Goal: Information Seeking & Learning: Compare options

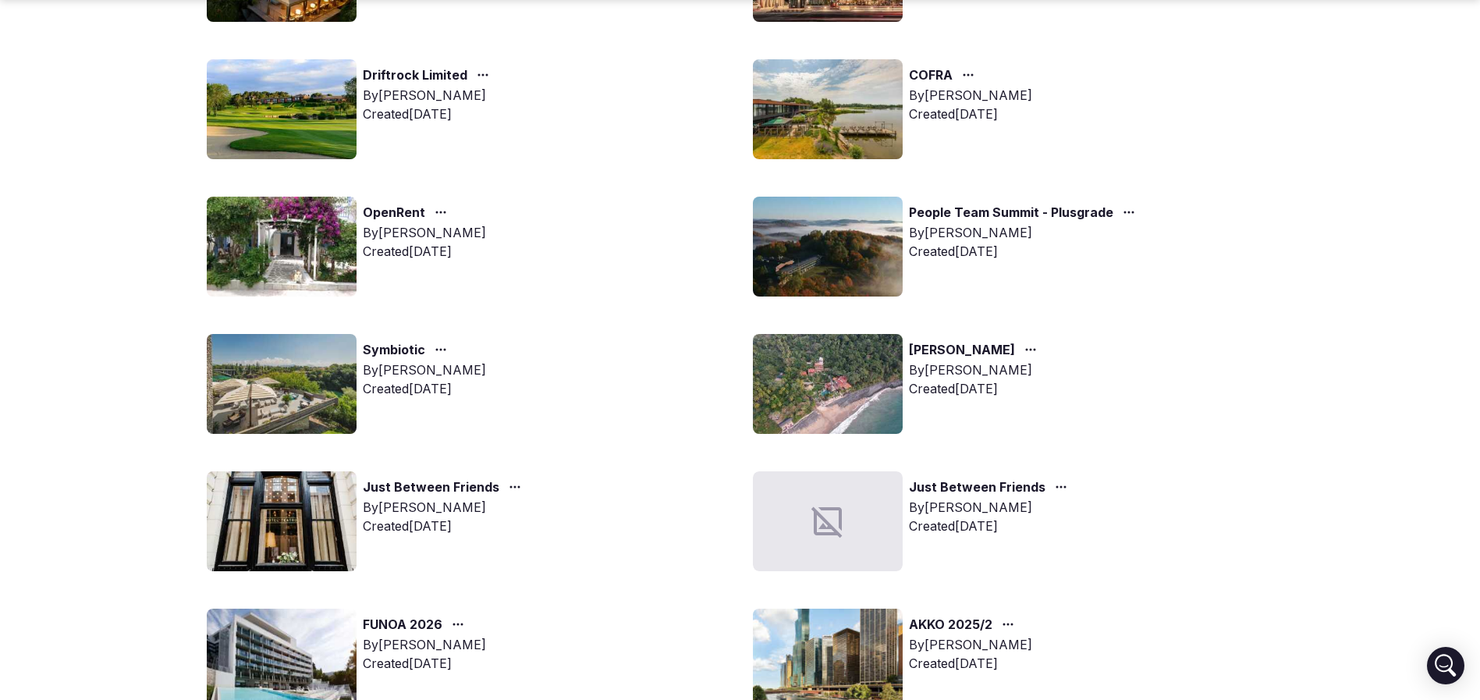
click at [271, 384] on img at bounding box center [282, 384] width 150 height 100
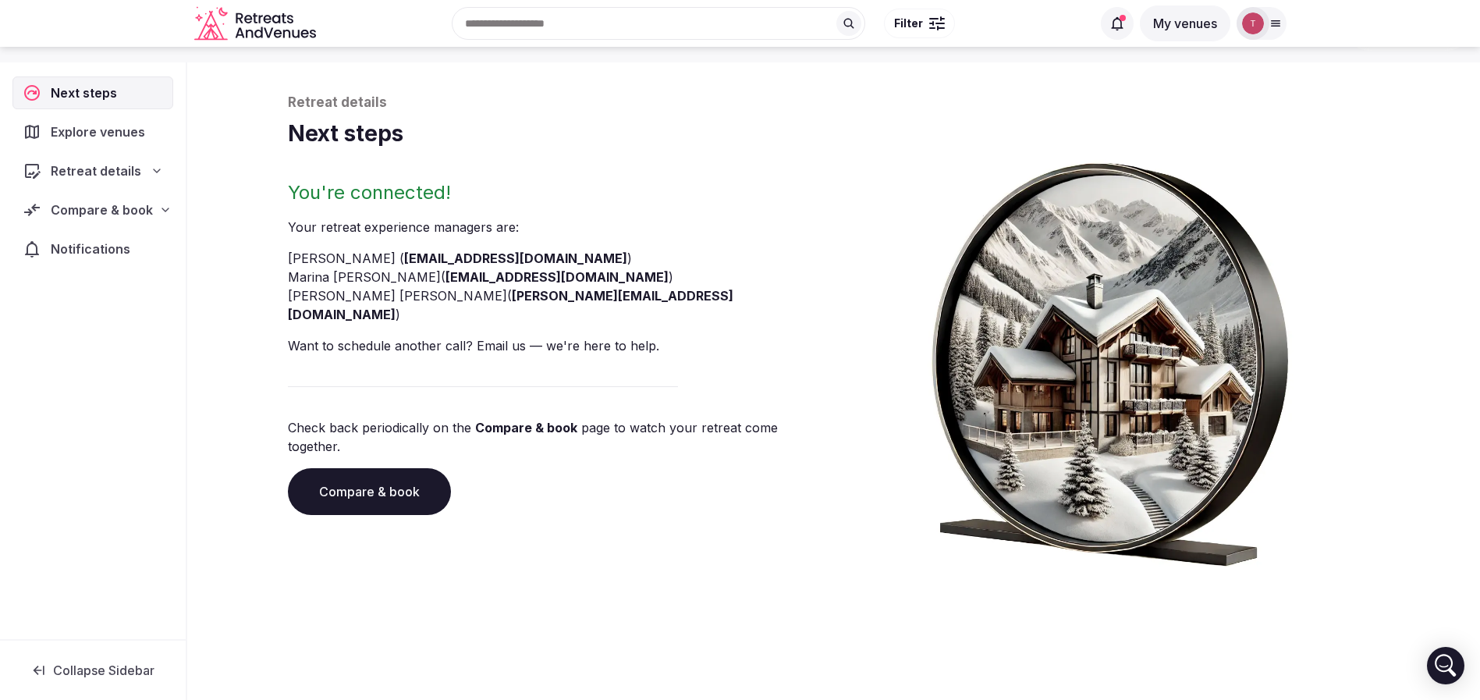
click at [286, 370] on div "Retreat details Next steps You're connected! Your retreat experience manager s …" at bounding box center [833, 342] width 1123 height 573
click at [340, 468] on link "Compare & book" at bounding box center [369, 491] width 163 height 47
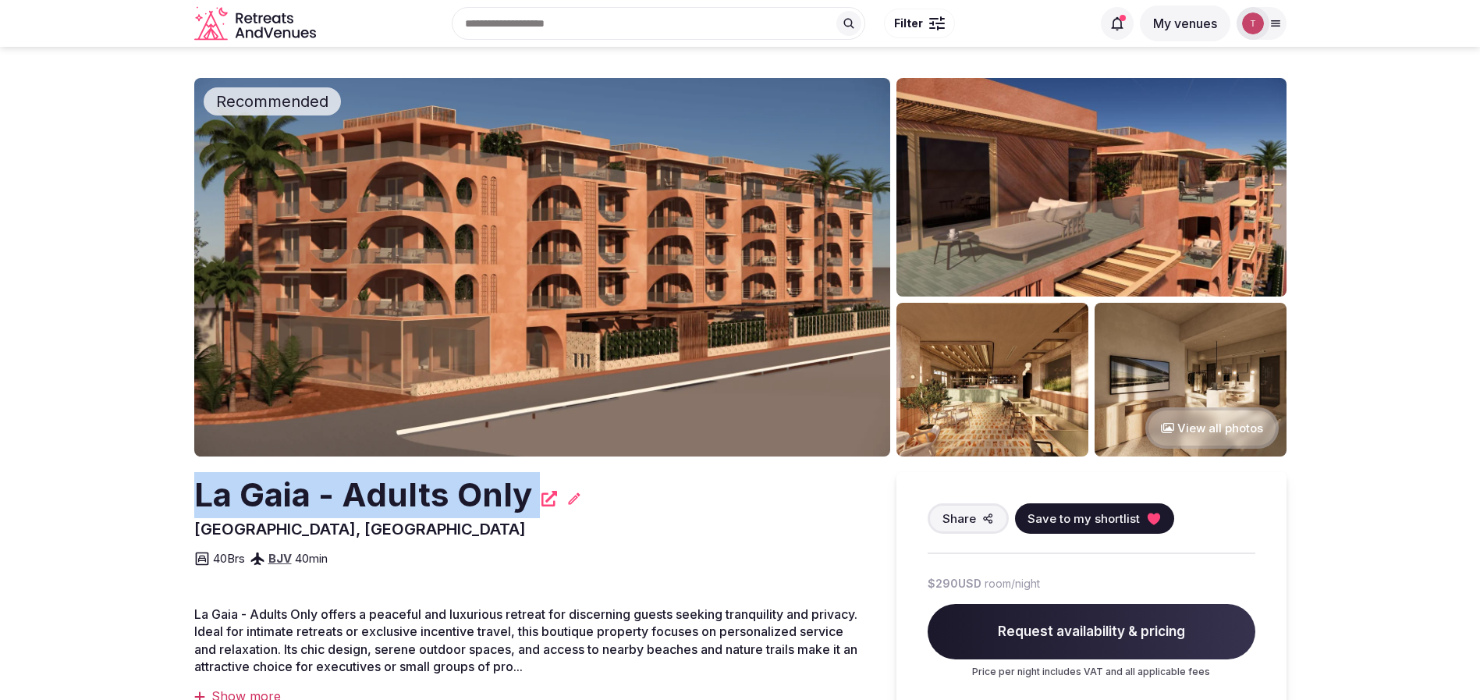
drag, startPoint x: 185, startPoint y: 518, endPoint x: 137, endPoint y: 517, distance: 48.4
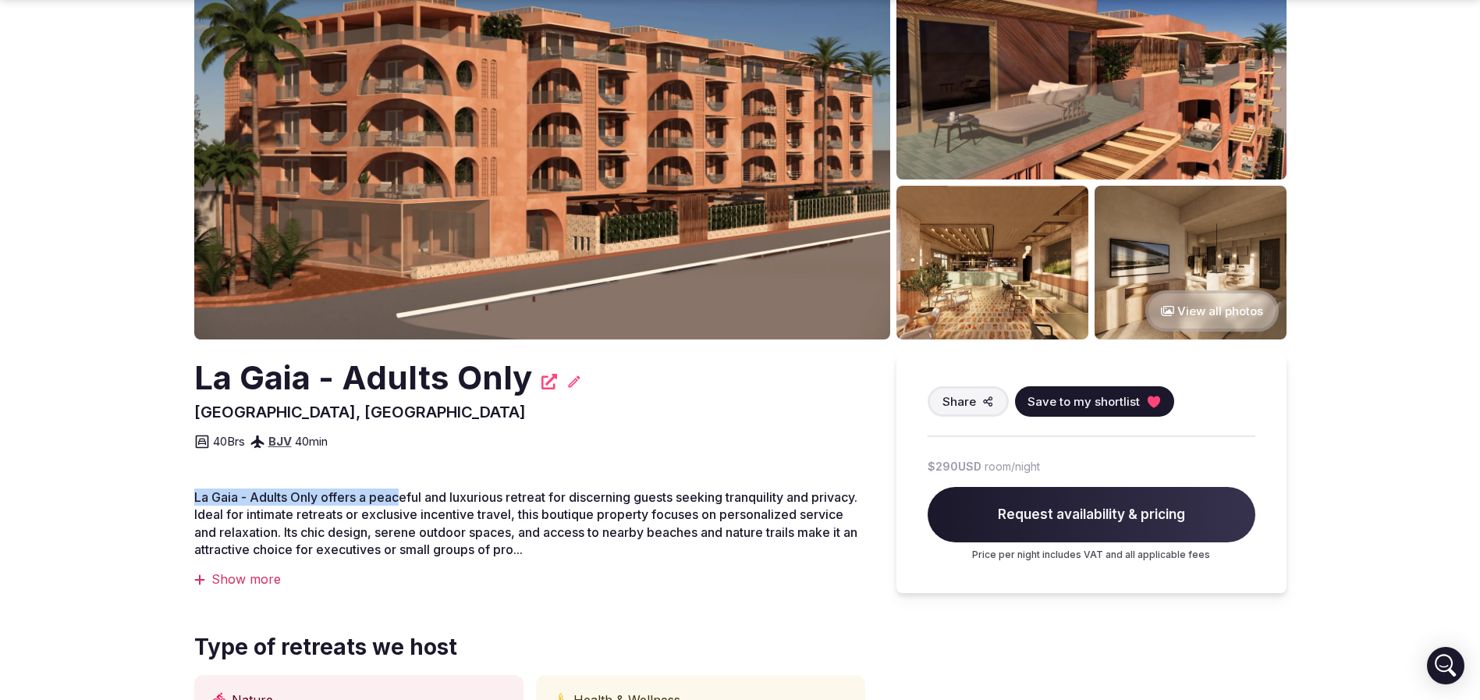
drag, startPoint x: 174, startPoint y: 487, endPoint x: 398, endPoint y: 491, distance: 223.9
click at [398, 491] on span "La Gaia - Adults Only offers a peaceful and luxurious retreat for discerning gu…" at bounding box center [525, 523] width 663 height 68
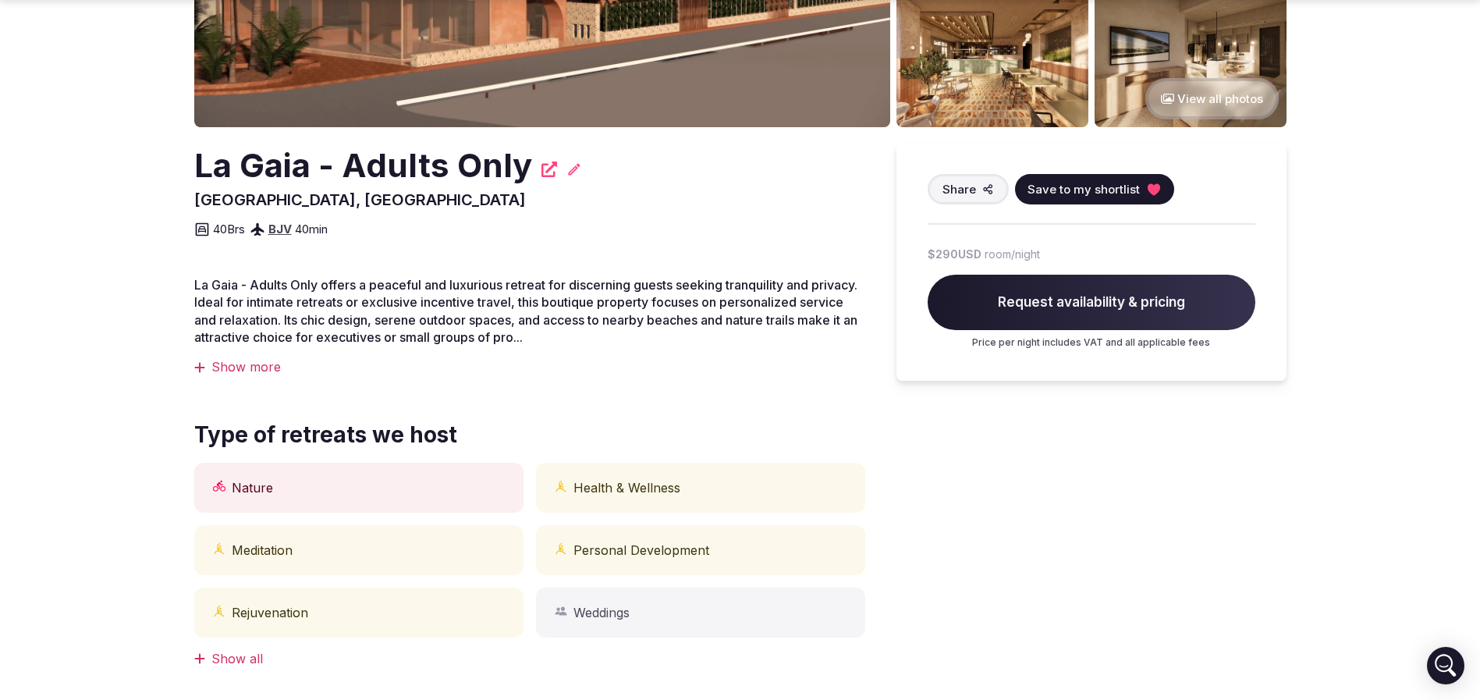
scroll to position [351, 0]
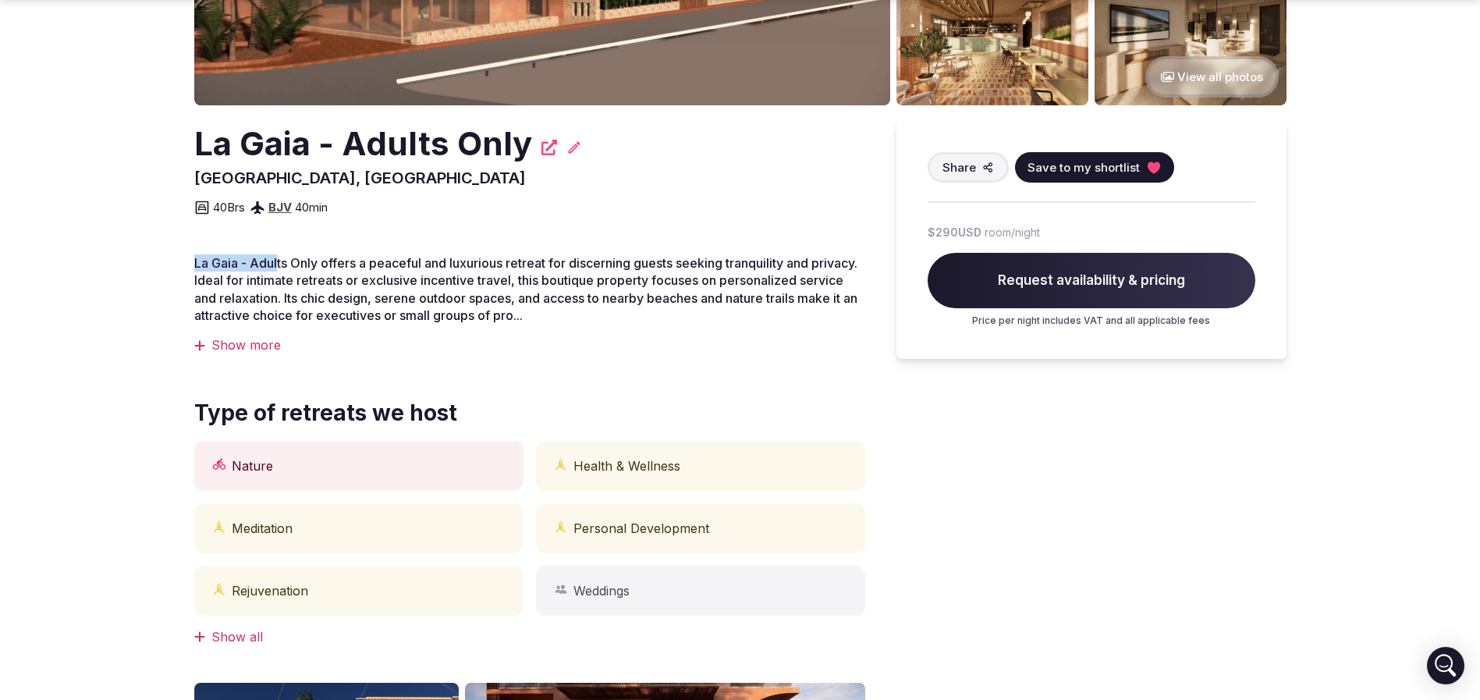
drag, startPoint x: 192, startPoint y: 262, endPoint x: 279, endPoint y: 268, distance: 86.8
click at [279, 268] on section "Recommended View all photos La Gaia - Adults Only Alanya, Turkey Share Save to …" at bounding box center [740, 520] width 1480 height 1648
click at [279, 268] on span "La Gaia - Adults Only offers a peaceful and luxurious retreat for discerning gu…" at bounding box center [525, 289] width 663 height 68
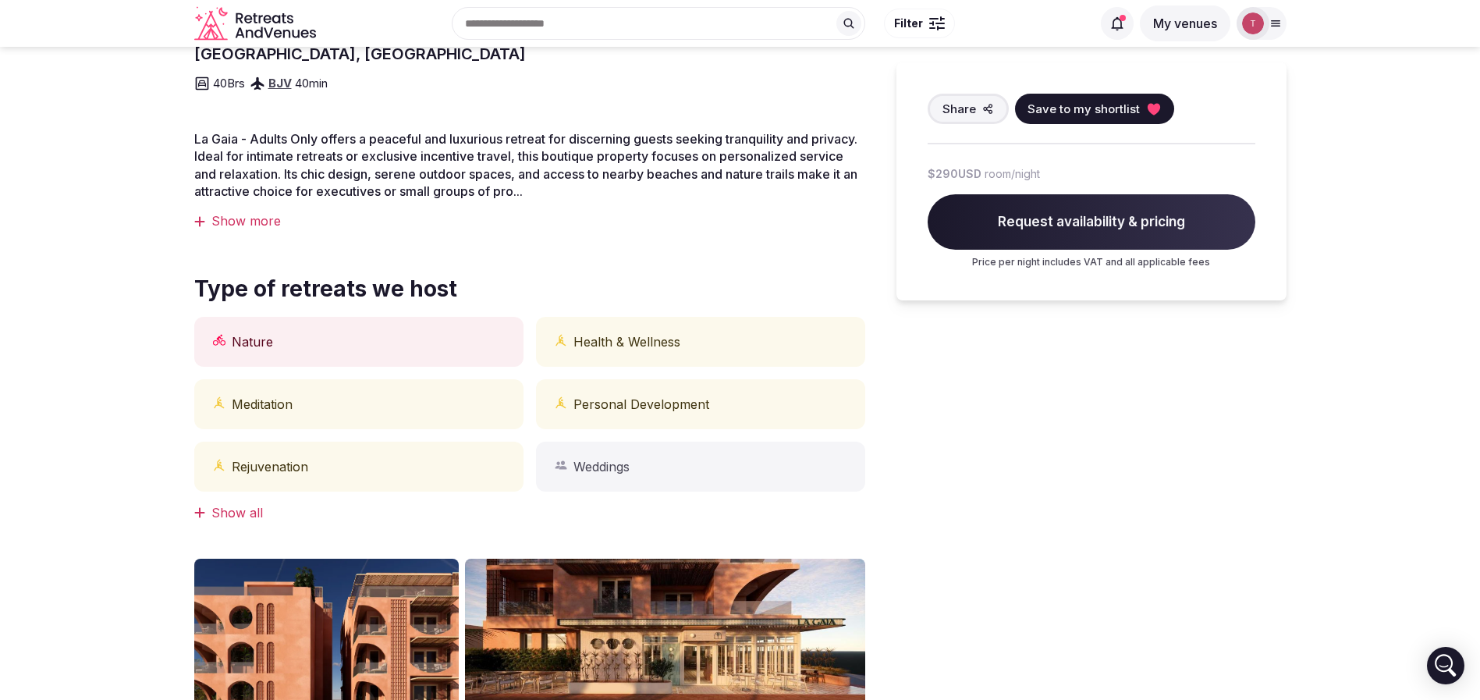
scroll to position [0, 0]
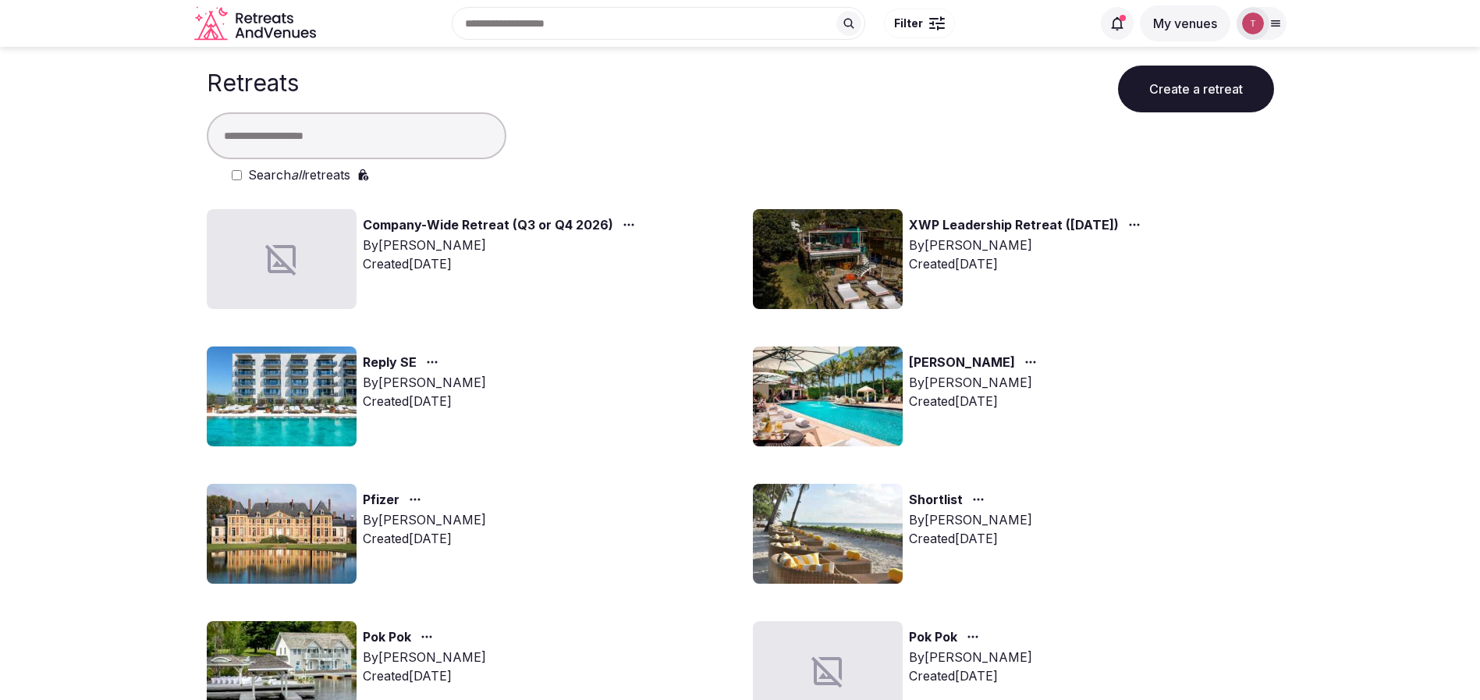
click at [1183, 374] on div "[PERSON_NAME] By [PERSON_NAME] Created [DATE]" at bounding box center [1013, 396] width 521 height 100
click at [300, 127] on input "text" at bounding box center [357, 135] width 300 height 47
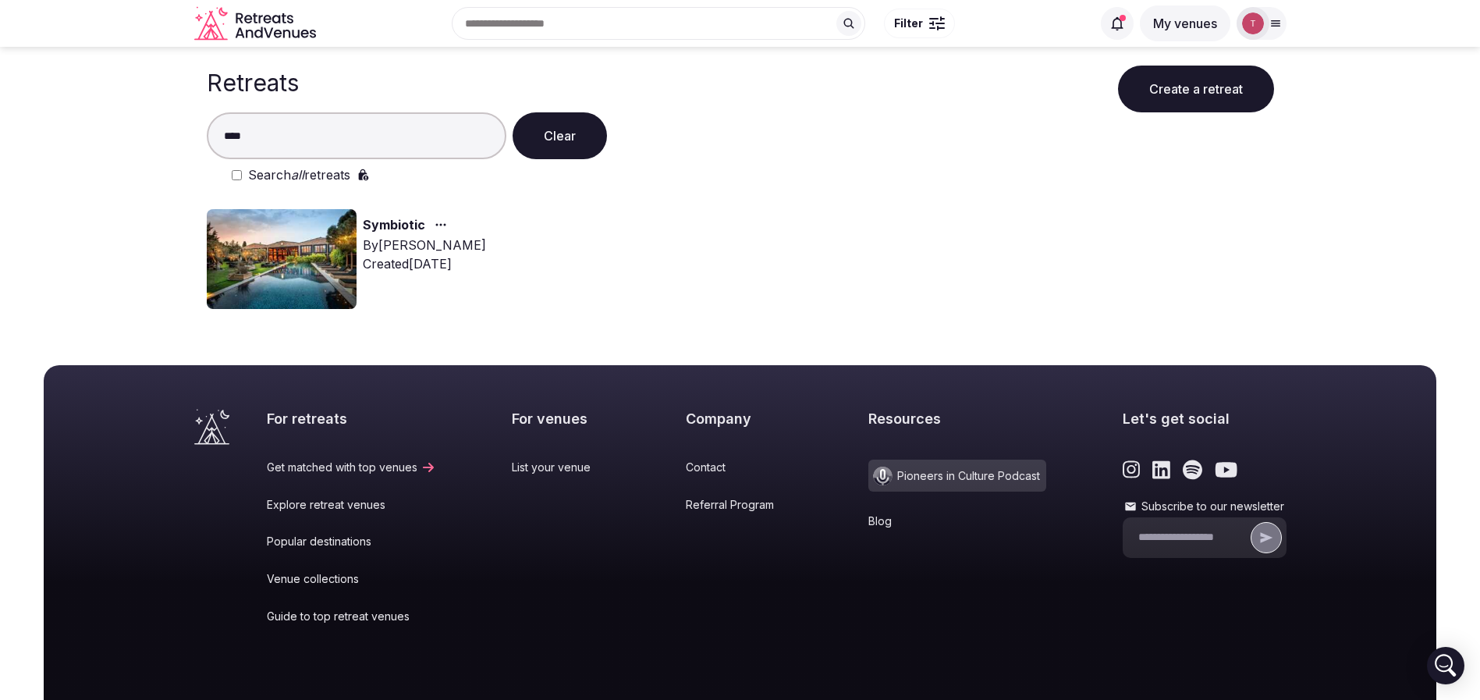
type input "****"
click at [278, 259] on img at bounding box center [282, 259] width 150 height 100
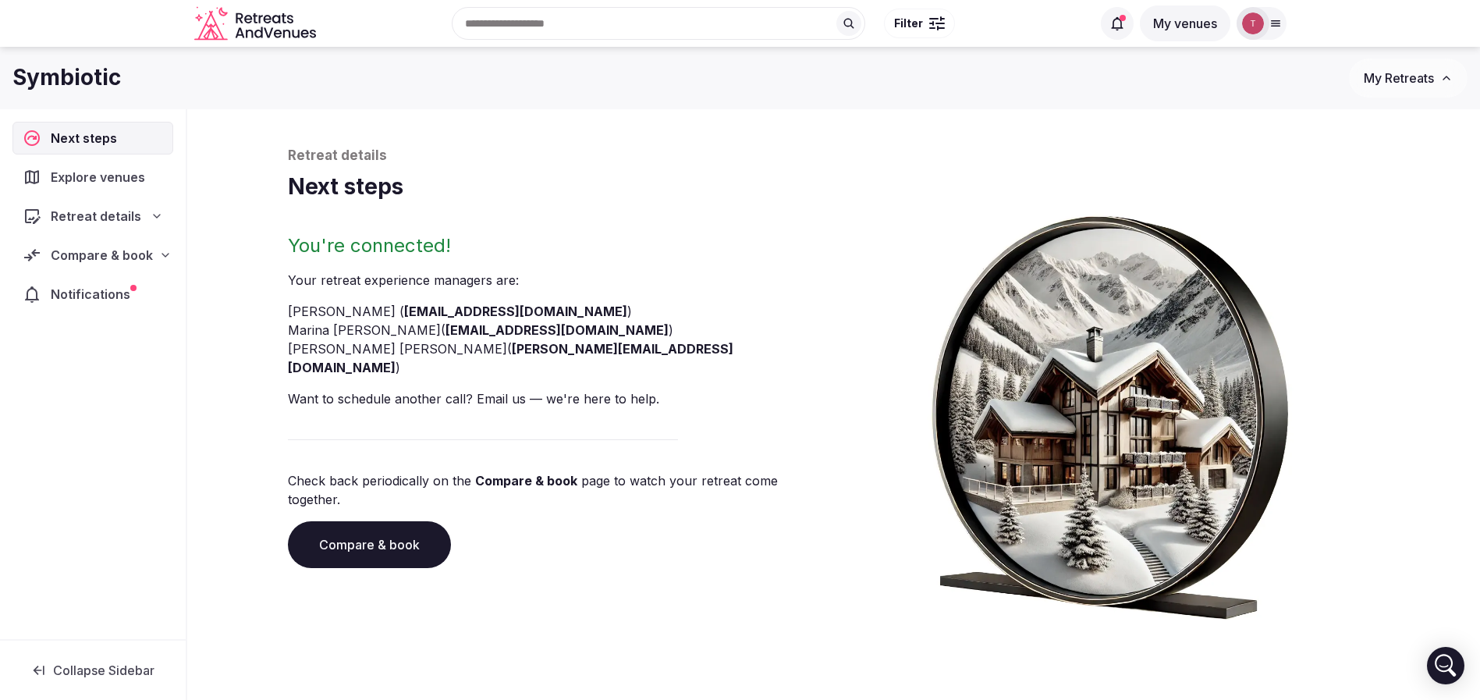
click at [376, 521] on link "Compare & book" at bounding box center [369, 544] width 163 height 47
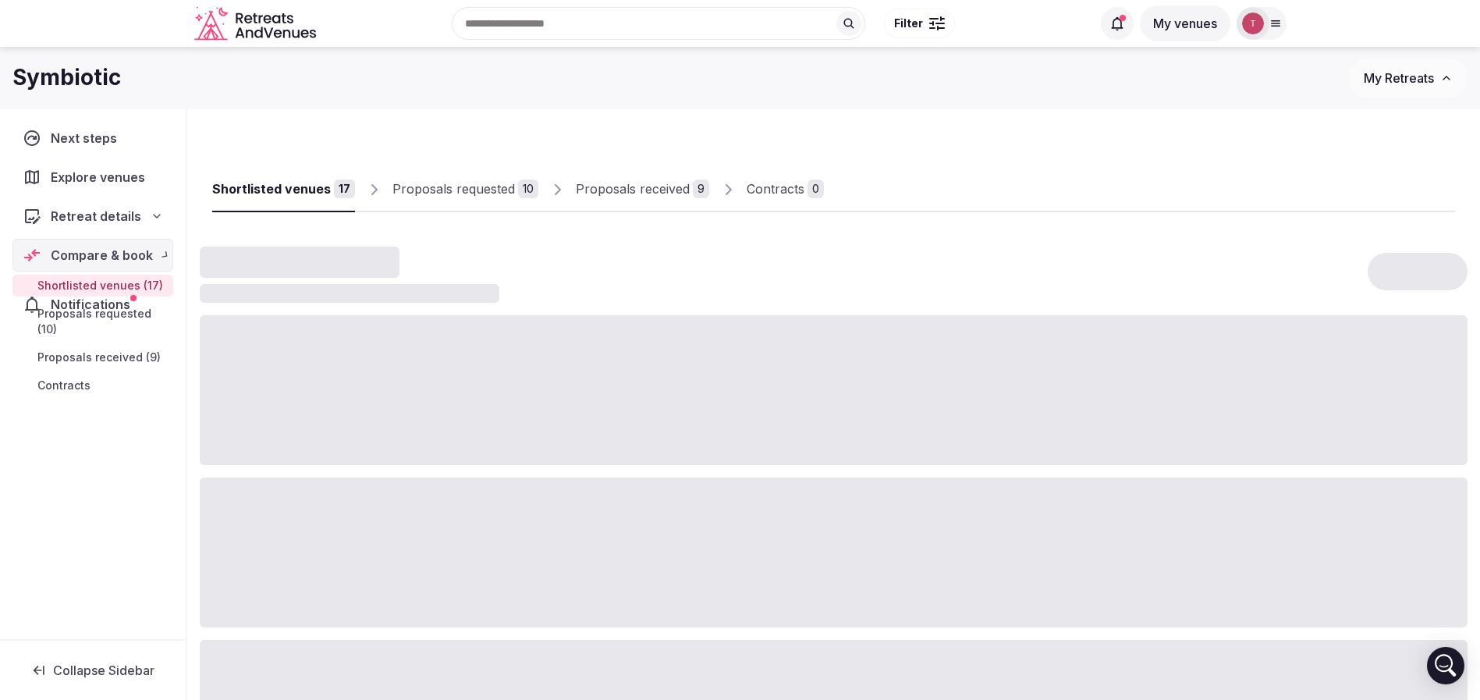
click at [376, 501] on div at bounding box center [834, 552] width 1268 height 150
click at [669, 189] on div "Proposals received" at bounding box center [633, 188] width 114 height 19
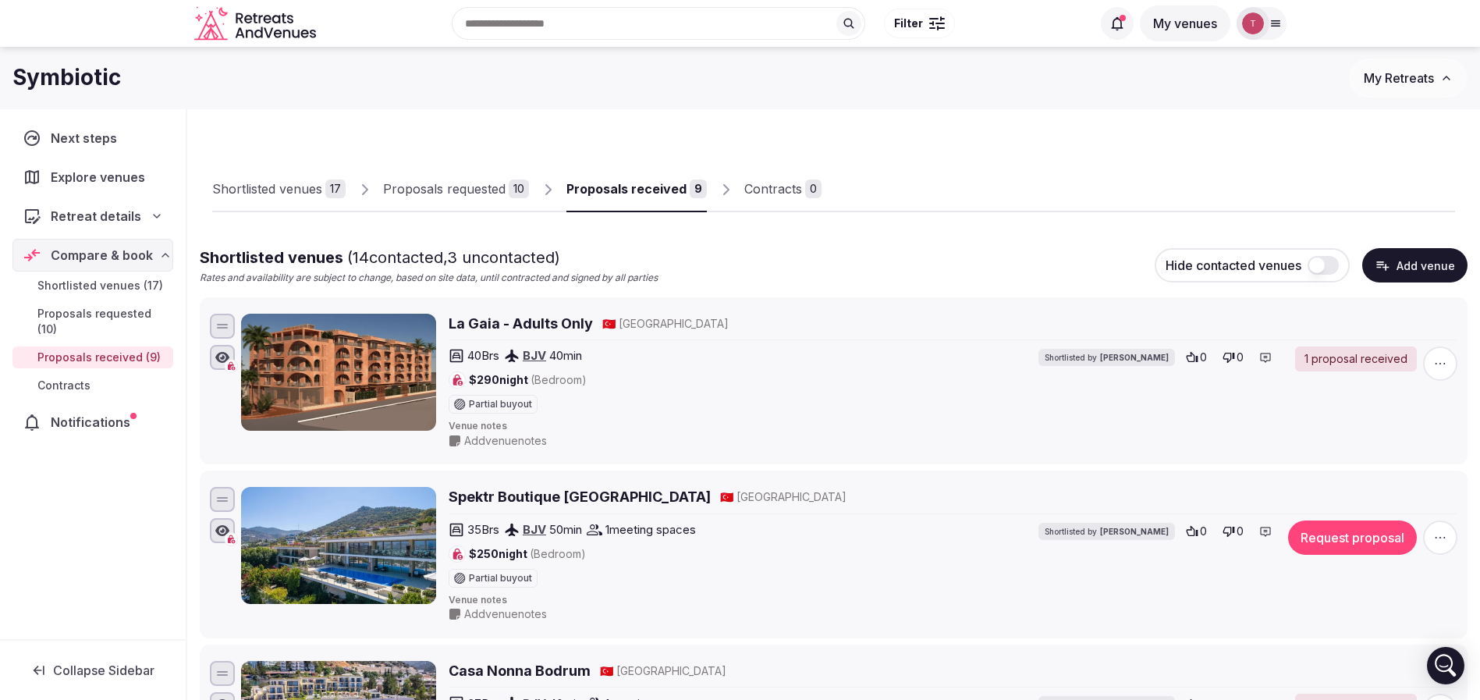
click at [610, 193] on div "Proposals received" at bounding box center [626, 188] width 120 height 19
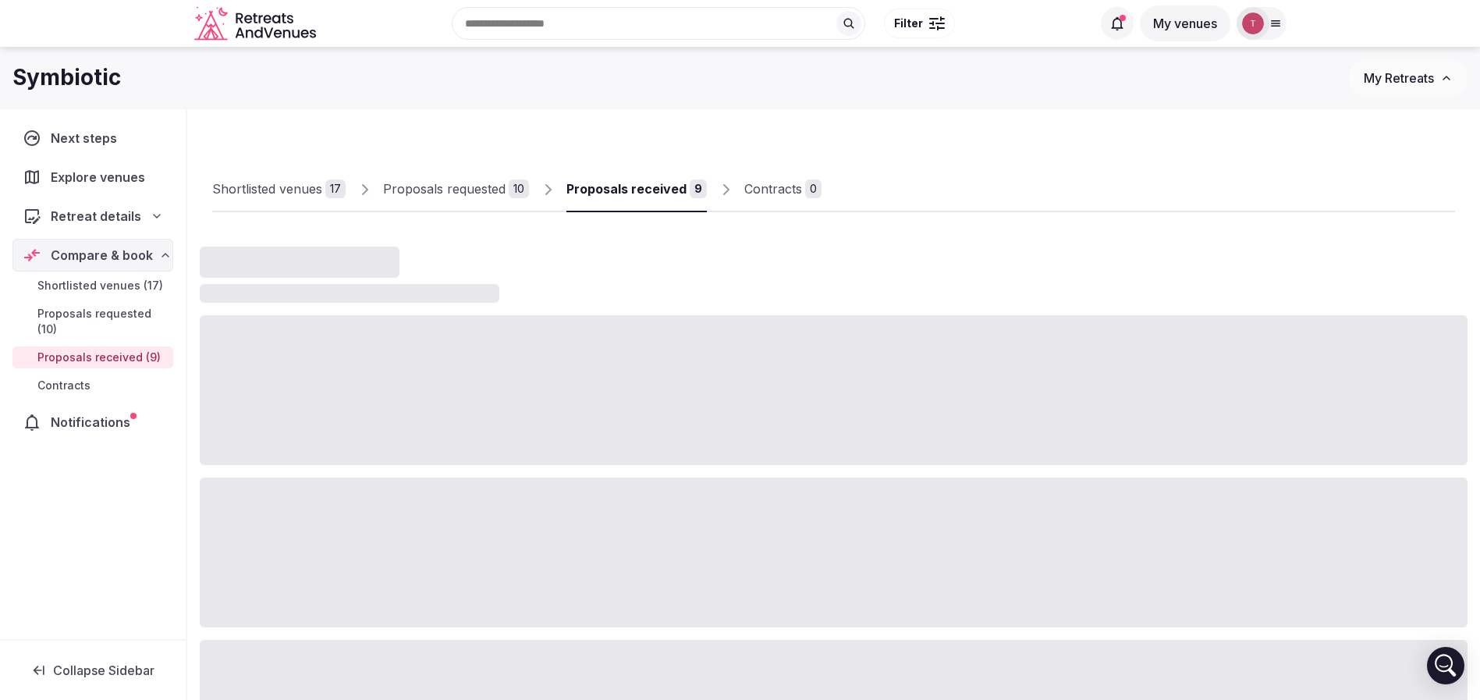
click at [610, 193] on div "Proposals received" at bounding box center [626, 188] width 120 height 19
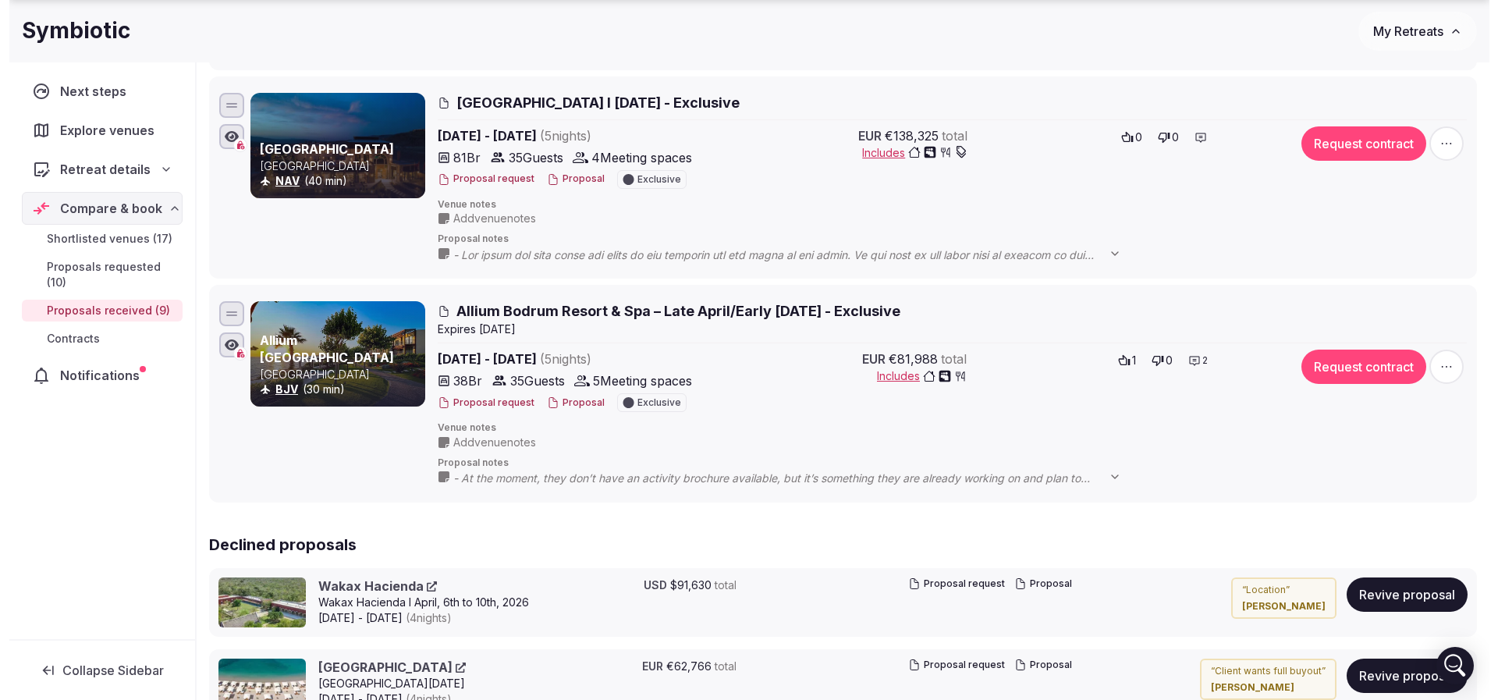
scroll to position [1755, 0]
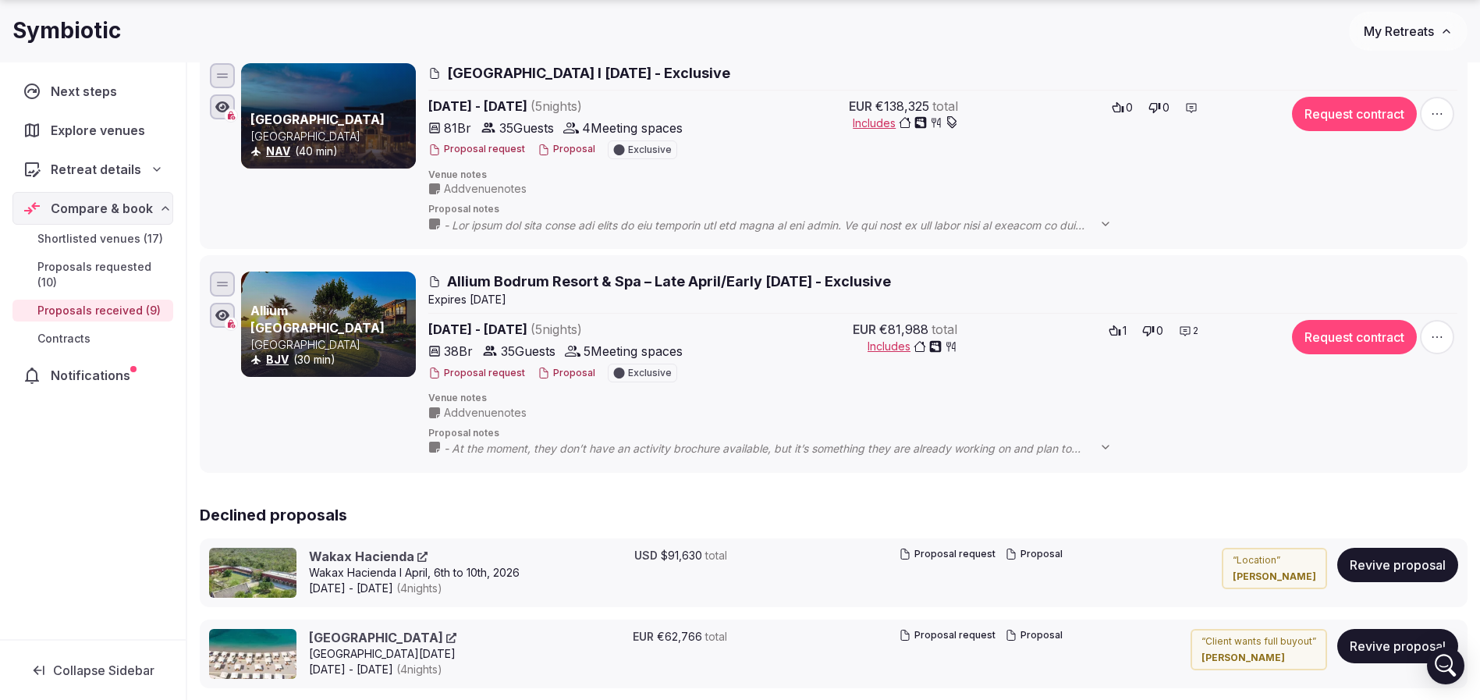
click at [565, 371] on button "Proposal" at bounding box center [567, 373] width 58 height 13
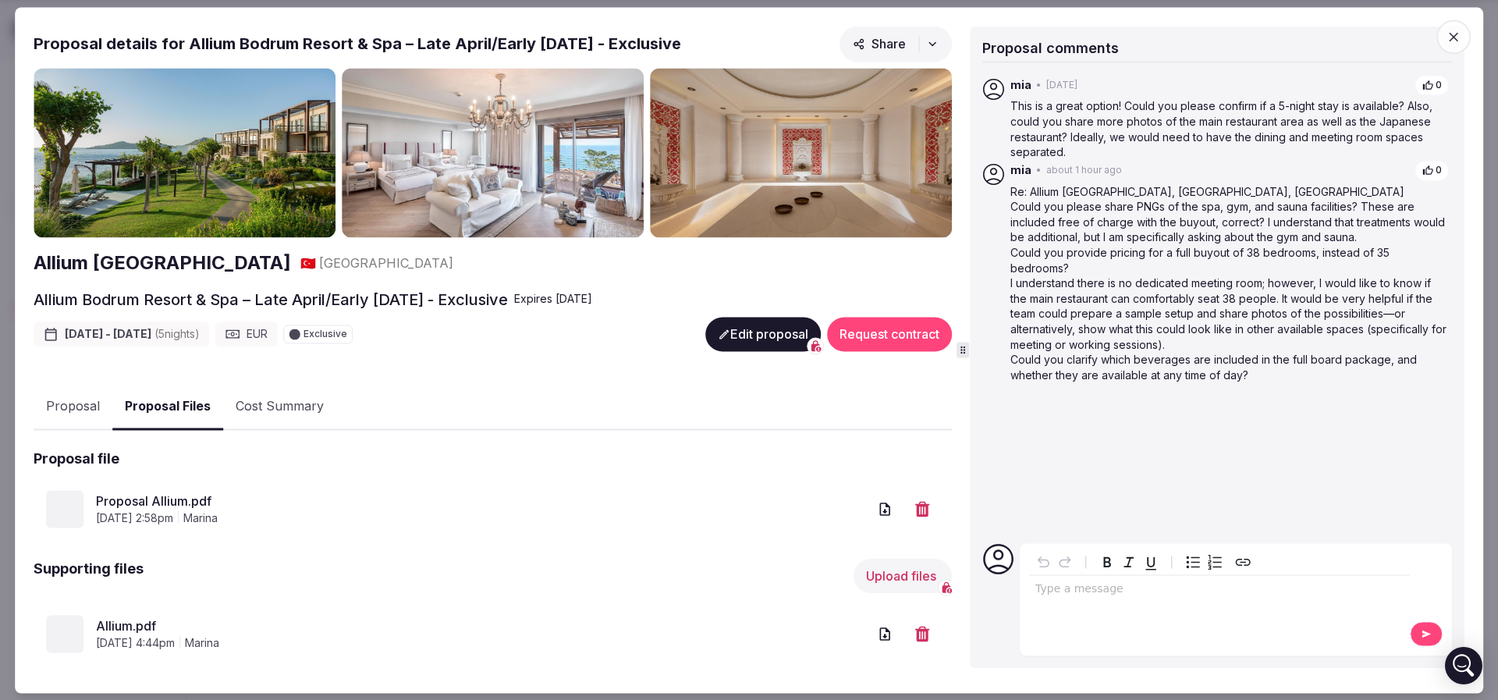
click at [176, 406] on button "Proposal Files" at bounding box center [167, 407] width 111 height 46
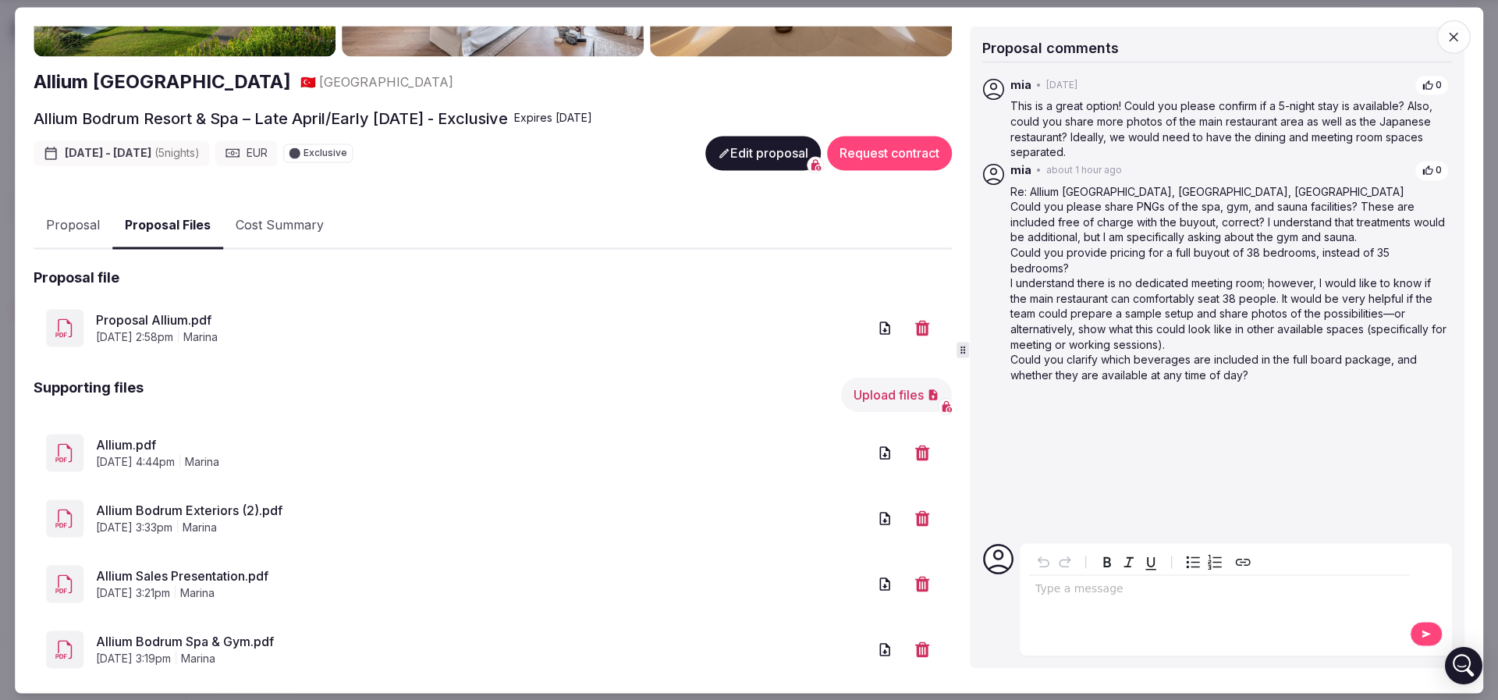
scroll to position [215, 0]
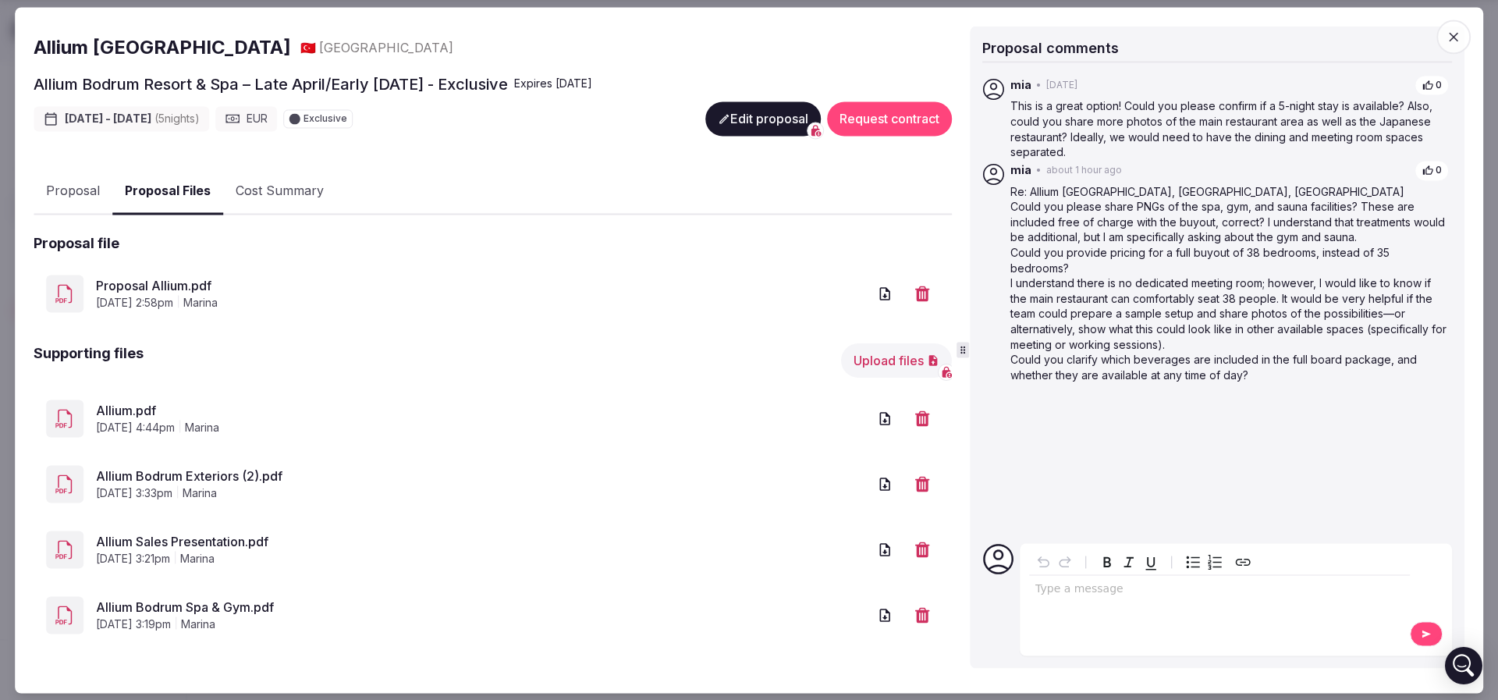
drag, startPoint x: 1386, startPoint y: 349, endPoint x: 1386, endPoint y: 339, distance: 10.1
click at [1386, 353] on p "Could you clarify which beverages are included in the full board package, and w…" at bounding box center [1229, 368] width 438 height 30
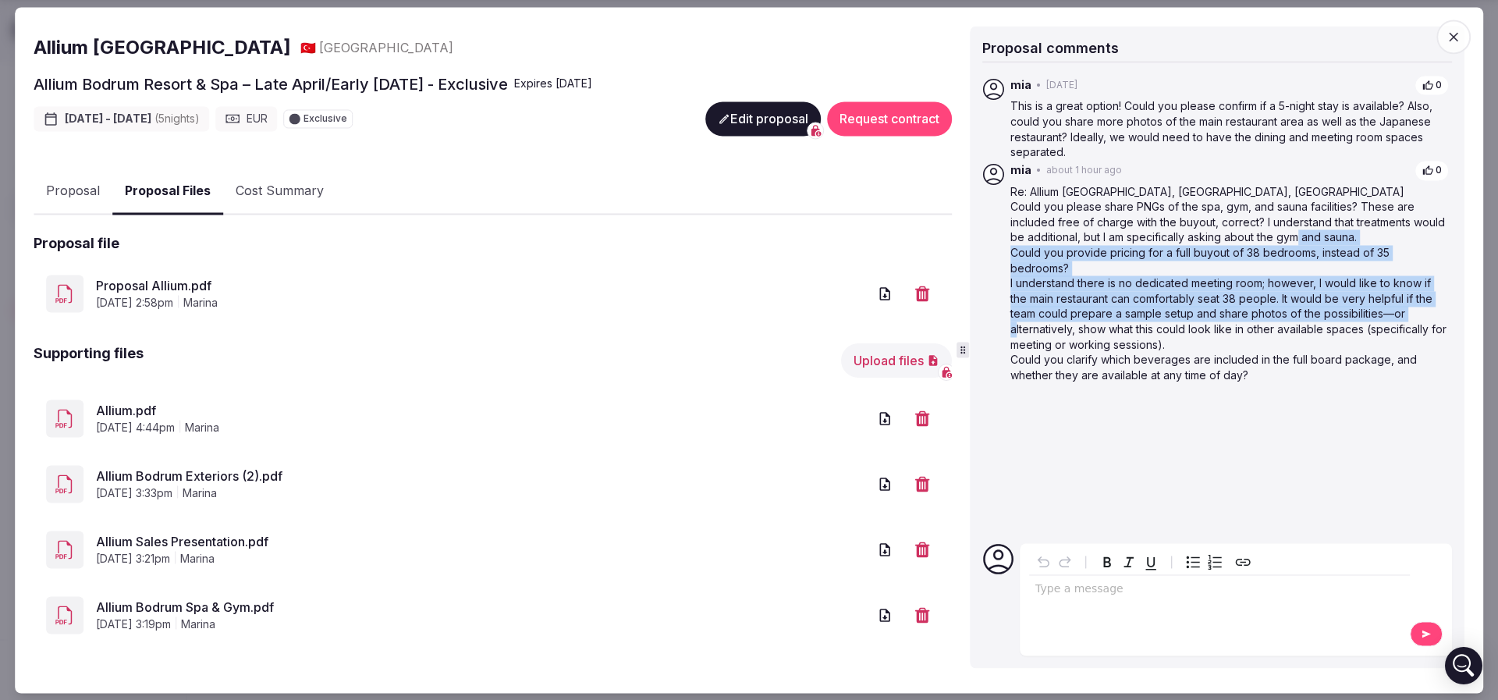
drag, startPoint x: 1297, startPoint y: 243, endPoint x: 1384, endPoint y: 293, distance: 100.2
click at [1384, 293] on div "Re: Allium Bodrum Resort & Spa, Muğla, Turkey Could you please share PNGs of th…" at bounding box center [1229, 283] width 438 height 199
click at [1384, 293] on p "I understand there is no dedicated meeting room; however, I would like to know …" at bounding box center [1229, 314] width 438 height 76
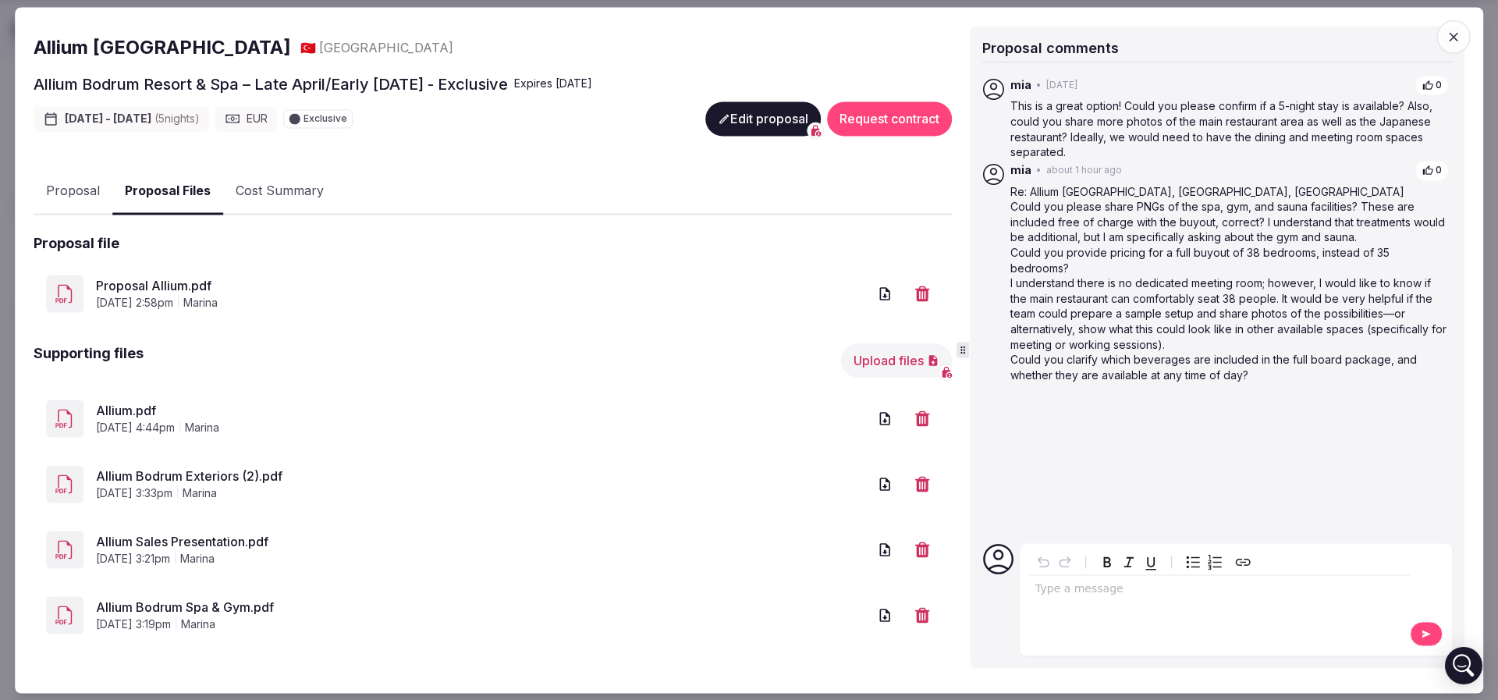
click at [174, 283] on link "Proposal Allium.pdf" at bounding box center [482, 286] width 772 height 19
click at [129, 410] on link "Allium.pdf" at bounding box center [482, 411] width 772 height 19
click at [233, 601] on link "Allium Bodrum Spa & Gym.pdf" at bounding box center [482, 607] width 772 height 19
click at [1442, 26] on span "button" at bounding box center [1453, 37] width 34 height 34
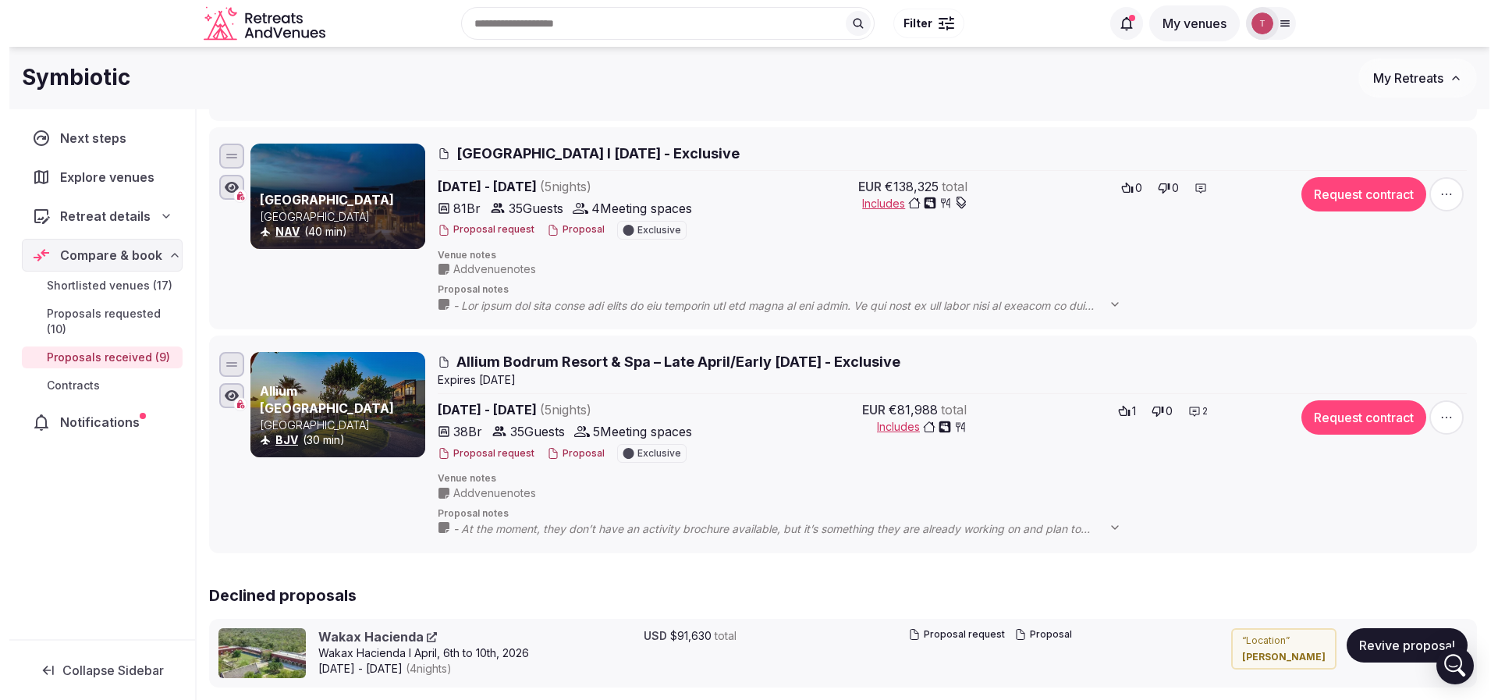
scroll to position [1638, 0]
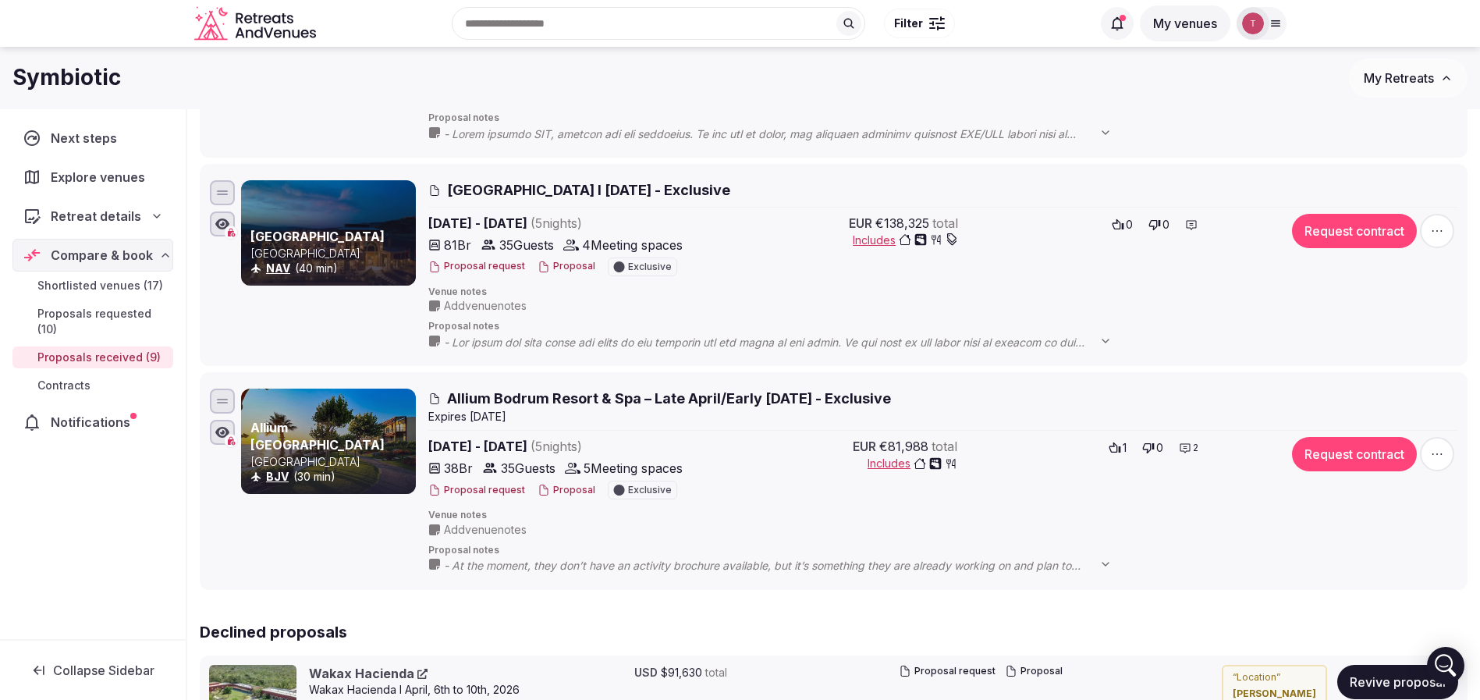
click at [554, 491] on button "Proposal" at bounding box center [567, 490] width 58 height 13
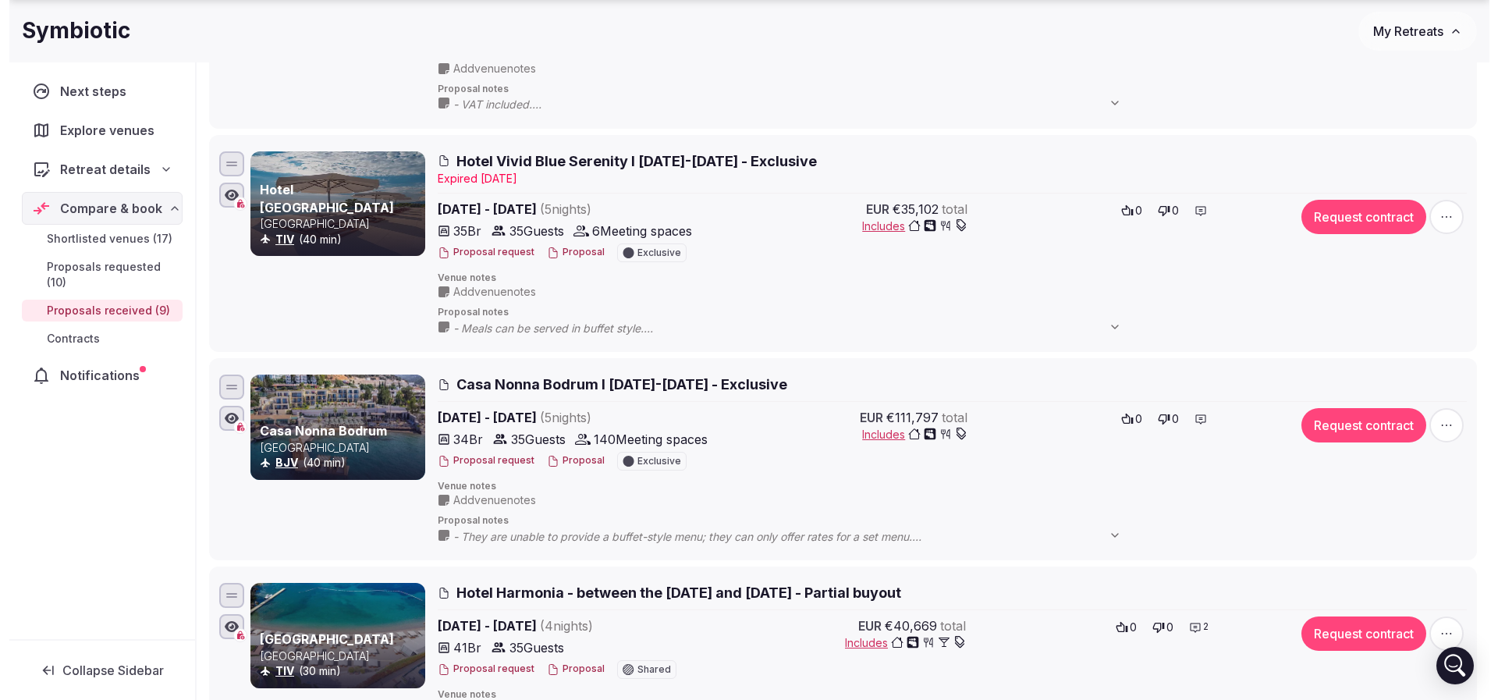
scroll to position [936, 0]
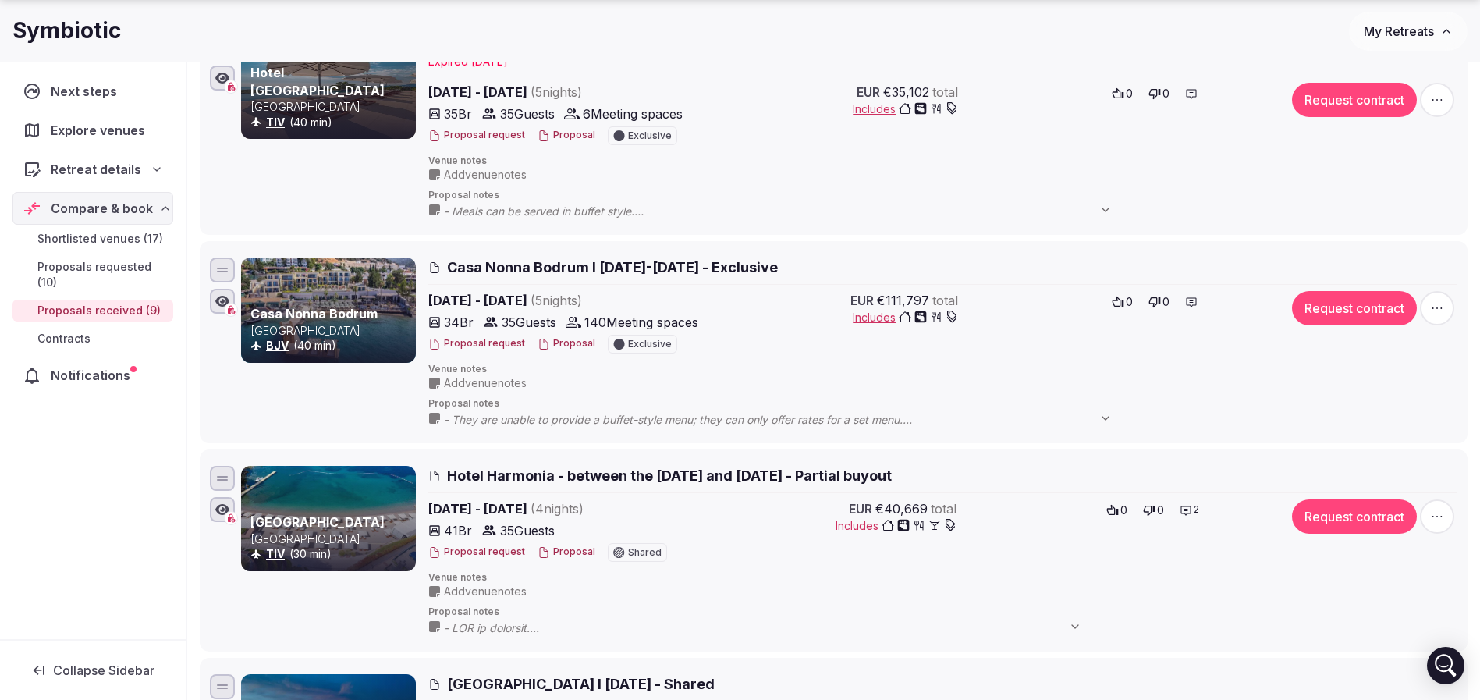
click at [568, 552] on button "Proposal" at bounding box center [567, 551] width 58 height 13
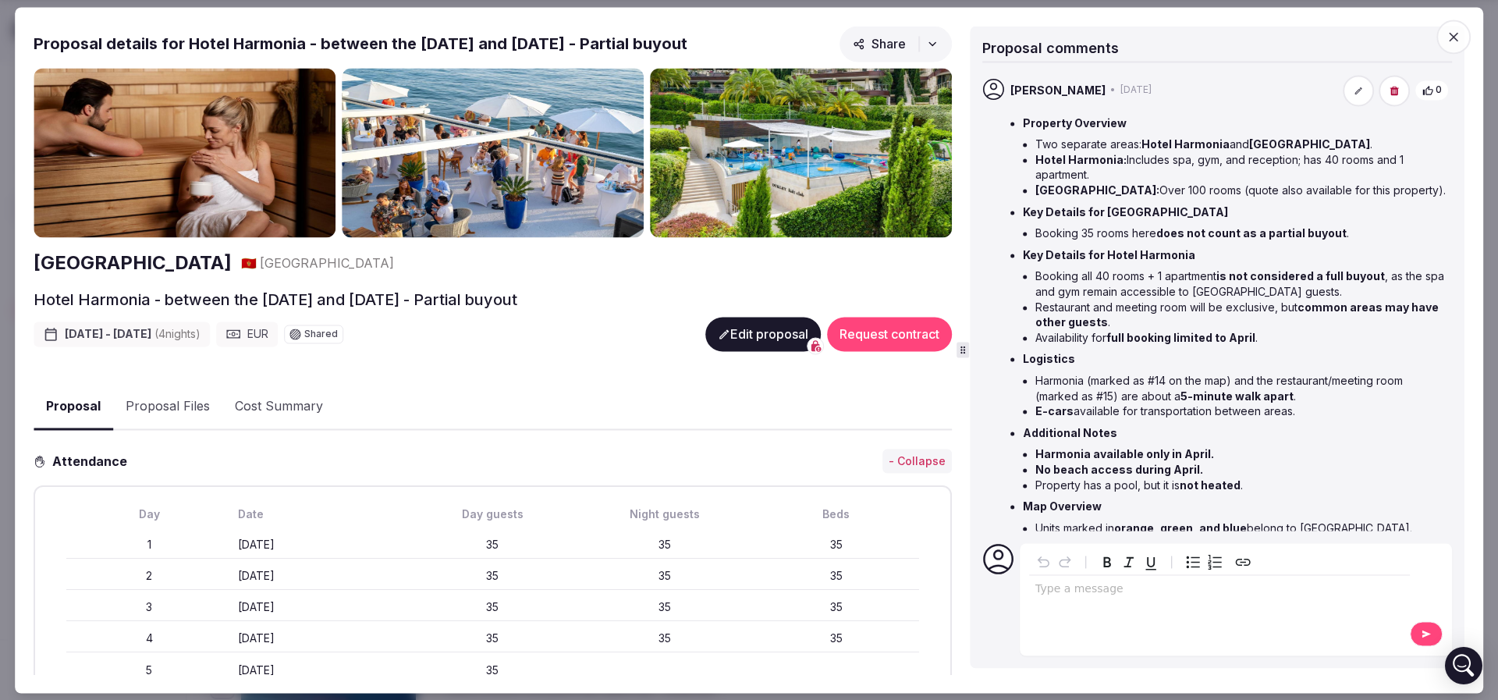
drag, startPoint x: 1244, startPoint y: 163, endPoint x: 1289, endPoint y: 169, distance: 45.6
click at [1289, 169] on li "Hotel Harmonia: Includes spa, gym, and reception; has 40 rooms and 1 apartment." at bounding box center [1241, 167] width 413 height 30
drag, startPoint x: 1177, startPoint y: 186, endPoint x: 1187, endPoint y: 186, distance: 10.1
click at [1187, 186] on li "Hotel Dukley: Over 100 rooms (quote also available for this property)." at bounding box center [1241, 191] width 413 height 16
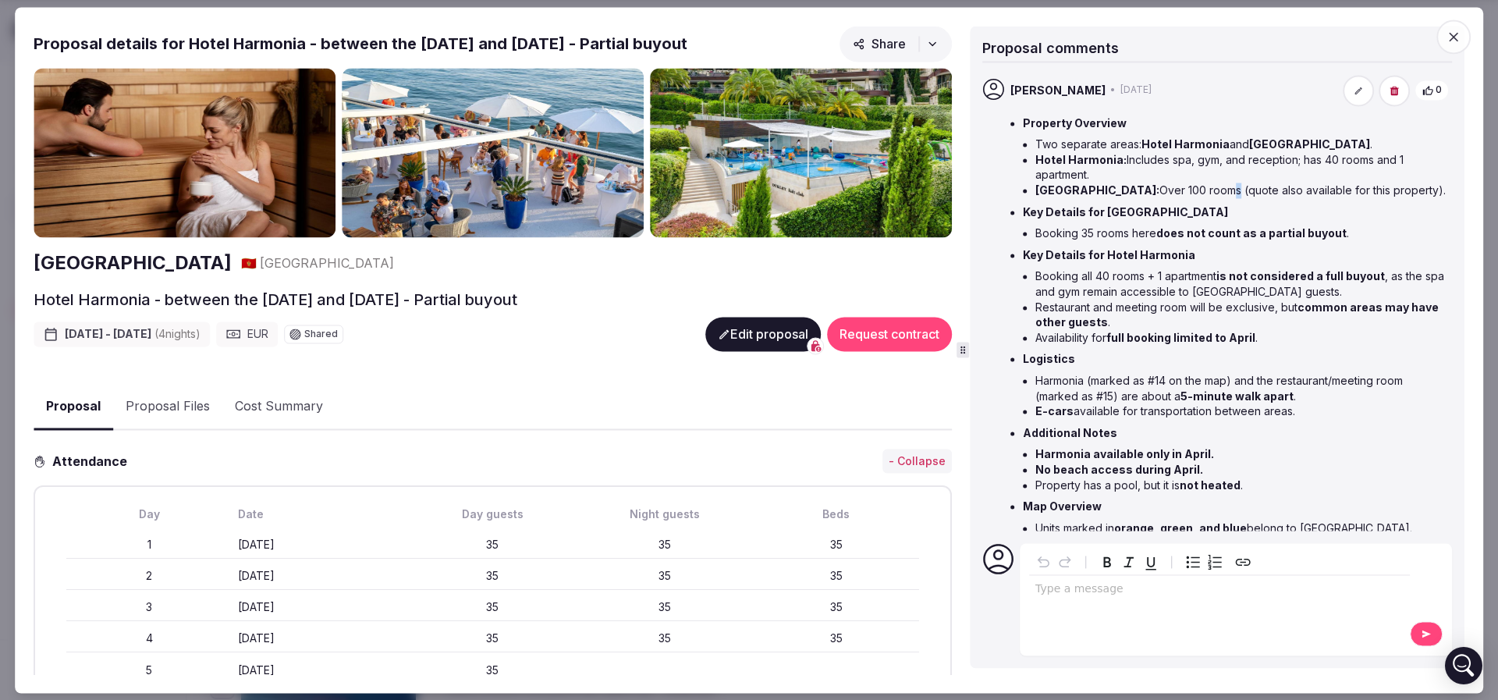
click at [1187, 186] on li "Hotel Dukley: Over 100 rooms (quote also available for this property)." at bounding box center [1241, 191] width 413 height 16
drag, startPoint x: 1112, startPoint y: 228, endPoint x: 1312, endPoint y: 236, distance: 199.9
click at [1312, 236] on li "Booking 35 rooms here does not count as a partial buyout ." at bounding box center [1241, 234] width 413 height 16
click at [1312, 236] on strong "does not count as a partial buyout" at bounding box center [1251, 233] width 190 height 13
drag, startPoint x: 1041, startPoint y: 257, endPoint x: 1128, endPoint y: 254, distance: 87.5
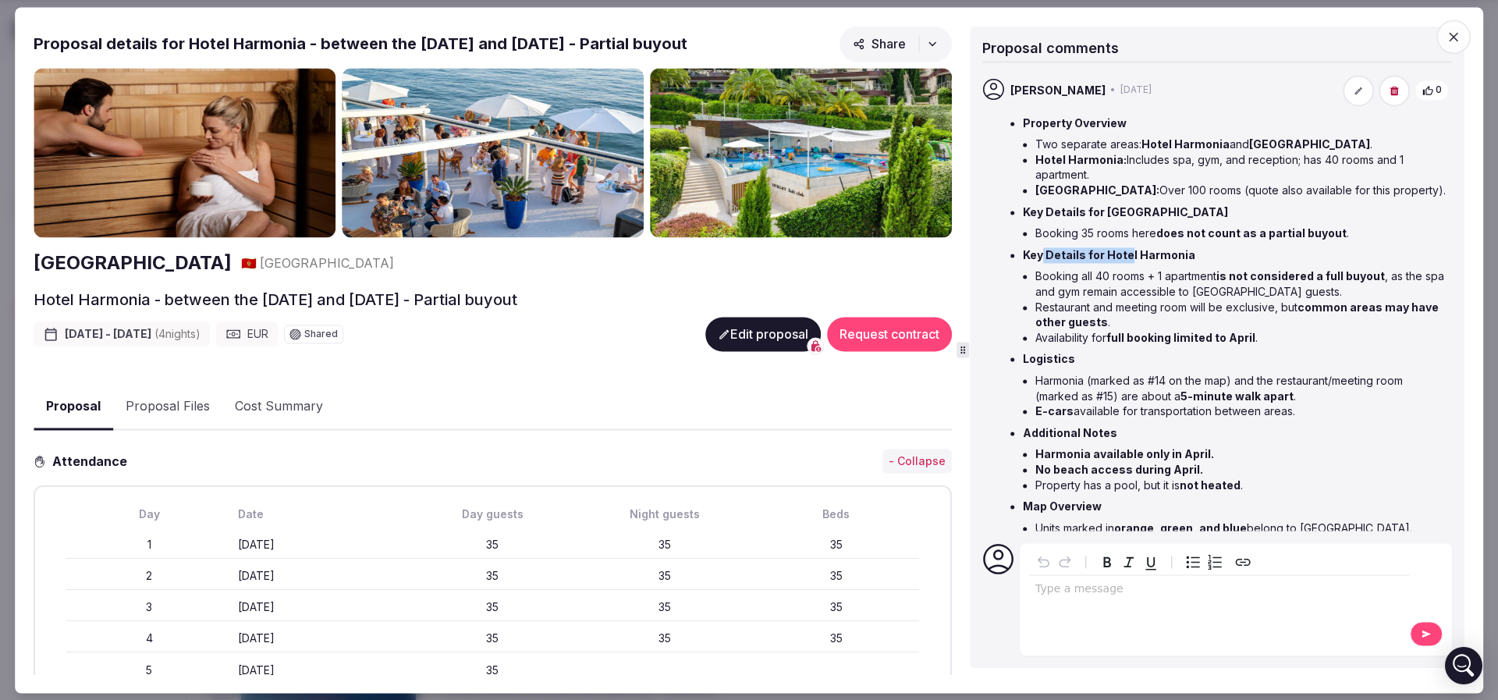
click at [1128, 254] on strong "Key Details for Hotel Harmonia" at bounding box center [1109, 254] width 172 height 13
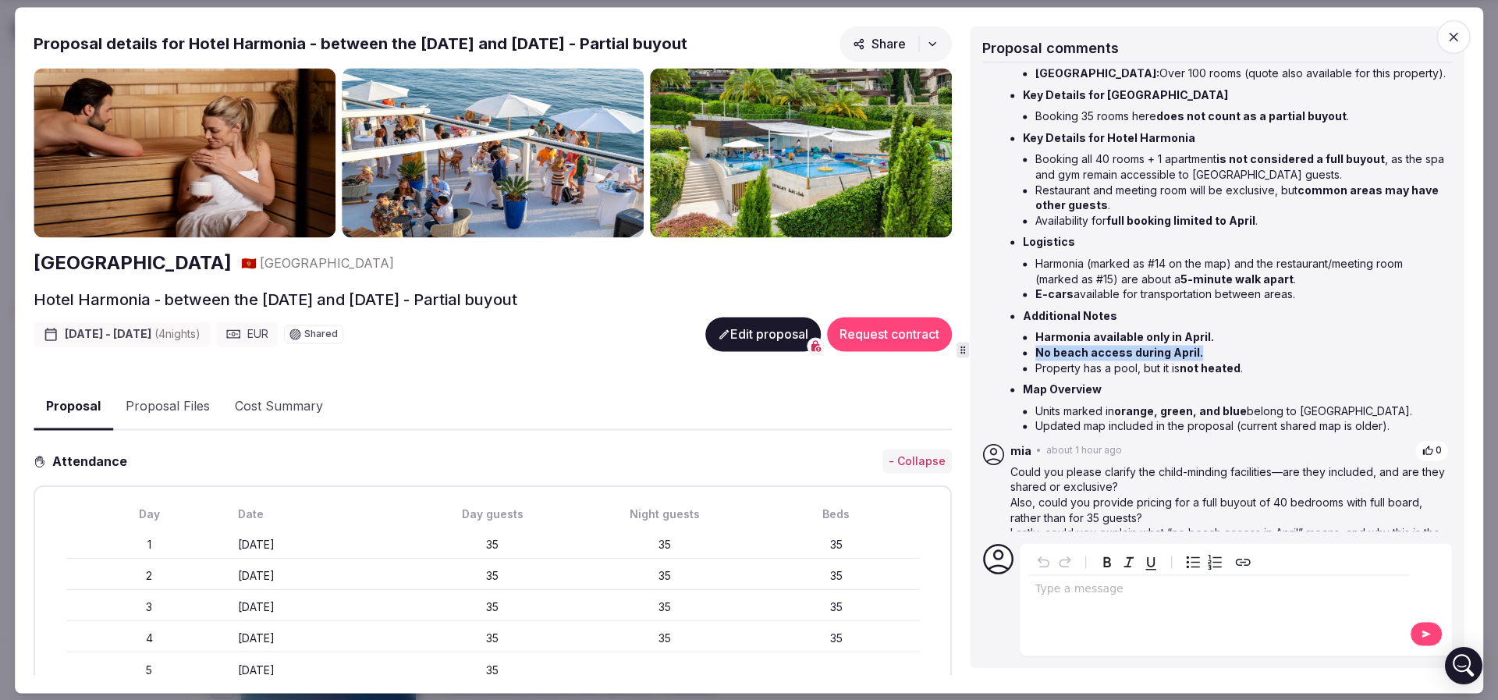
drag, startPoint x: 1208, startPoint y: 347, endPoint x: 1026, endPoint y: 353, distance: 182.6
click at [1035, 353] on li "No beach access during April." at bounding box center [1241, 353] width 413 height 16
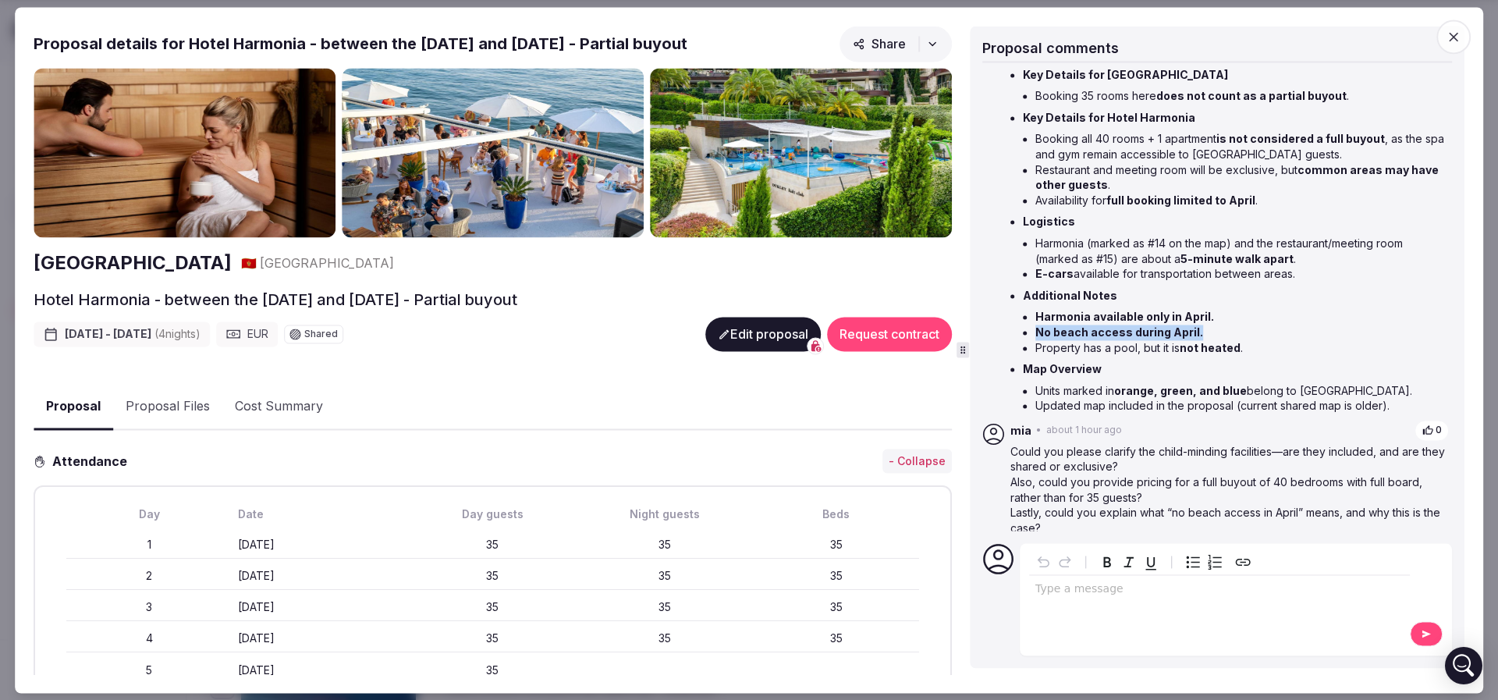
scroll to position [142, 0]
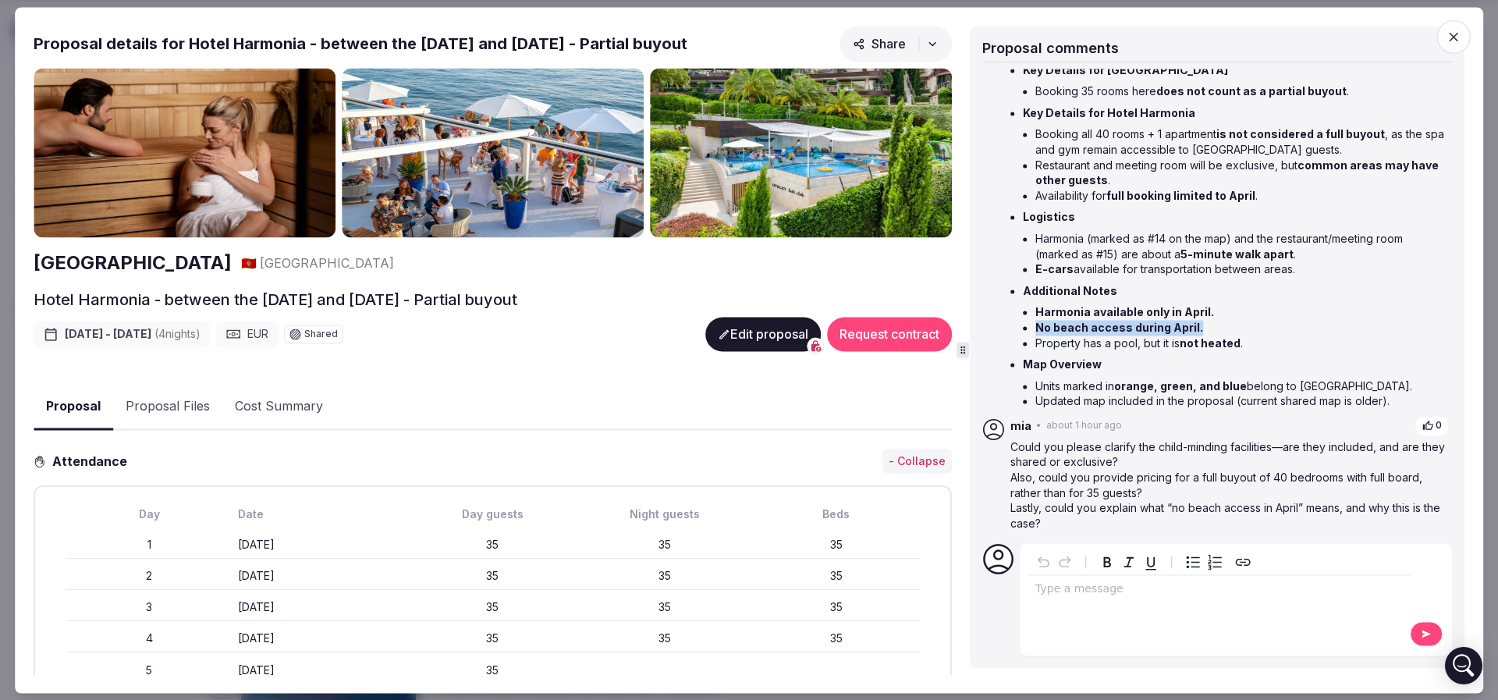
copy strong "No beach access during April."
drag, startPoint x: 30, startPoint y: 262, endPoint x: 473, endPoint y: 176, distance: 451.3
click at [222, 256] on div "Proposal Proposal Proposal details for Hotel Harmonia - between the 9th and 30t…" at bounding box center [749, 350] width 1468 height 686
click at [1016, 171] on ul "Property Overview Two separate areas: Hotel Harmonia and Hotel Dukley . Hotel H…" at bounding box center [1229, 190] width 438 height 435
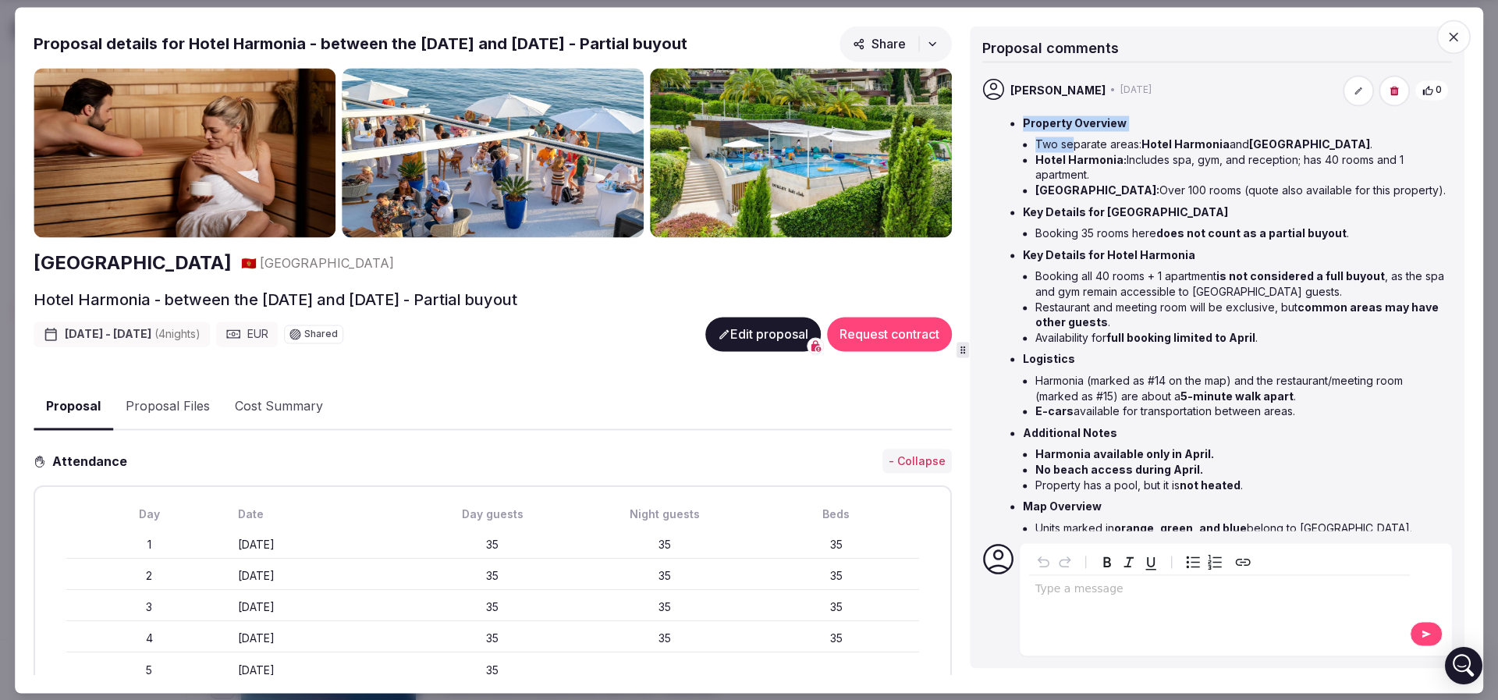
click at [1070, 130] on li "Property Overview Two separate areas: Hotel Harmonia and Hotel Dukley . Hotel H…" at bounding box center [1236, 156] width 426 height 83
click at [1058, 213] on strong "Key Details for Hotel Dukley" at bounding box center [1125, 211] width 205 height 13
click at [1041, 158] on strong "Hotel Harmonia:" at bounding box center [1080, 159] width 91 height 13
drag, startPoint x: 1037, startPoint y: 158, endPoint x: 1116, endPoint y: 156, distance: 79.6
click at [1116, 156] on strong "Hotel Harmonia:" at bounding box center [1080, 159] width 91 height 13
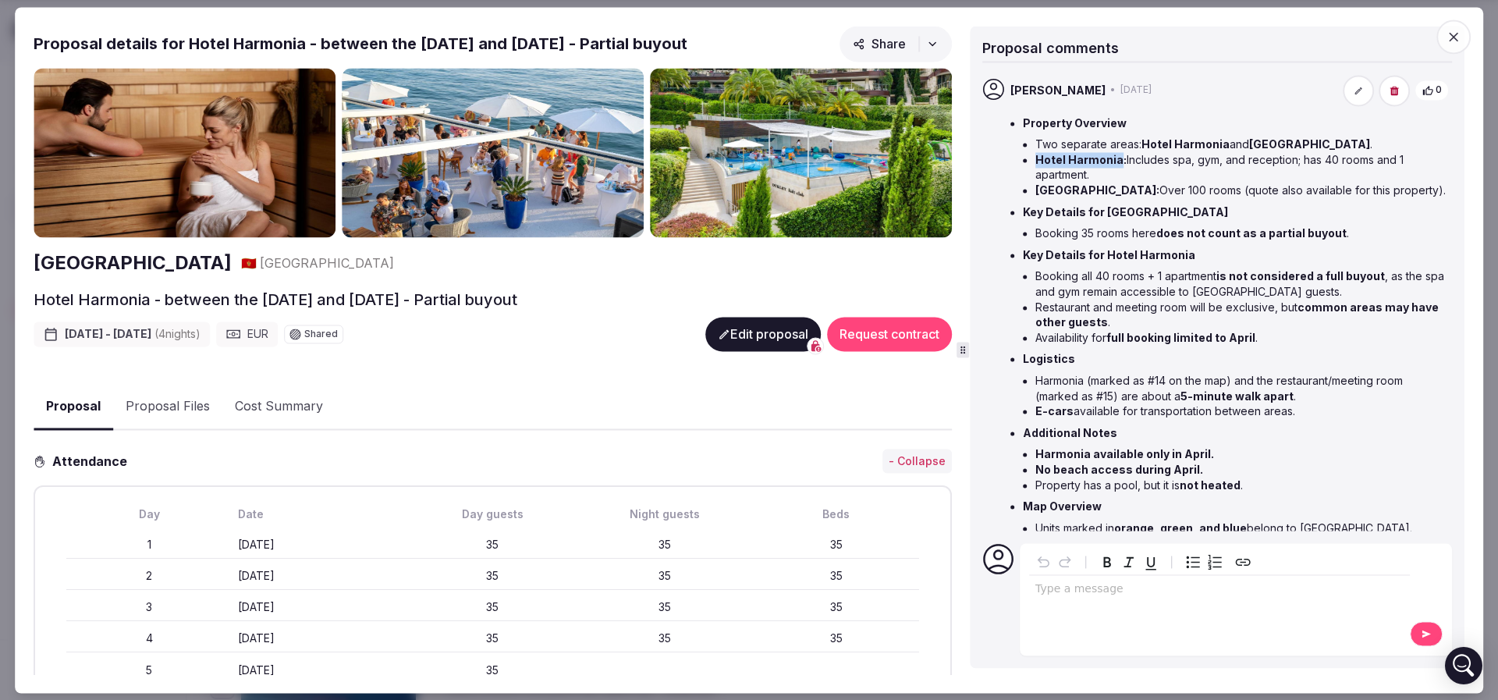
copy strong "Hotel Harmonia"
click at [1449, 30] on icon "button" at bounding box center [1454, 37] width 16 height 16
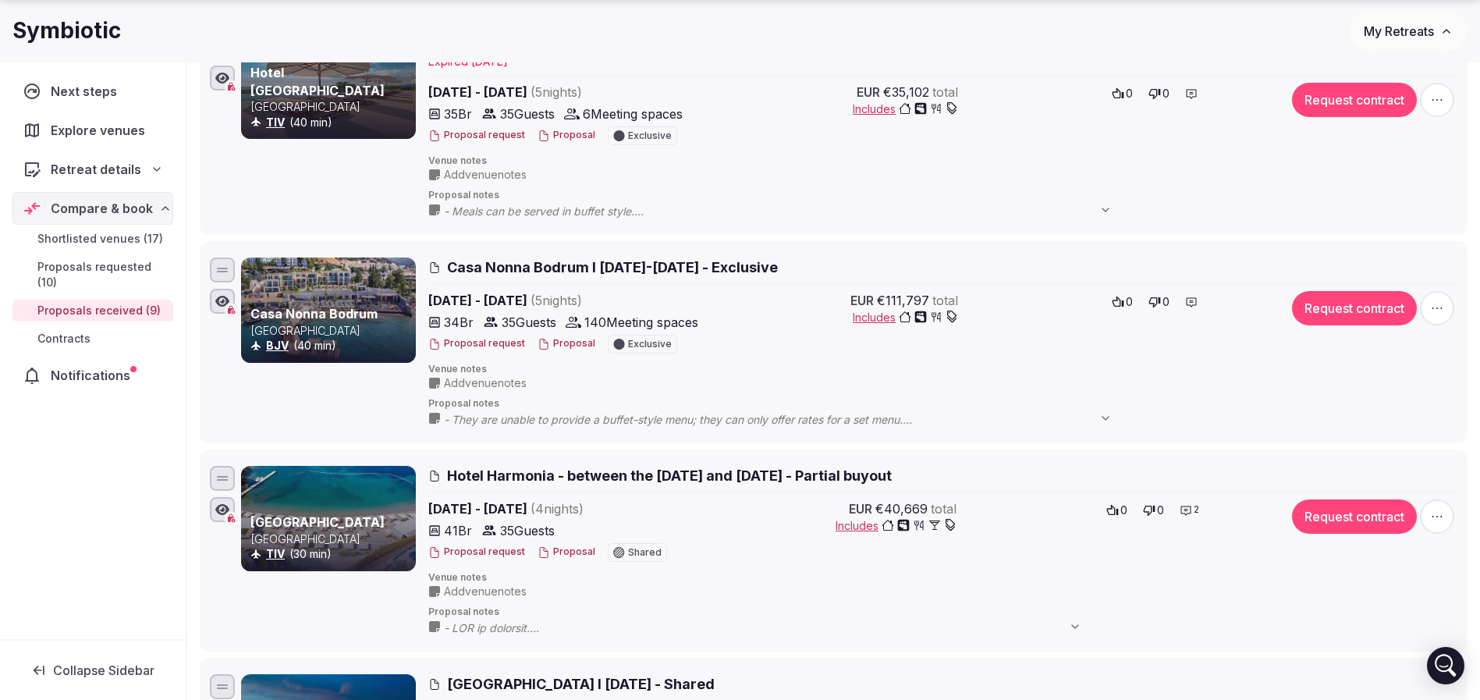
click at [502, 481] on span "Hotel Harmonia - between the 9th and 30th April 2026 - Partial buyout" at bounding box center [669, 476] width 445 height 20
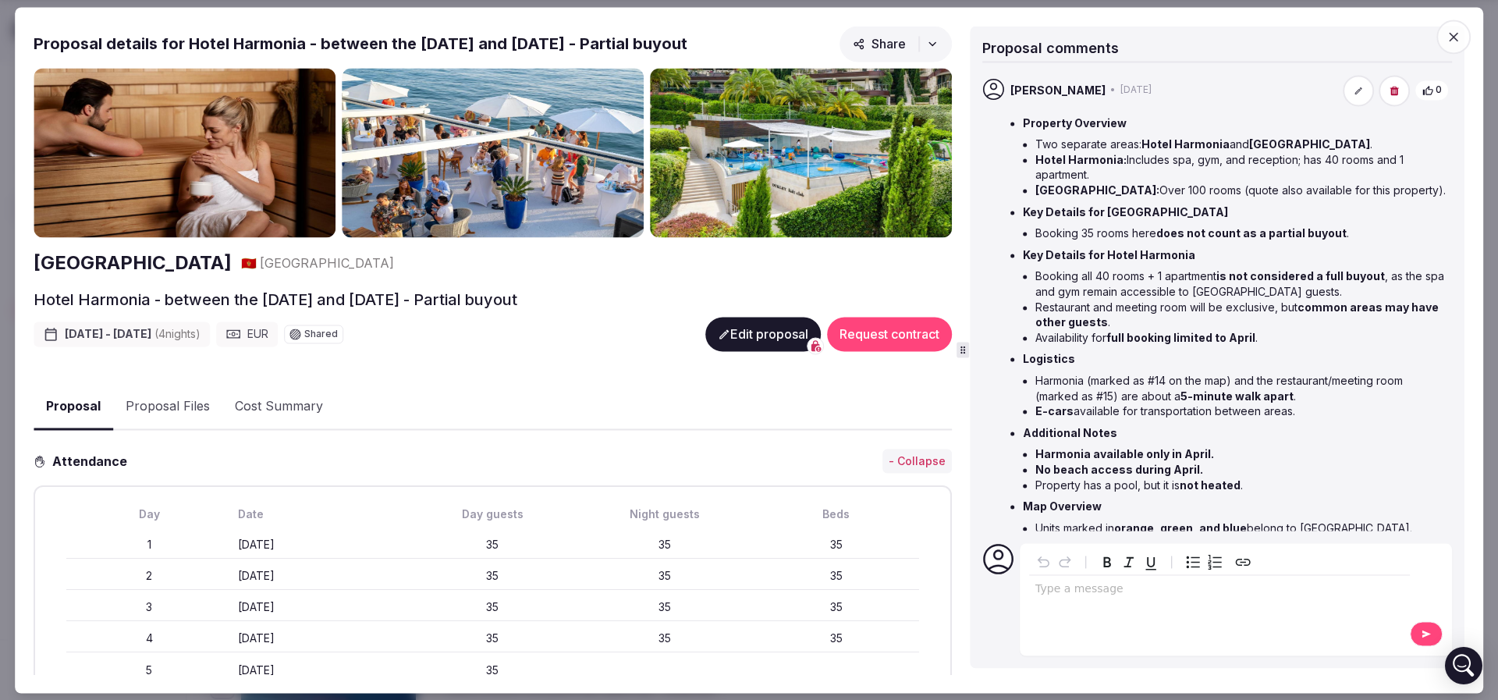
click at [166, 260] on h2 "Dukley Hotel & Resort" at bounding box center [133, 263] width 198 height 27
drag, startPoint x: 624, startPoint y: 48, endPoint x: 702, endPoint y: 43, distance: 78.2
click at [687, 43] on h2 "Proposal details for Hotel Harmonia - between the 9th and 30th April 2026 - Par…" at bounding box center [361, 44] width 654 height 22
click at [300, 264] on span "Montenegro" at bounding box center [327, 262] width 134 height 17
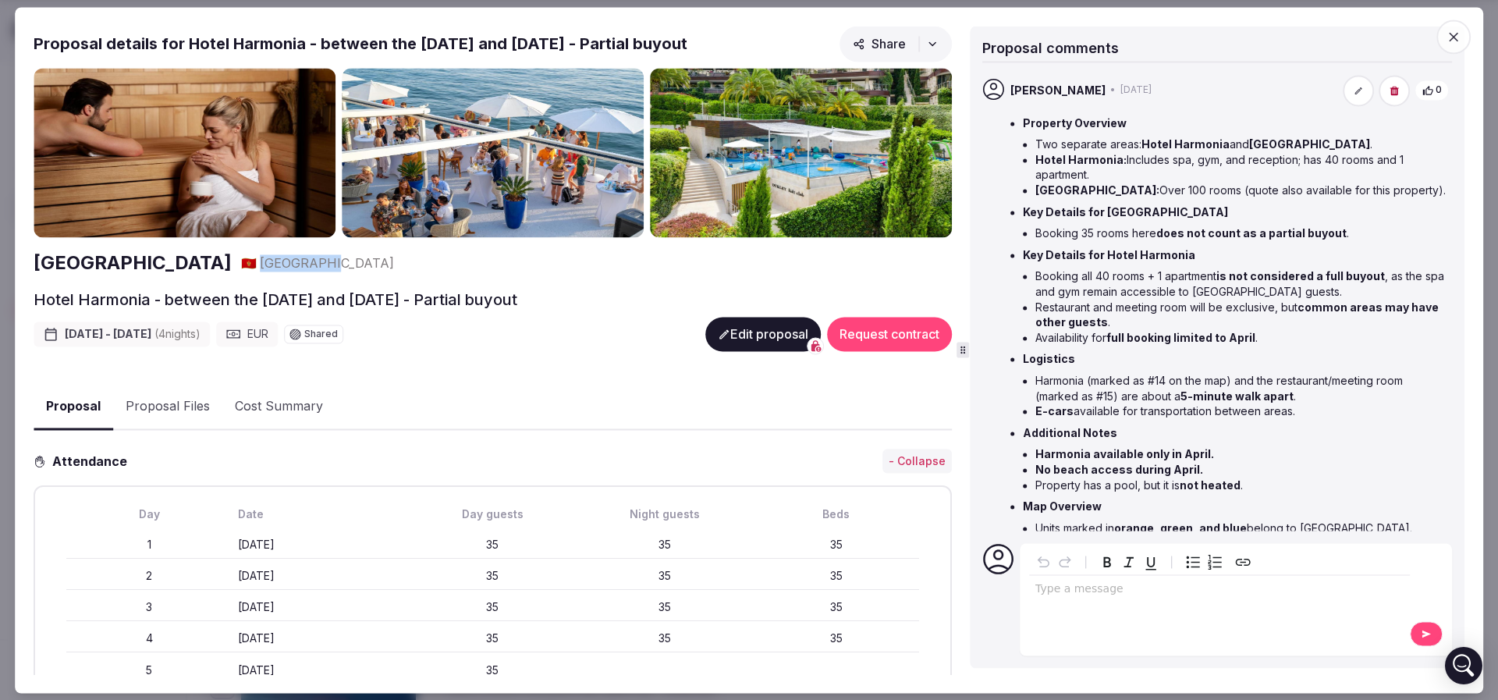
click at [300, 264] on span "Montenegro" at bounding box center [327, 262] width 134 height 17
click at [440, 297] on h2 "Hotel Harmonia - between the 9th and 30th April 2026 - Partial buyout" at bounding box center [276, 300] width 484 height 22
click at [477, 301] on h2 "Hotel Harmonia - between the 9th and 30th April 2026 - Partial buyout" at bounding box center [276, 300] width 484 height 22
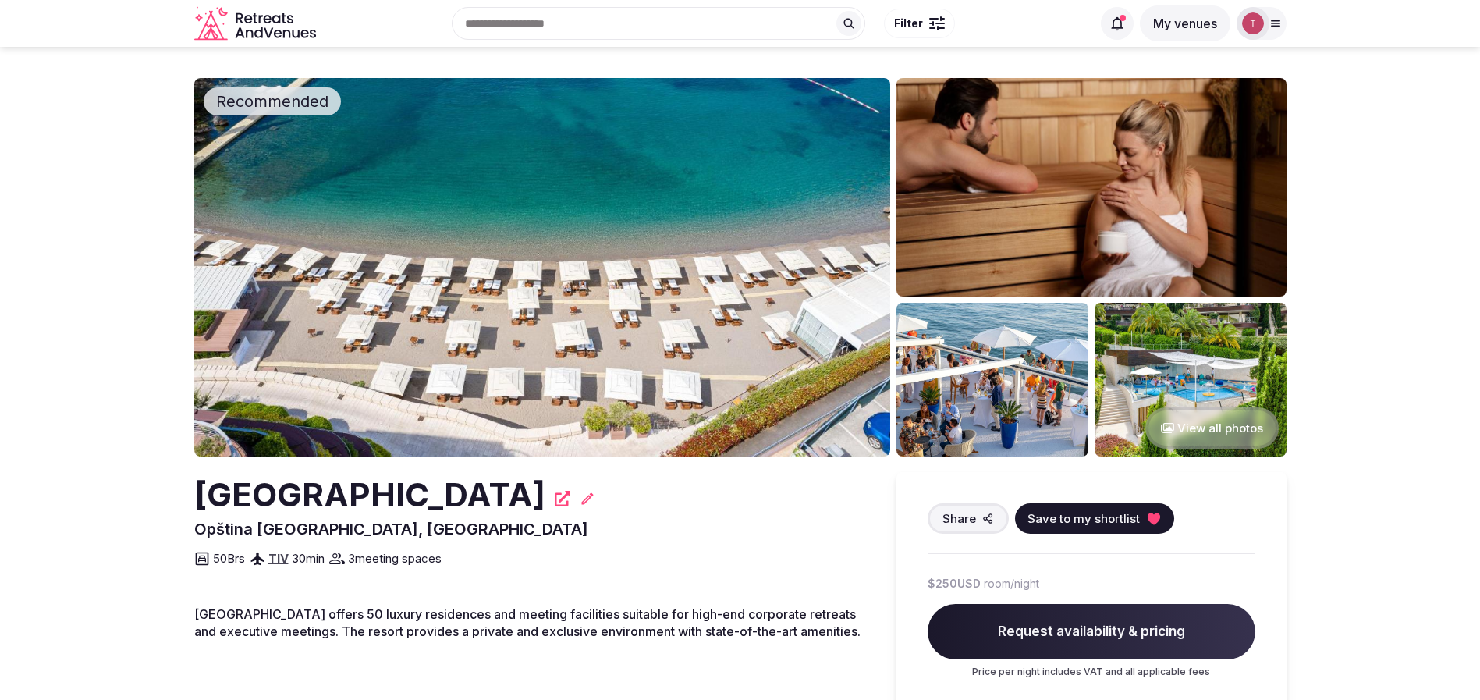
click at [502, 256] on img at bounding box center [542, 267] width 696 height 378
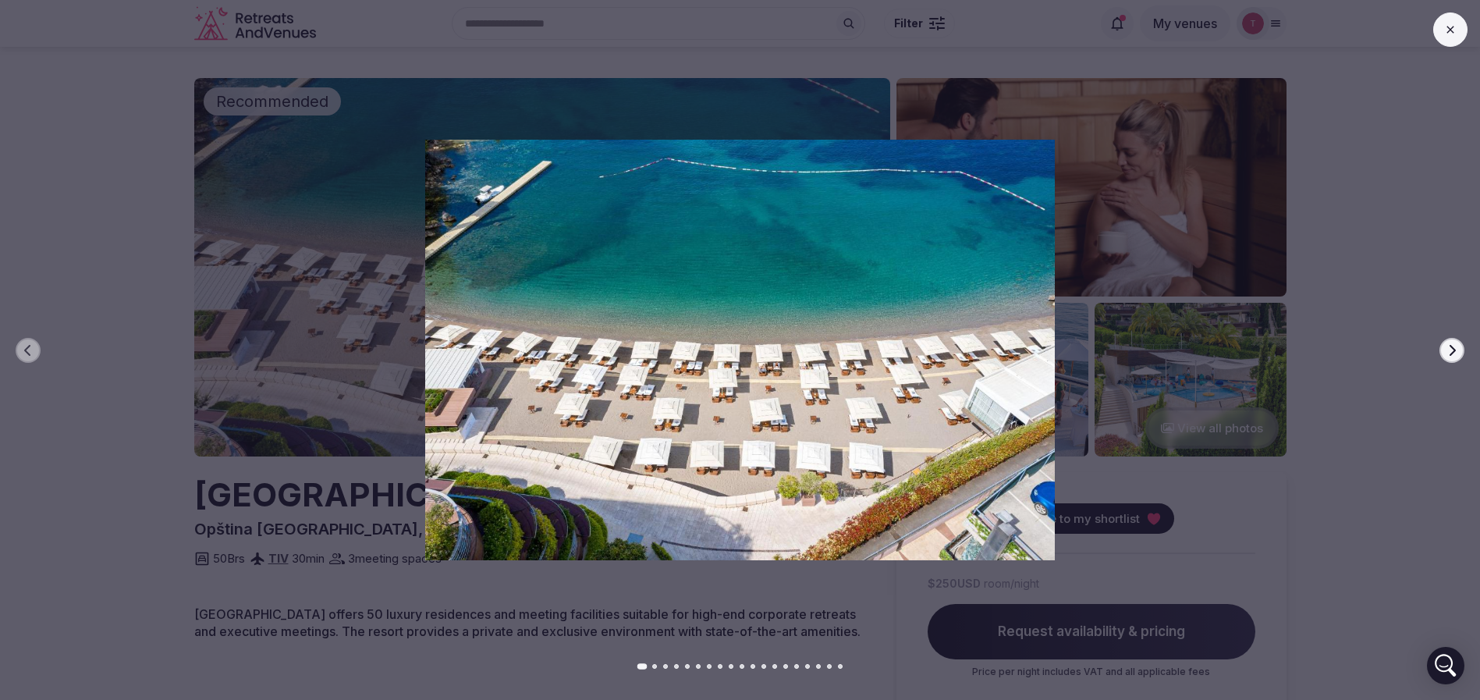
click at [1447, 352] on icon "button" at bounding box center [1452, 350] width 12 height 12
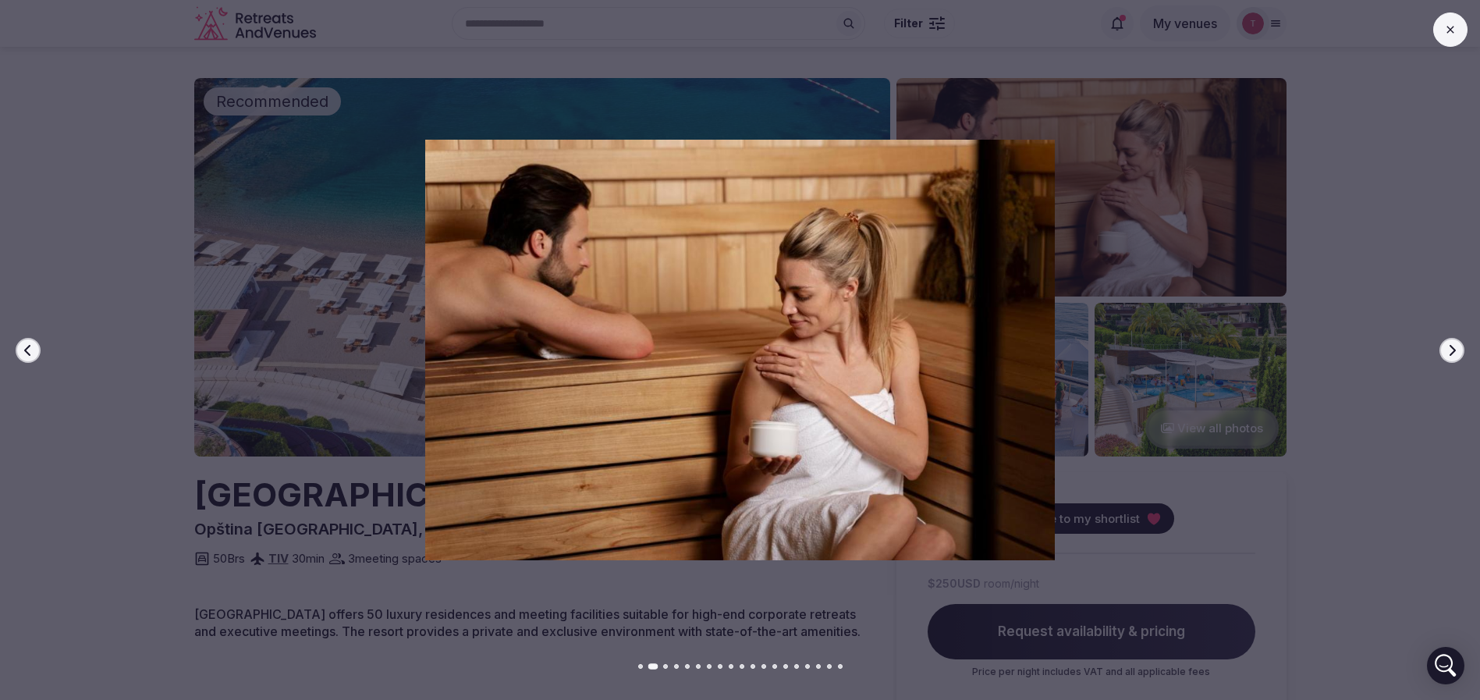
click at [1447, 351] on icon "button" at bounding box center [1452, 350] width 12 height 12
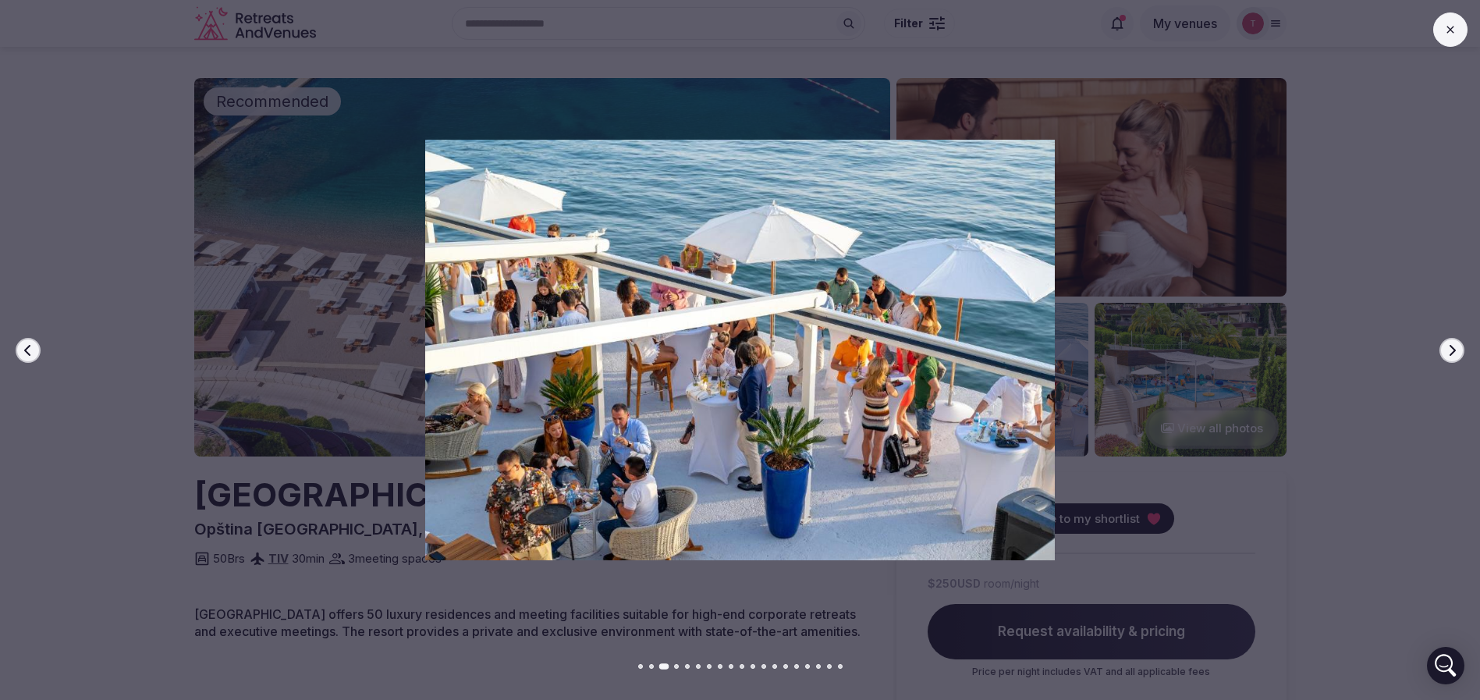
click at [1447, 351] on icon "button" at bounding box center [1452, 350] width 12 height 12
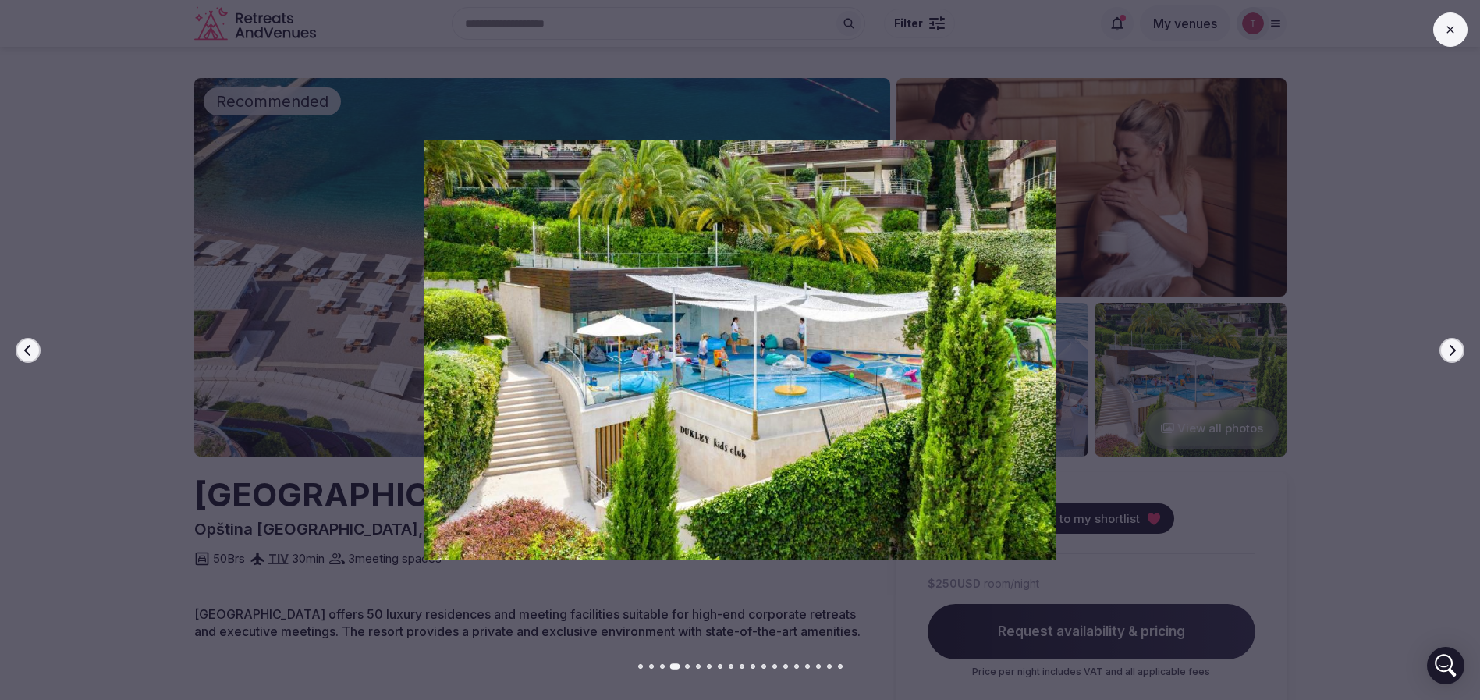
click at [1447, 351] on icon "button" at bounding box center [1452, 350] width 12 height 12
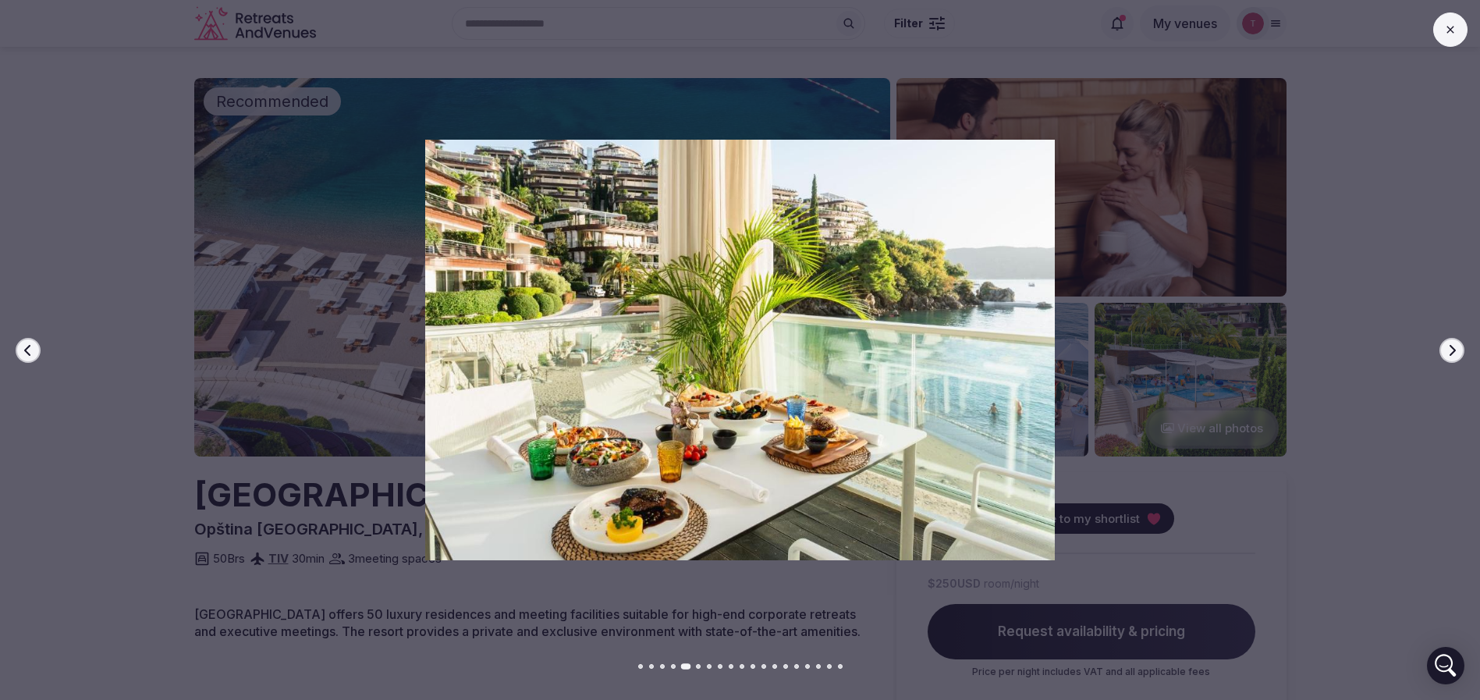
click at [1447, 351] on icon "button" at bounding box center [1452, 350] width 12 height 12
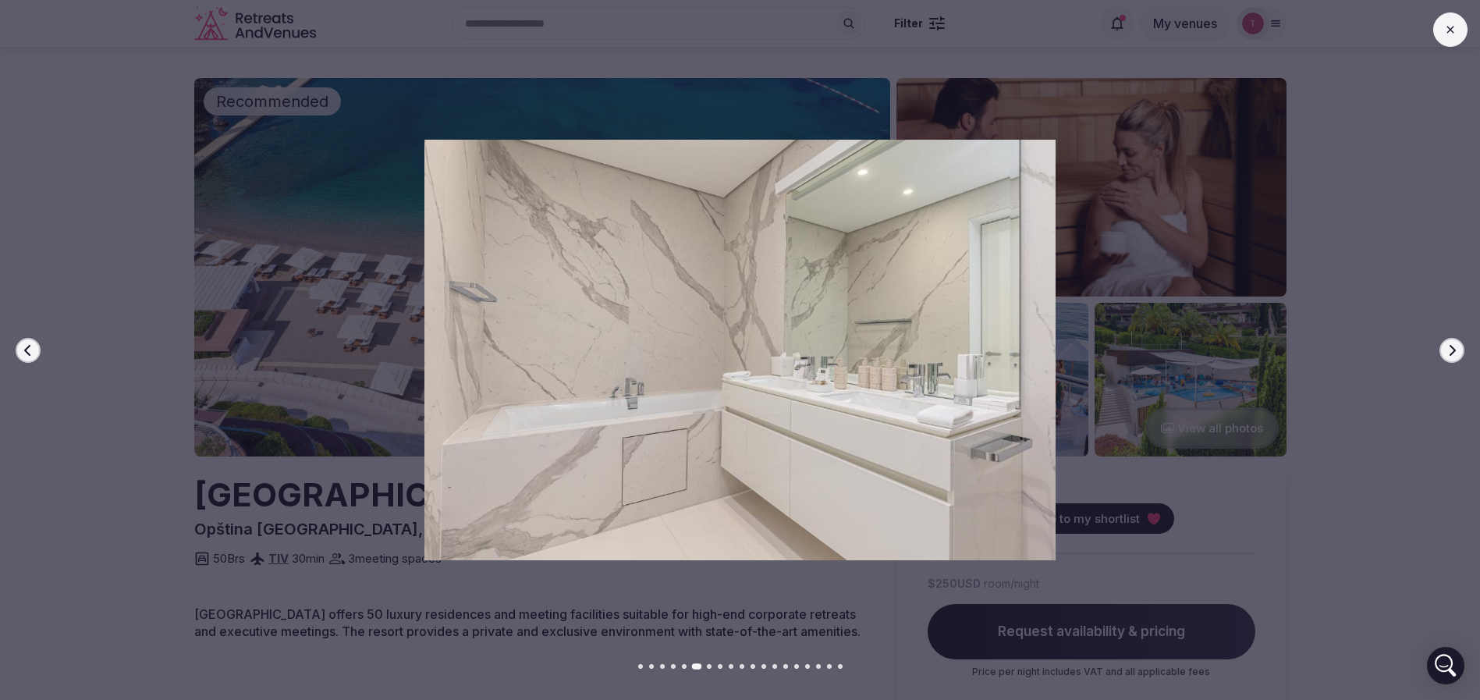
click at [1447, 351] on icon "button" at bounding box center [1452, 350] width 12 height 12
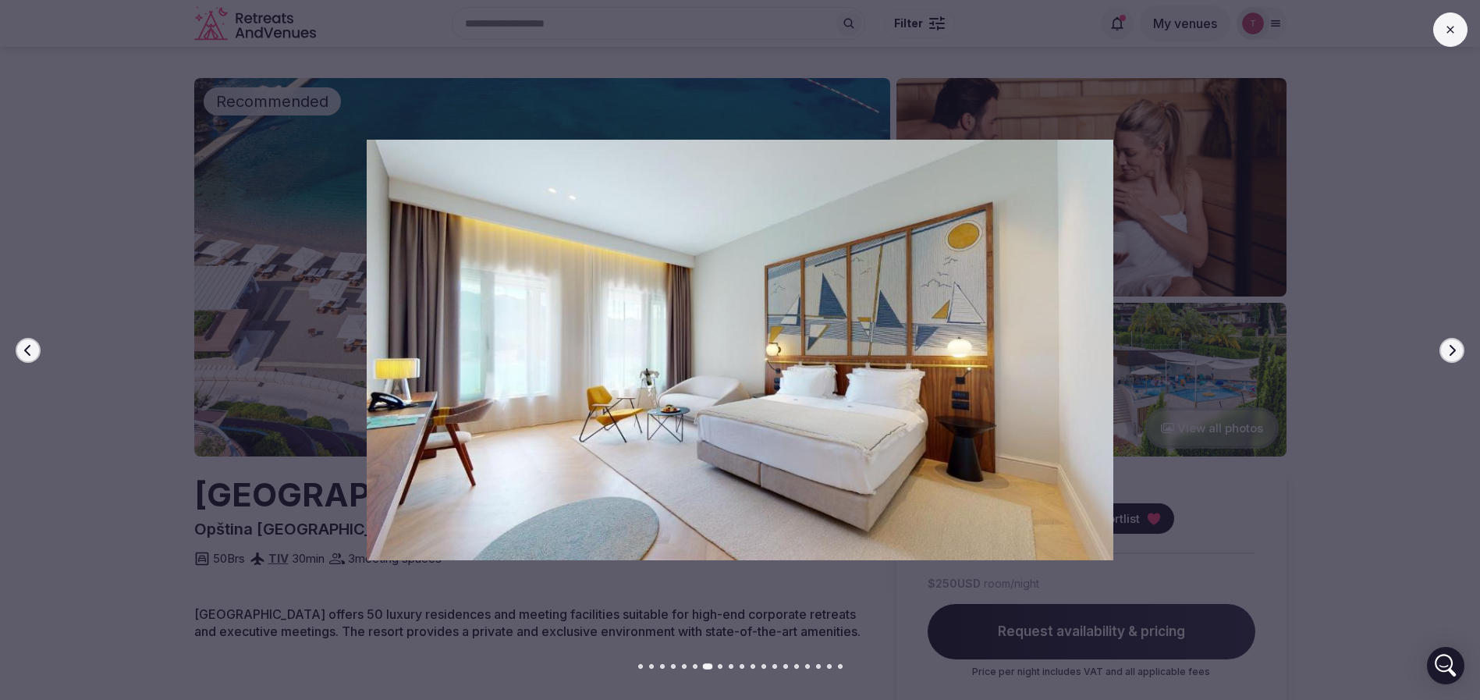
click at [1447, 351] on icon "button" at bounding box center [1452, 350] width 12 height 12
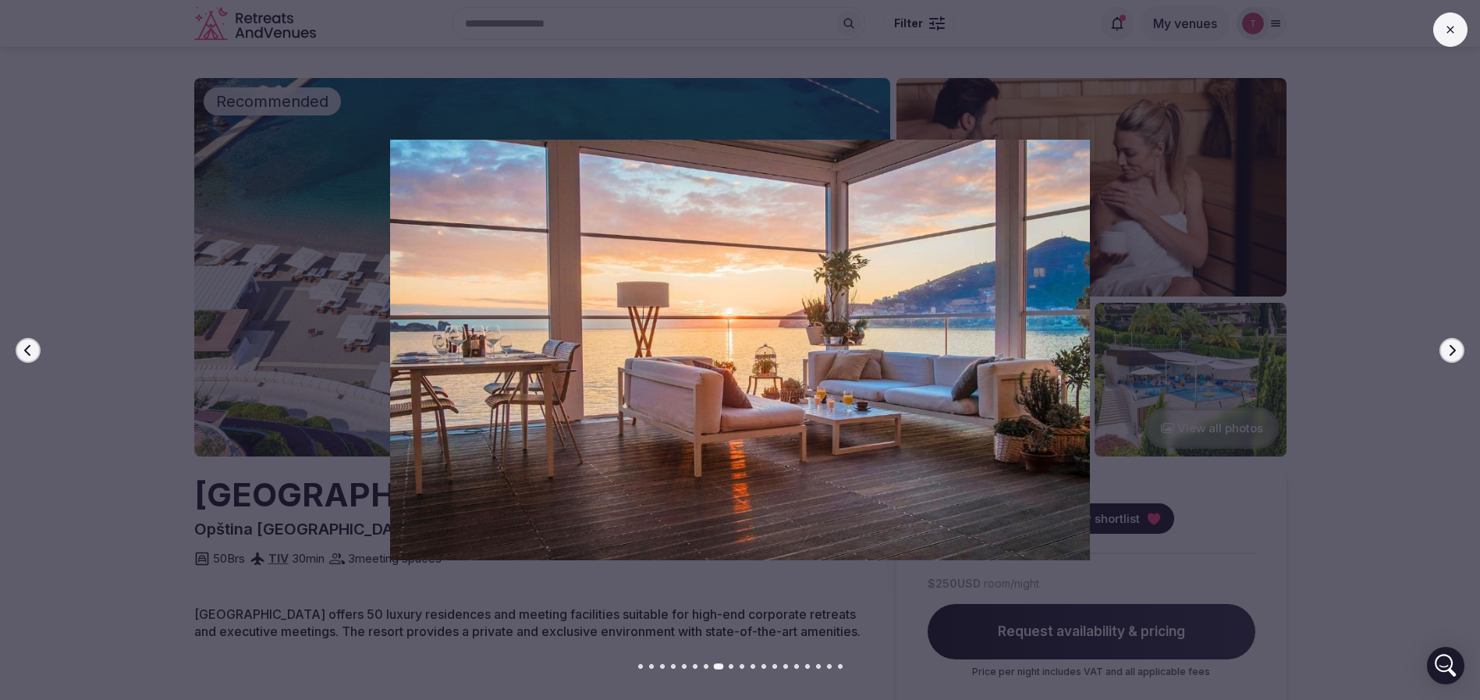
click at [1447, 351] on icon "button" at bounding box center [1452, 350] width 12 height 12
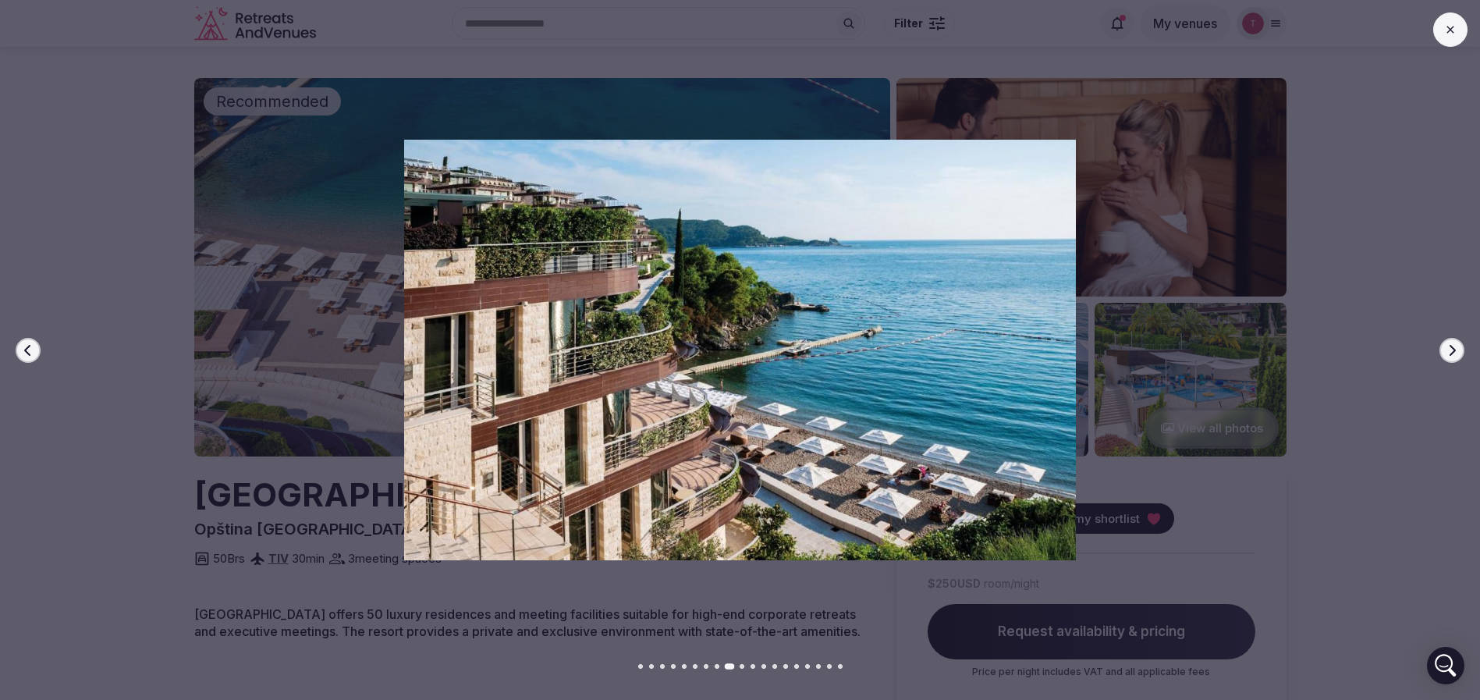
click at [1447, 351] on icon "button" at bounding box center [1452, 350] width 12 height 12
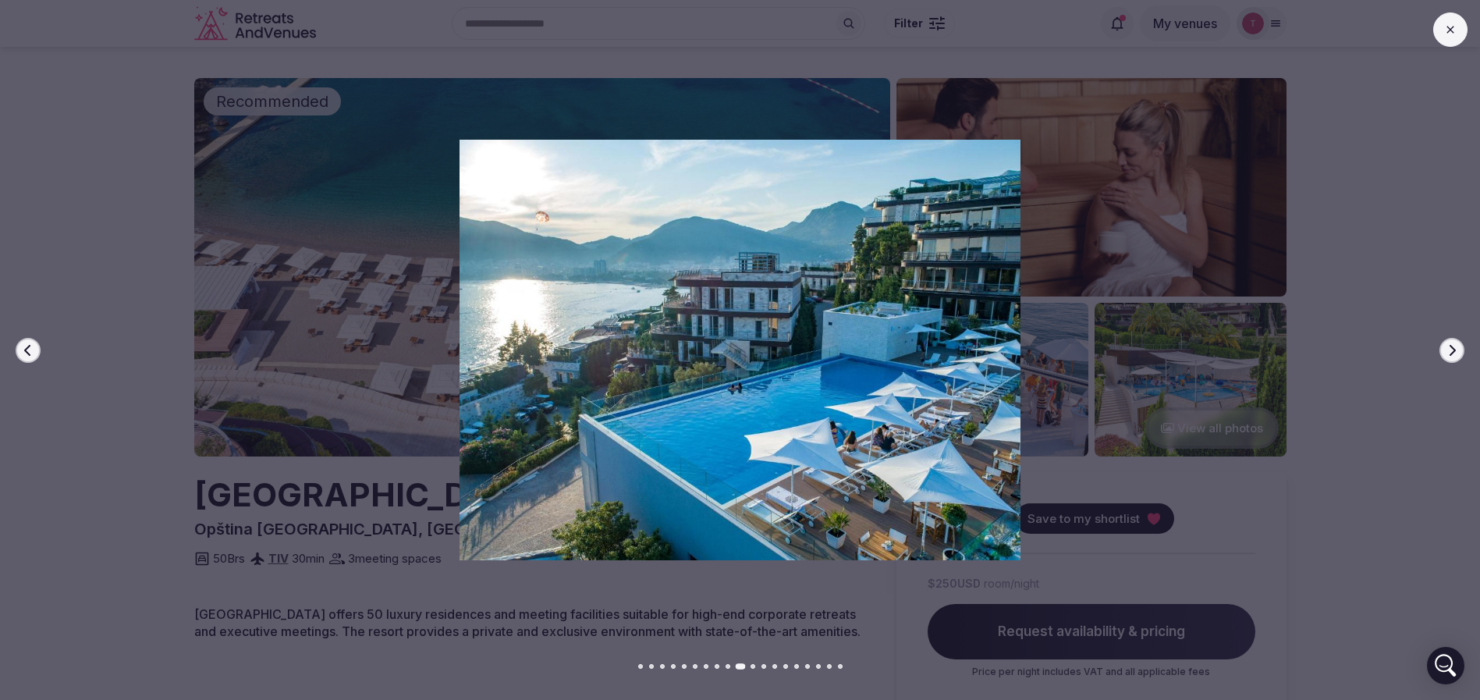
click at [1447, 351] on icon "button" at bounding box center [1452, 350] width 12 height 12
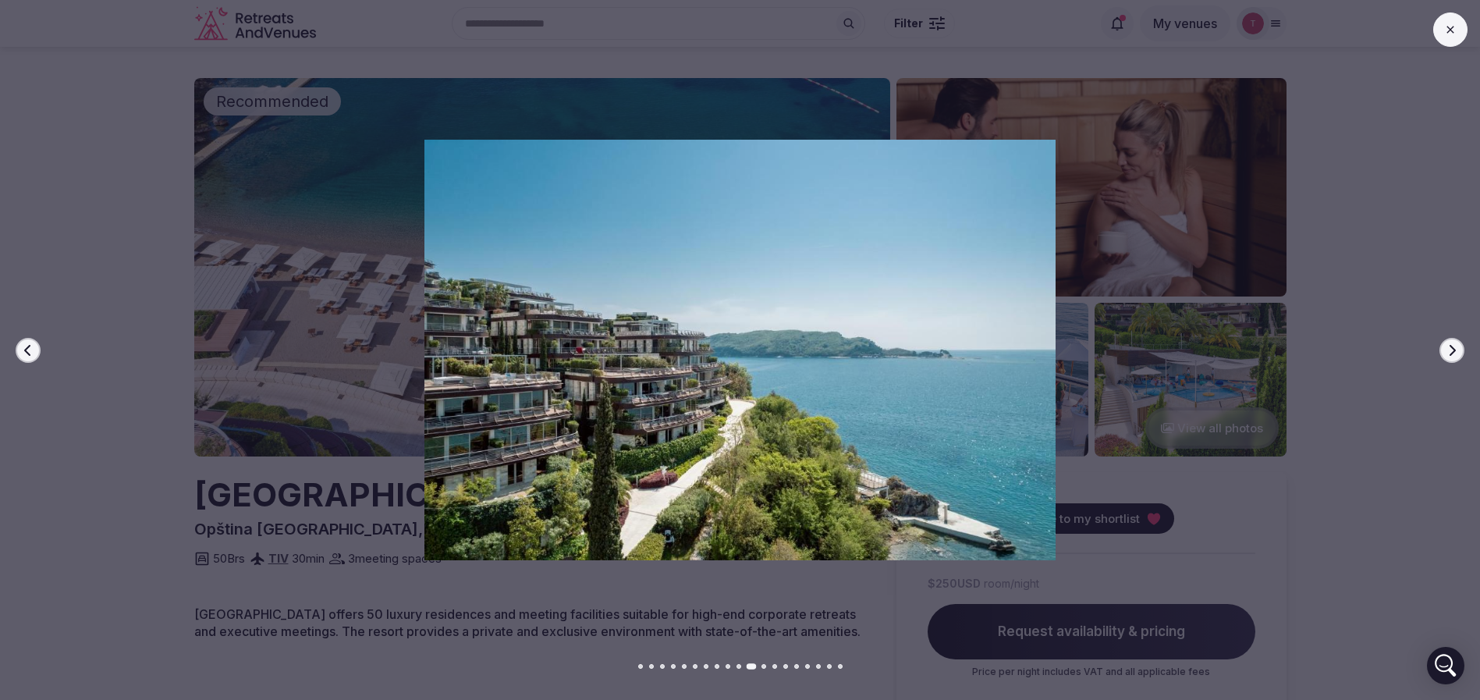
click at [1447, 351] on icon "button" at bounding box center [1452, 350] width 12 height 12
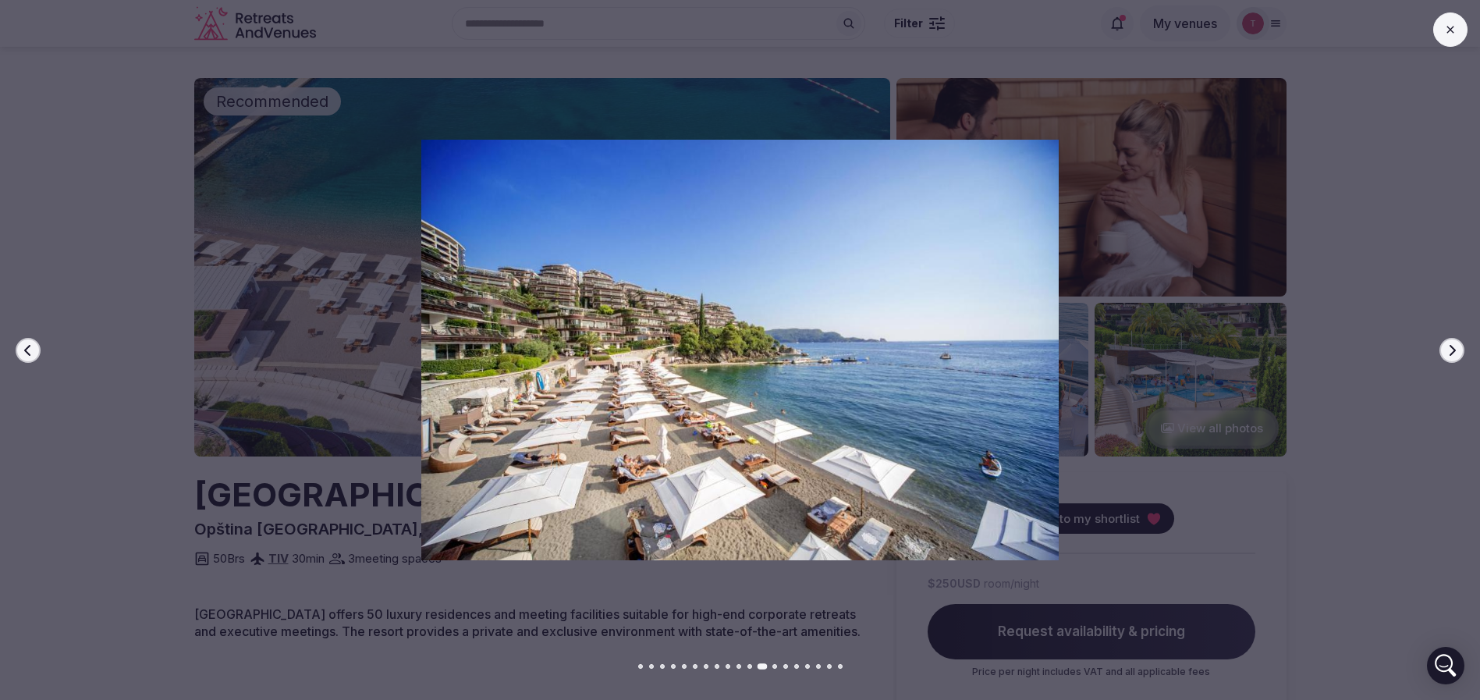
click at [1447, 351] on icon "button" at bounding box center [1452, 350] width 12 height 12
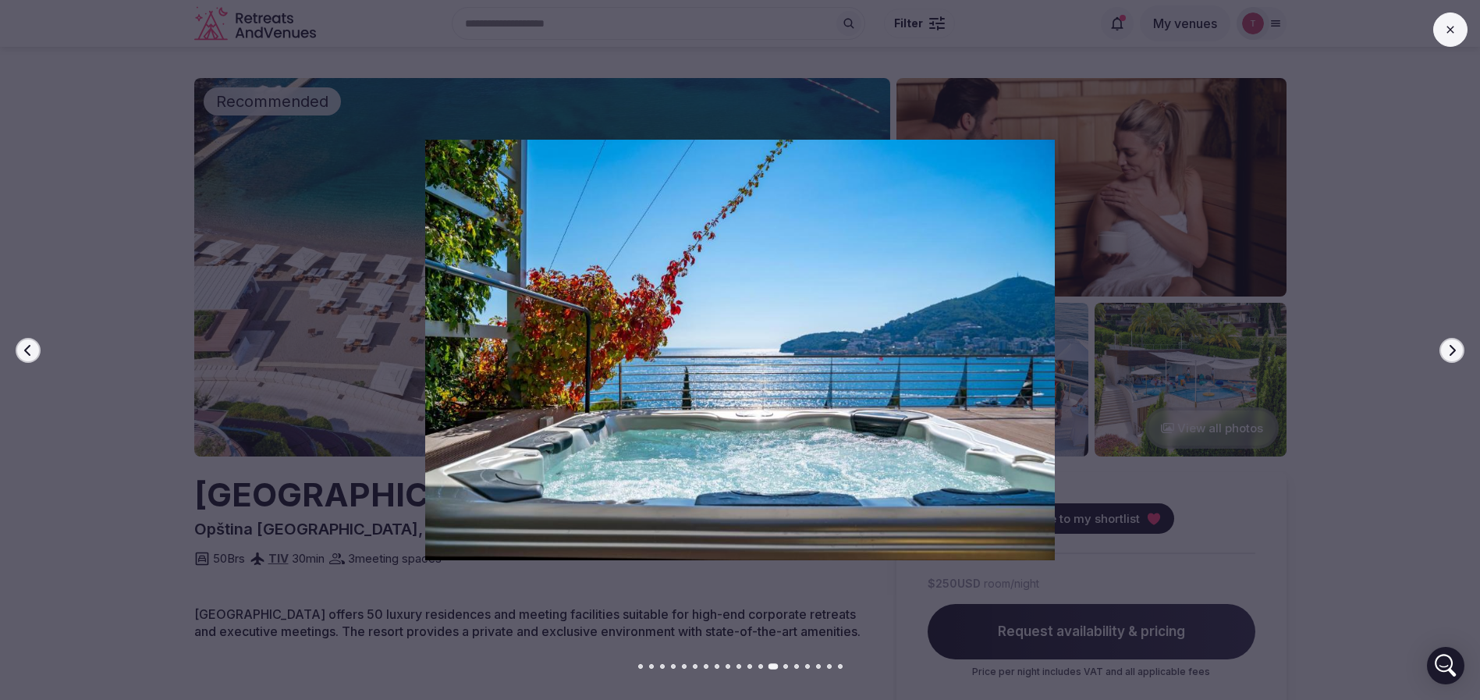
click at [1447, 351] on icon "button" at bounding box center [1452, 350] width 12 height 12
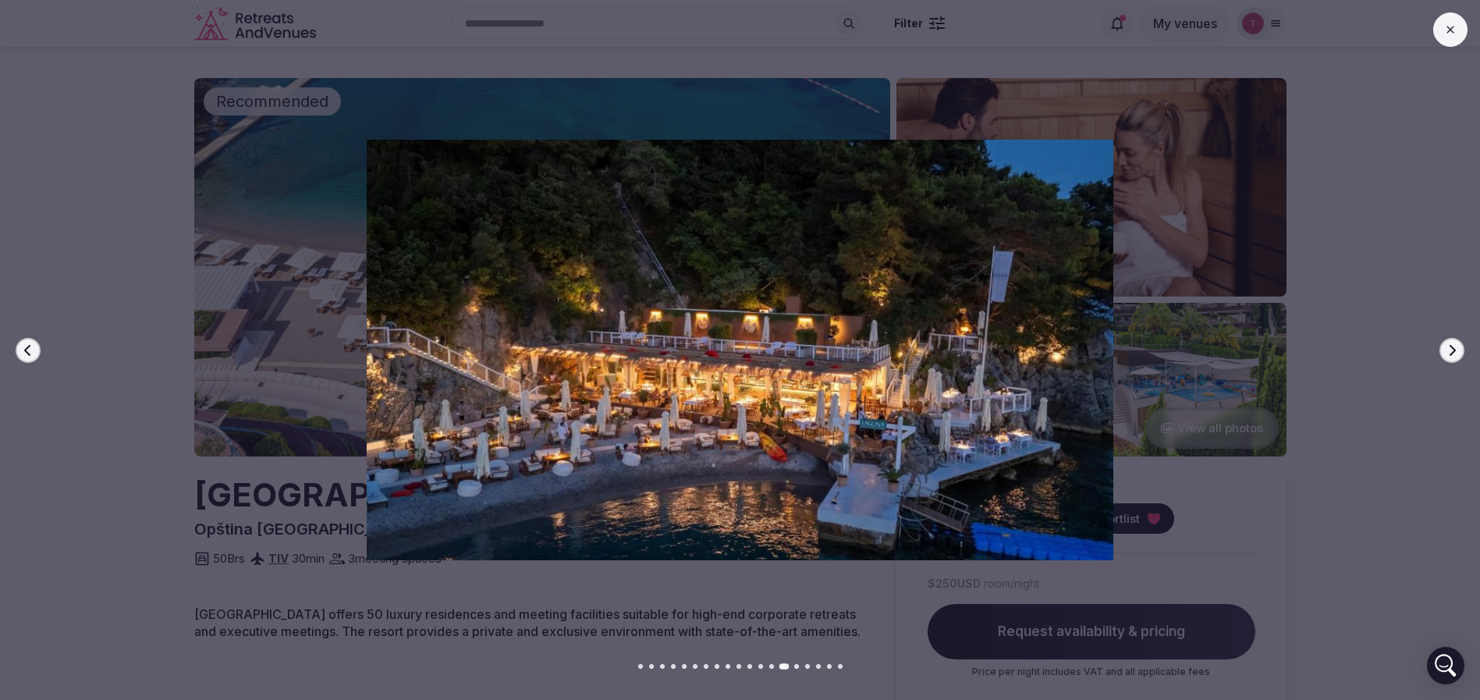
click at [1447, 351] on icon "button" at bounding box center [1452, 350] width 12 height 12
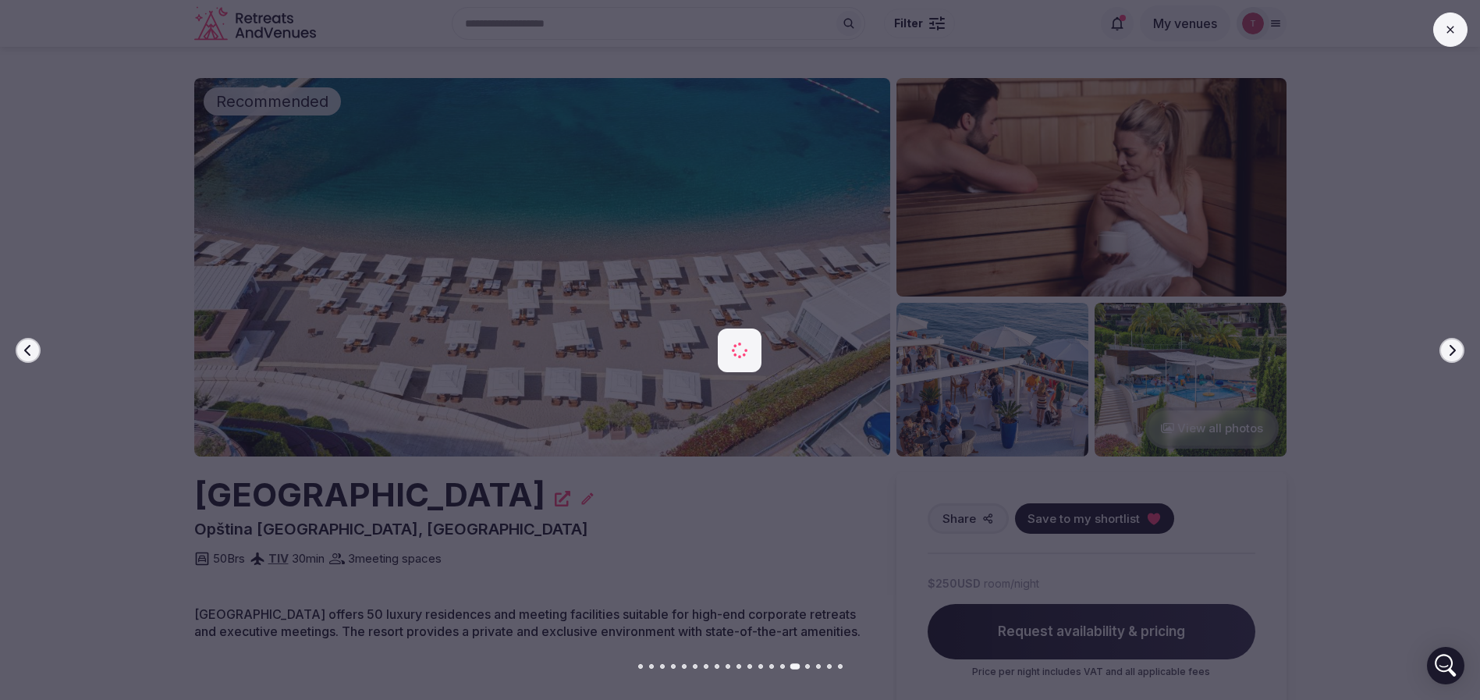
click at [1447, 351] on icon "button" at bounding box center [1452, 350] width 12 height 12
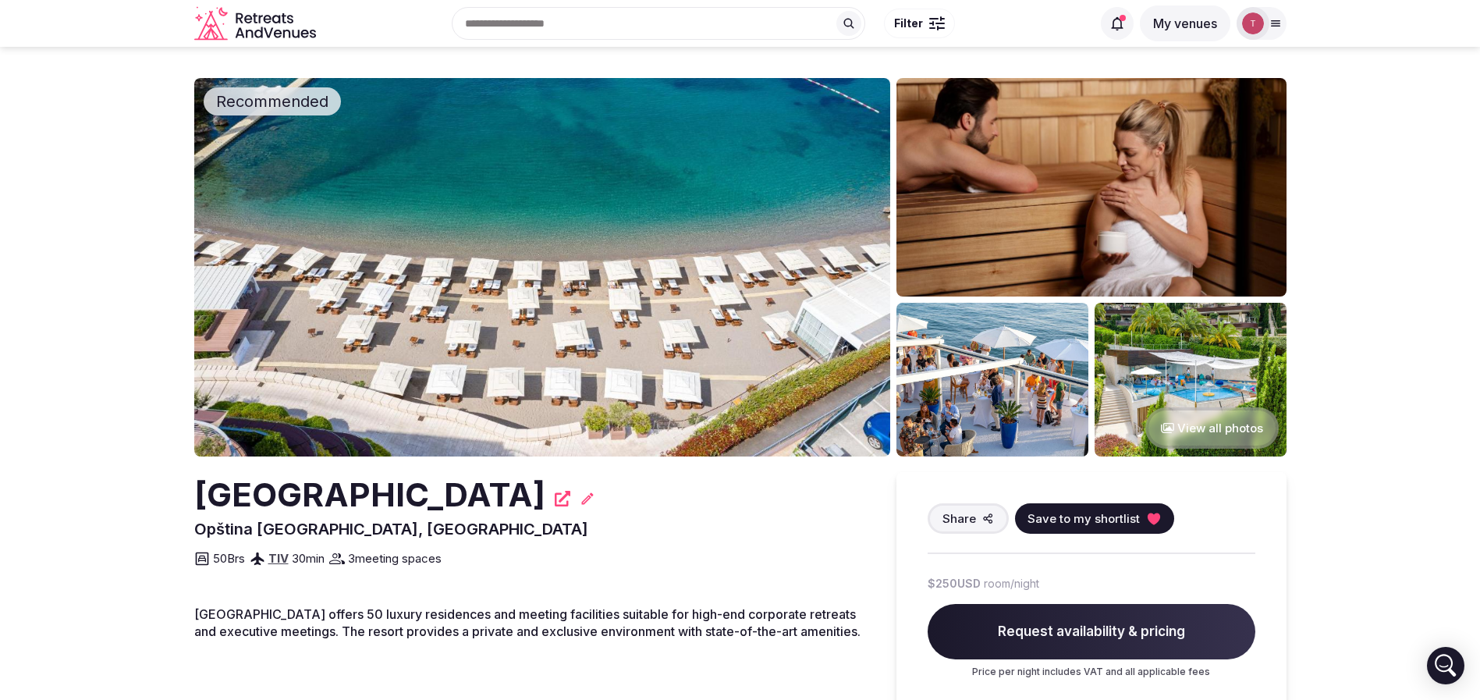
click at [547, 287] on img at bounding box center [542, 267] width 696 height 378
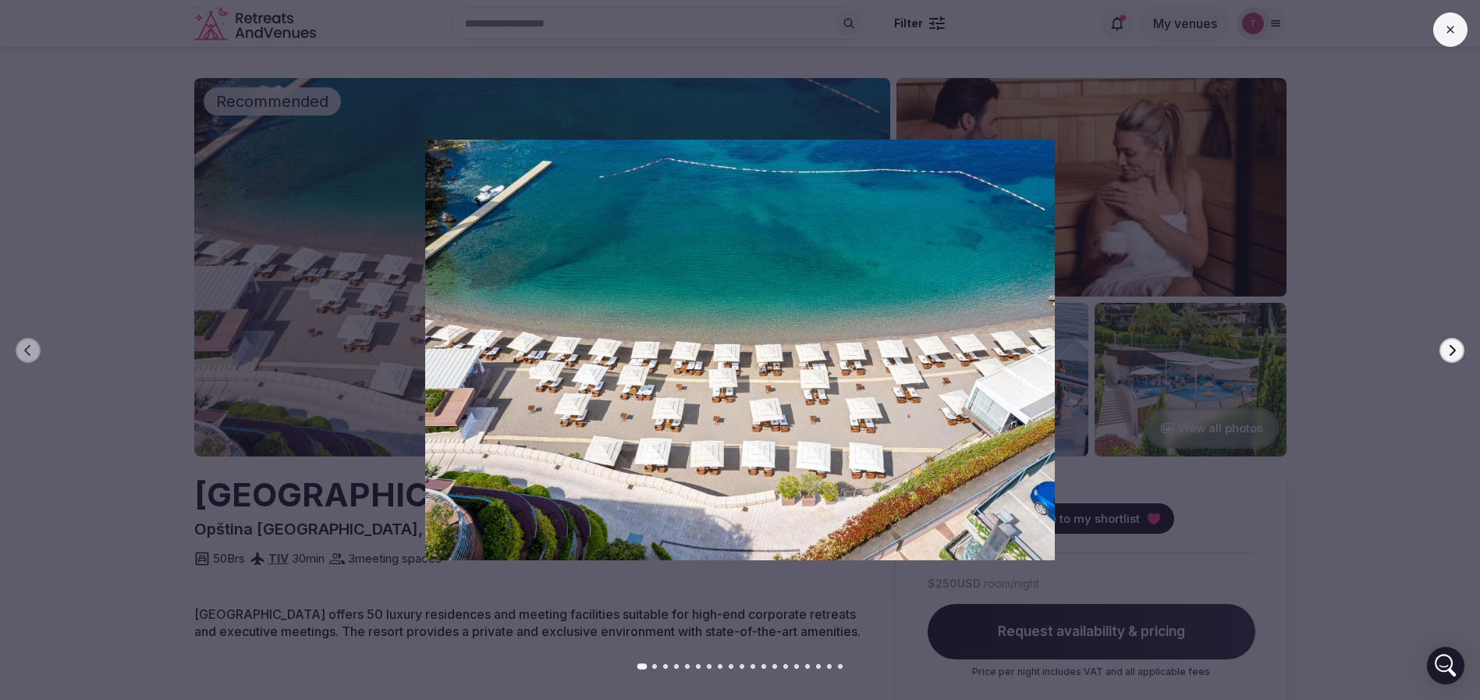
click at [1456, 355] on icon "button" at bounding box center [1452, 350] width 12 height 12
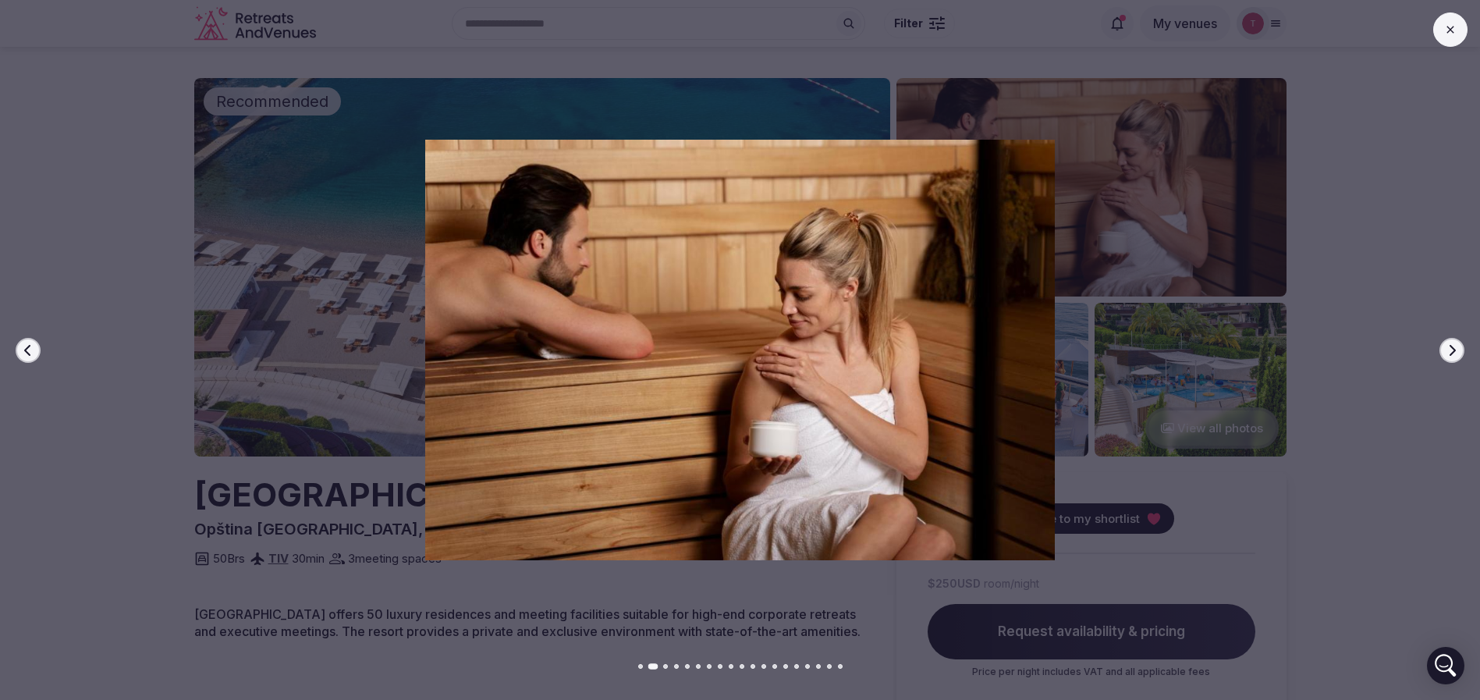
click at [1456, 353] on icon "button" at bounding box center [1452, 350] width 12 height 12
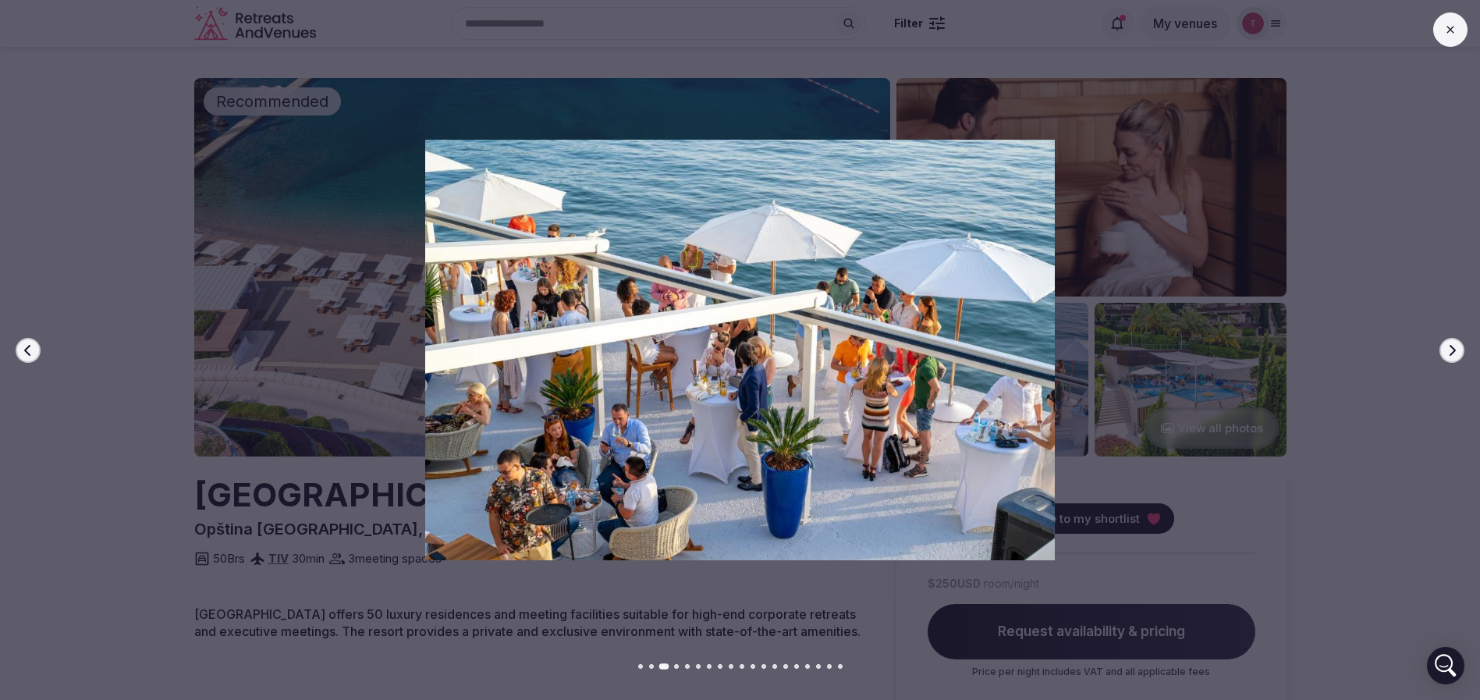
click at [1456, 353] on icon "button" at bounding box center [1452, 350] width 12 height 12
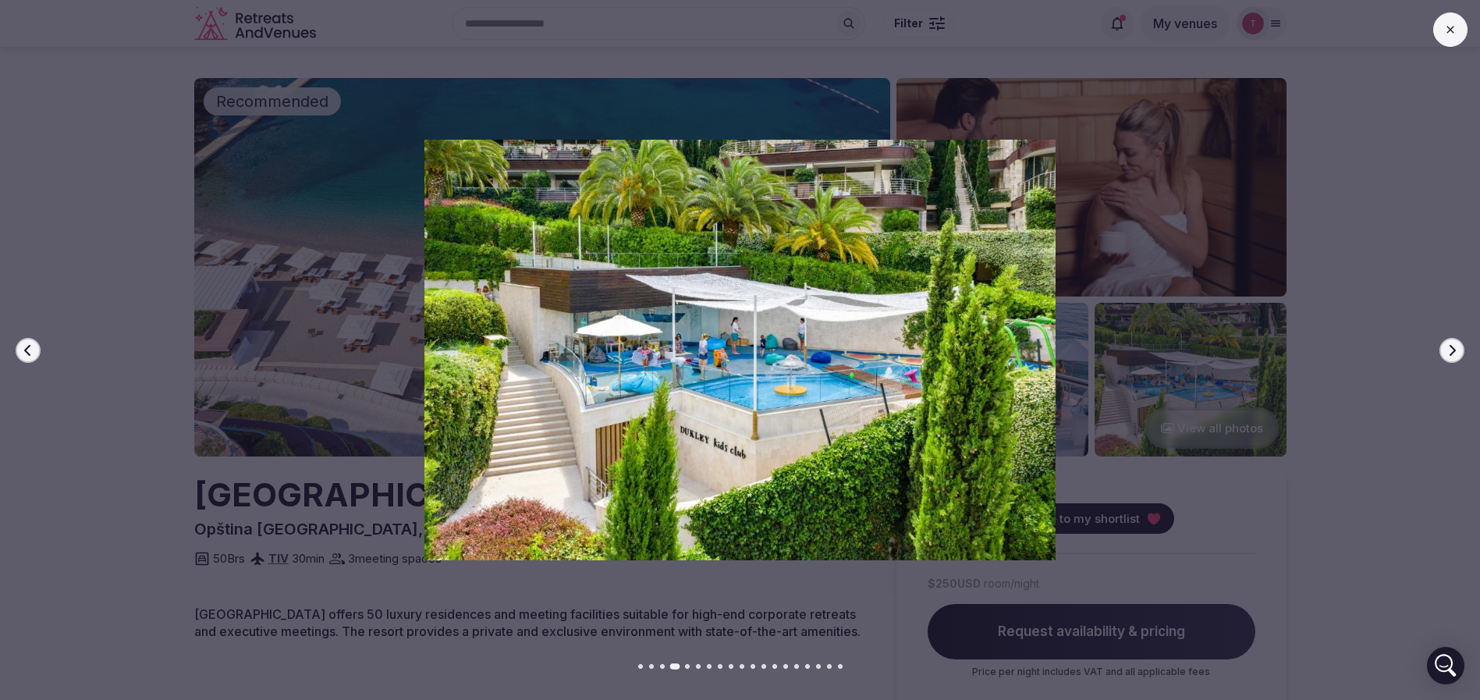
click at [1456, 351] on icon "button" at bounding box center [1452, 350] width 12 height 12
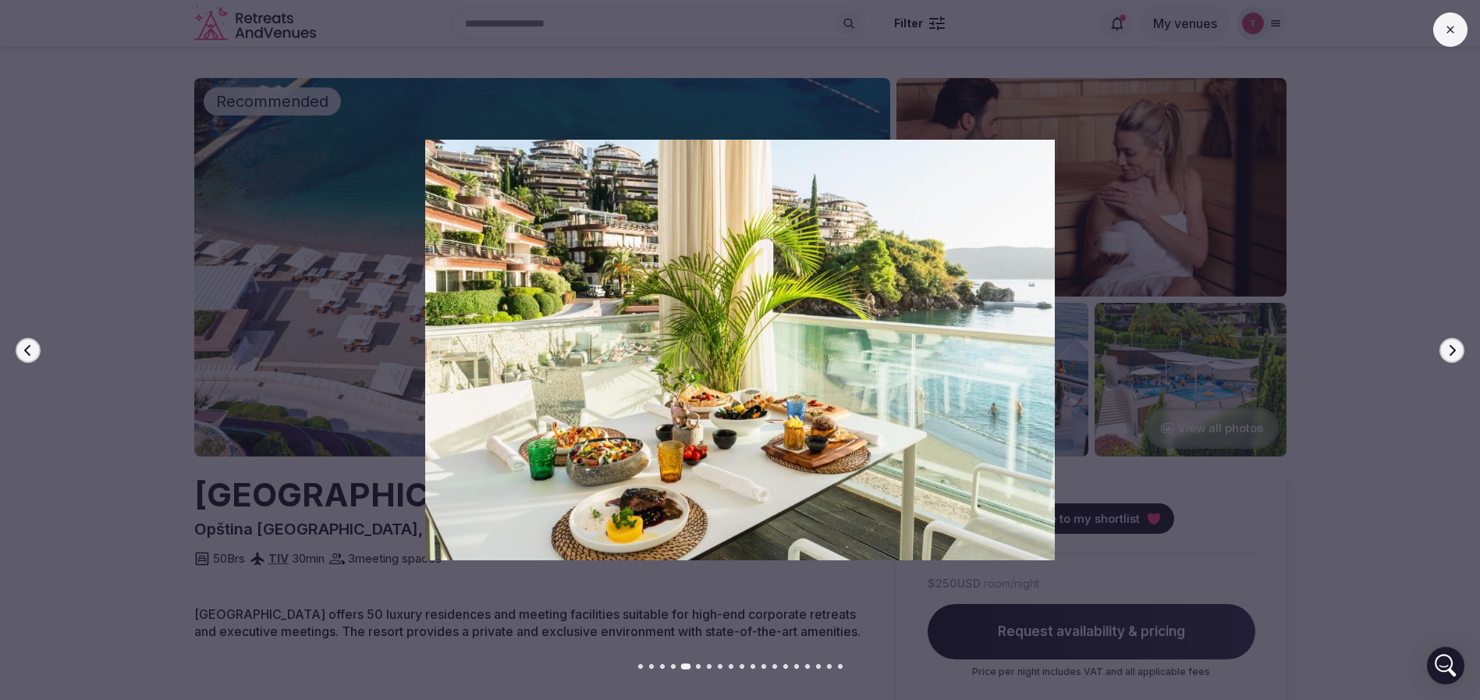
click at [1456, 350] on icon "button" at bounding box center [1452, 350] width 12 height 12
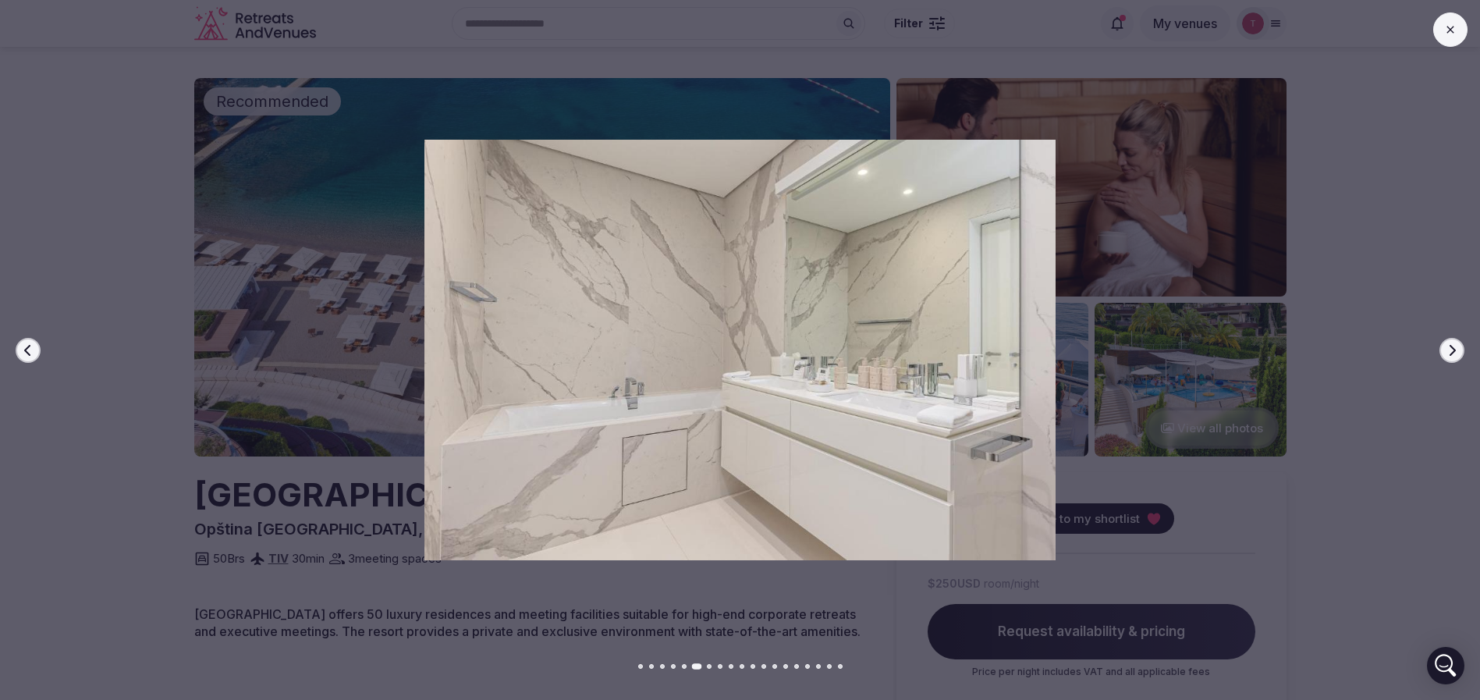
click at [1456, 350] on icon "button" at bounding box center [1452, 350] width 12 height 12
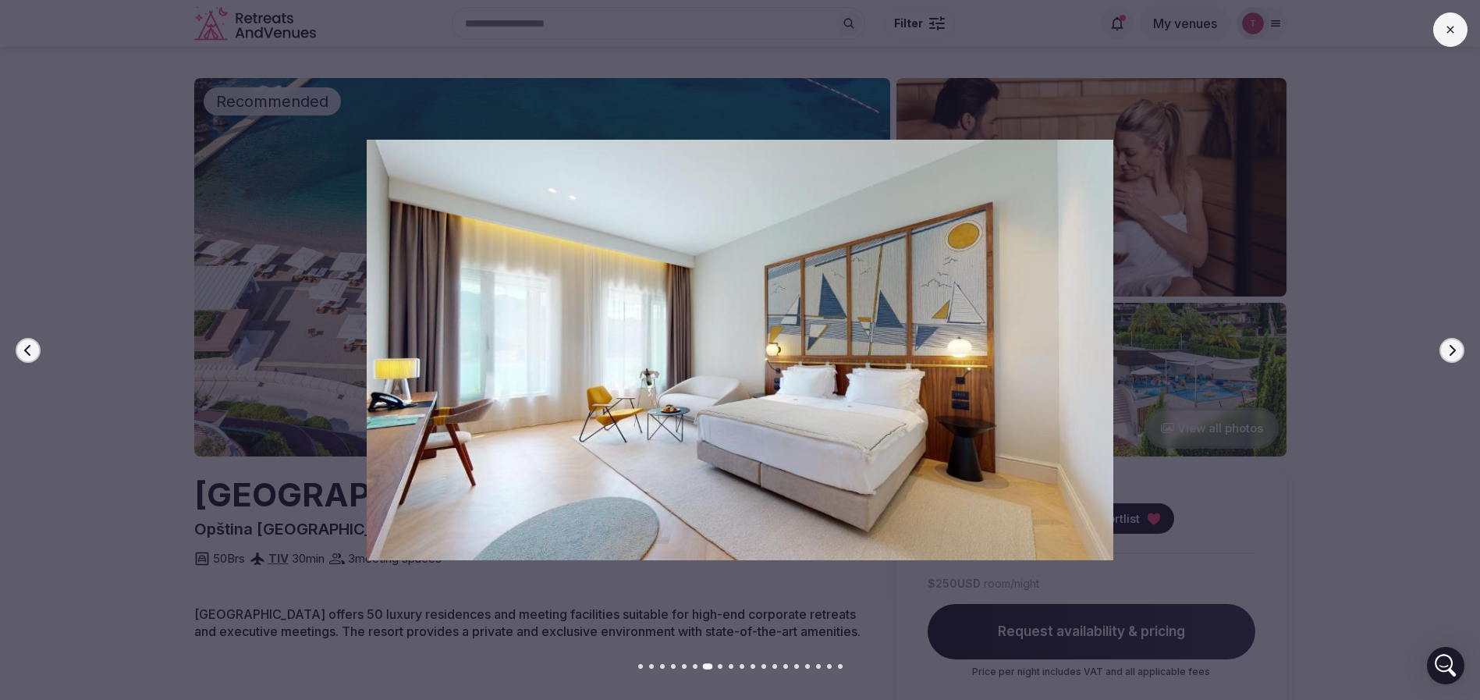
click at [1456, 350] on icon "button" at bounding box center [1452, 350] width 12 height 12
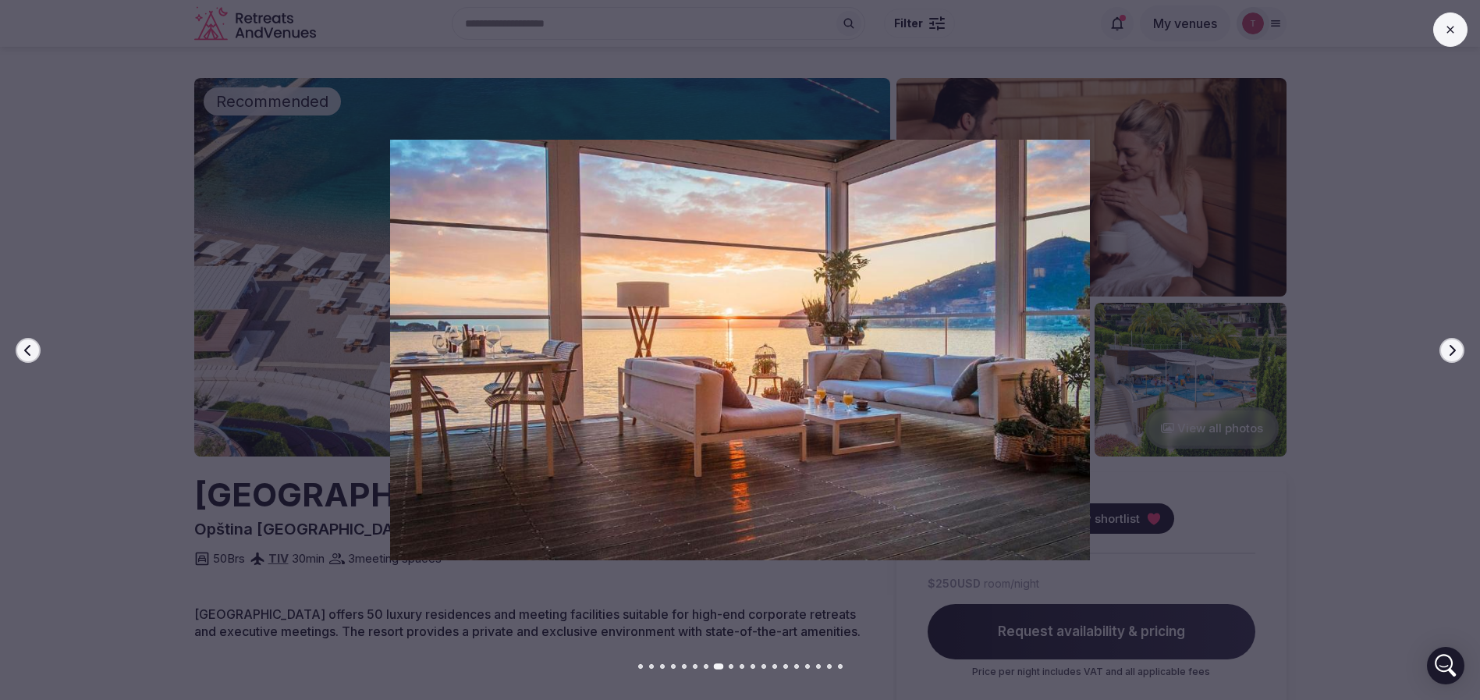
click at [1456, 350] on icon "button" at bounding box center [1452, 350] width 12 height 12
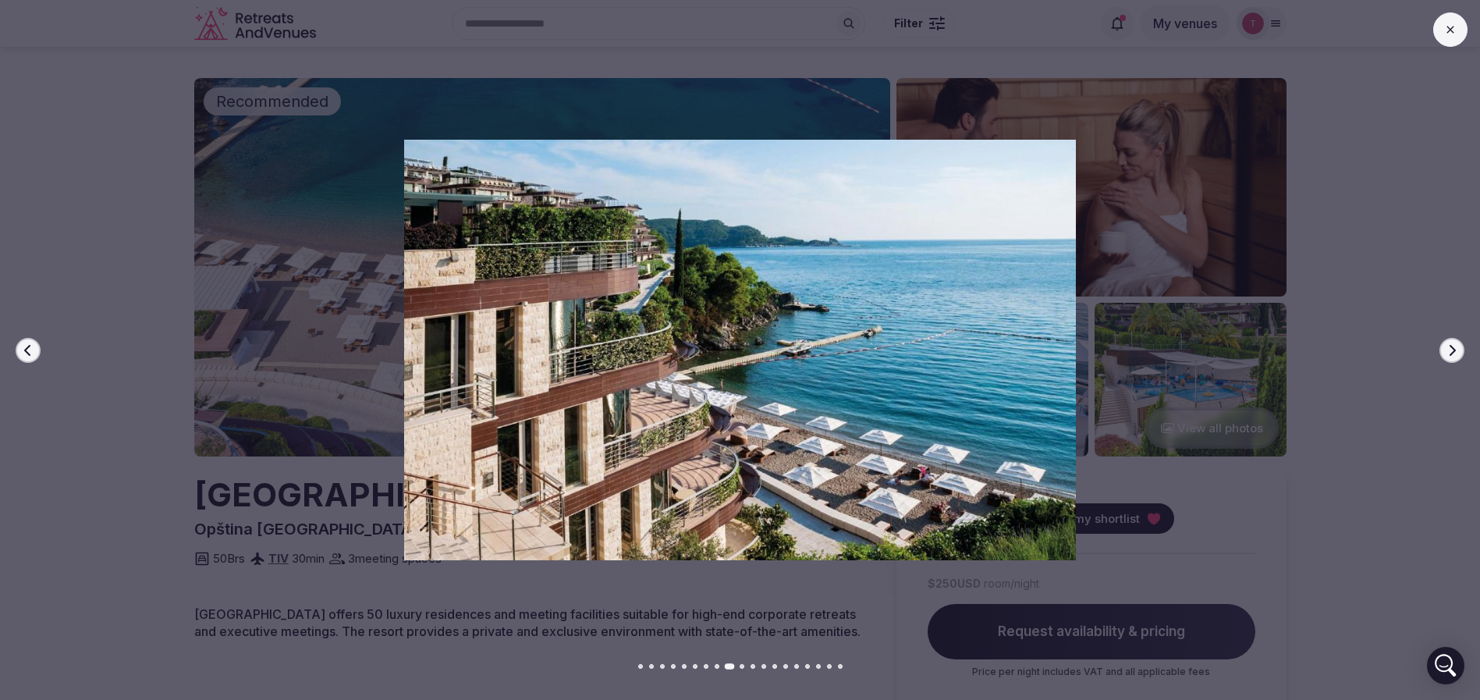
click at [1456, 350] on icon "button" at bounding box center [1452, 350] width 12 height 12
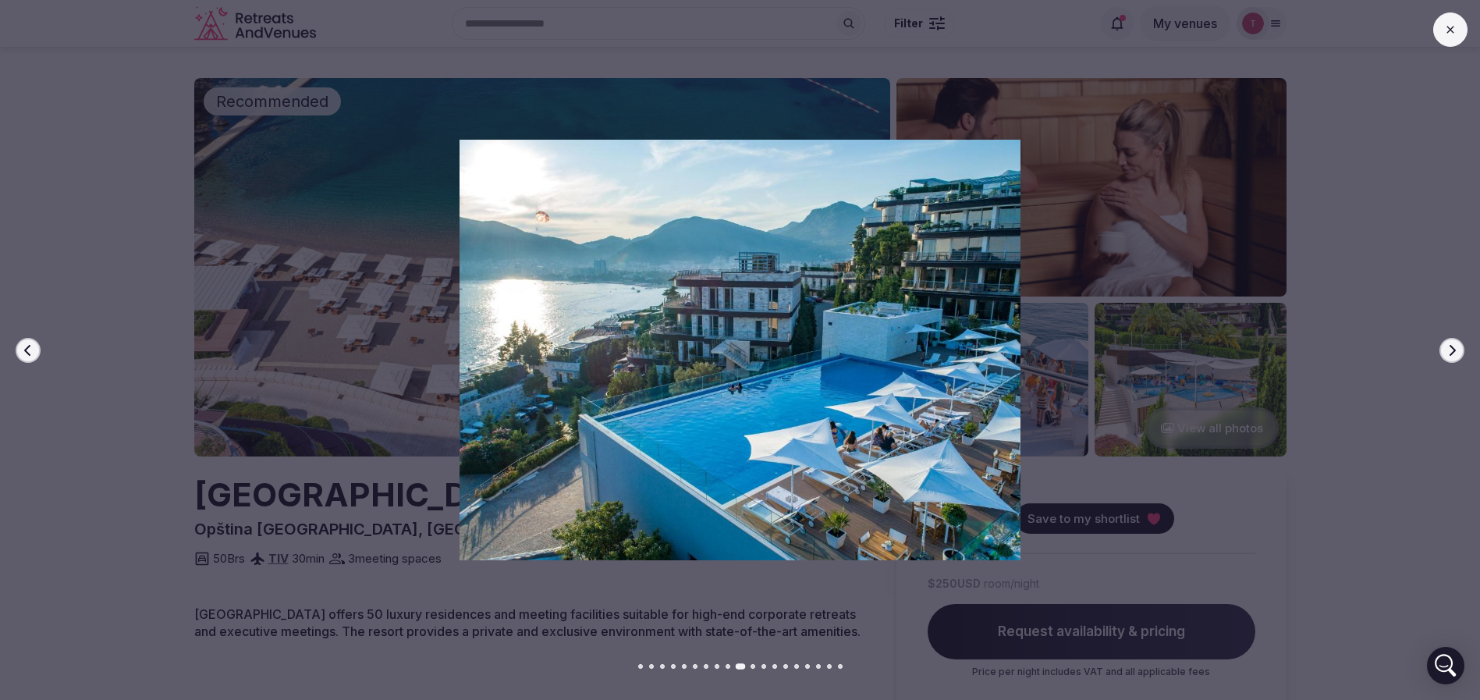
click at [1456, 350] on icon "button" at bounding box center [1452, 350] width 12 height 12
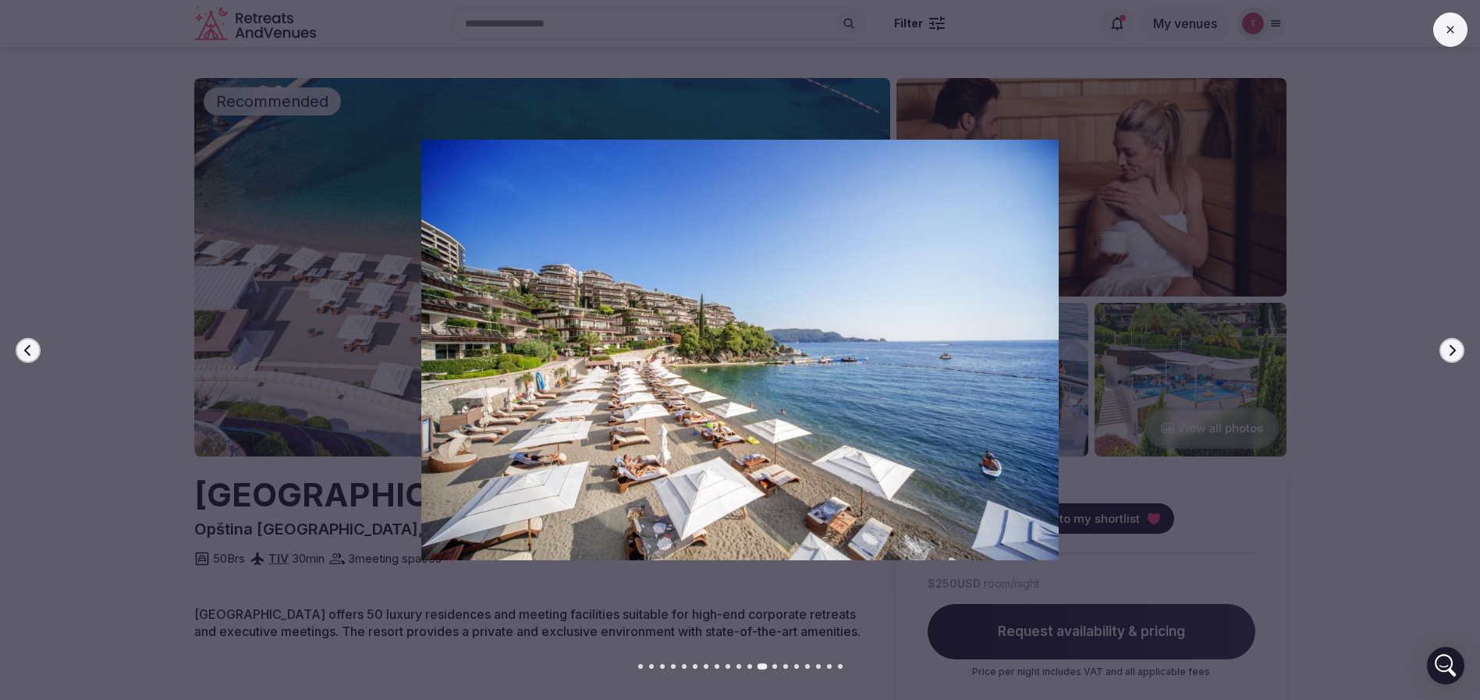
click at [1456, 350] on icon "button" at bounding box center [1452, 350] width 12 height 12
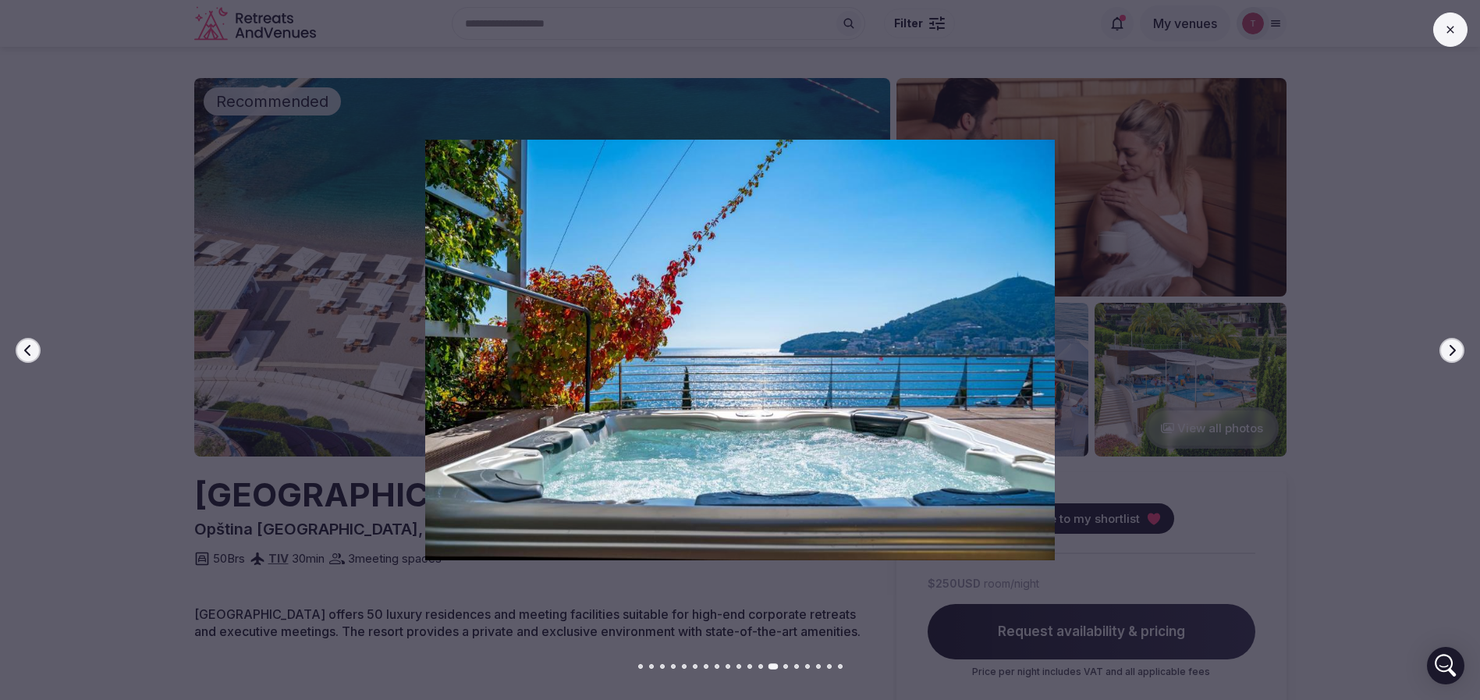
click at [1456, 349] on icon "button" at bounding box center [1452, 350] width 12 height 12
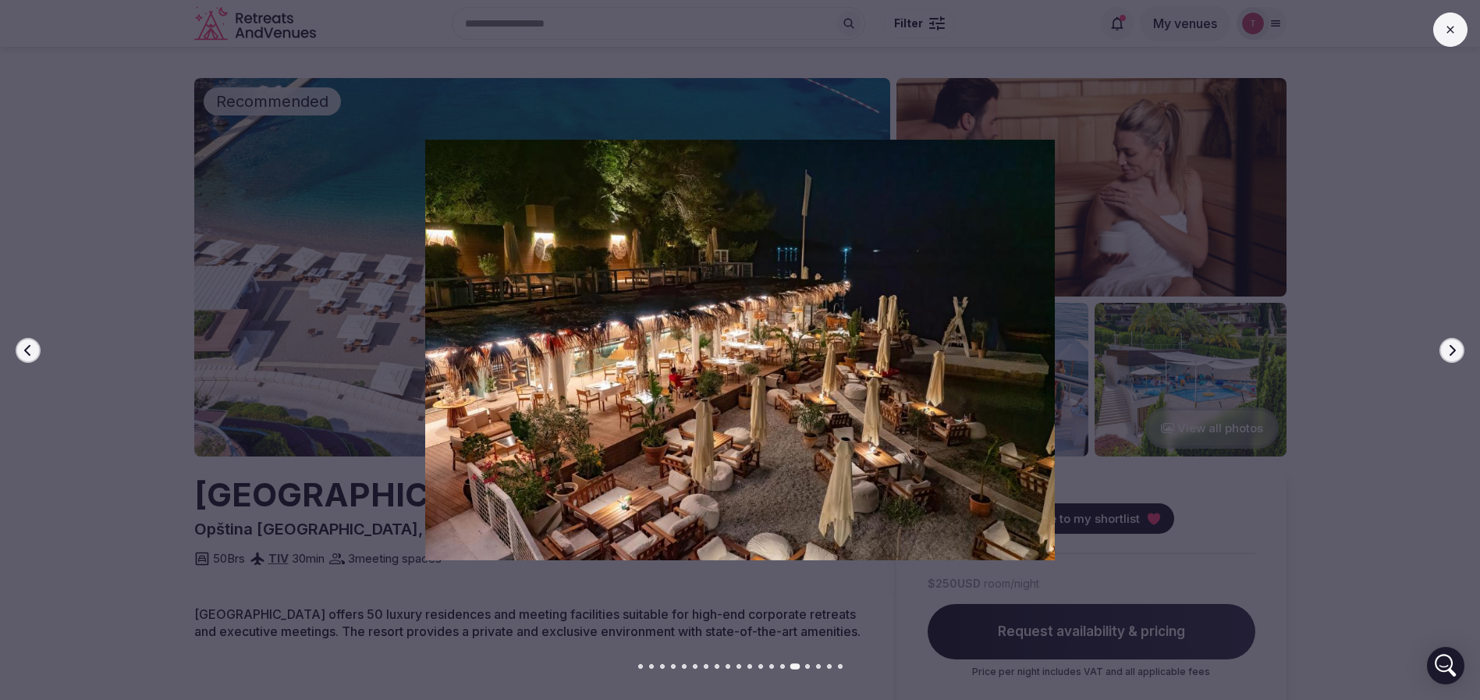
click at [1456, 349] on icon "button" at bounding box center [1452, 350] width 12 height 12
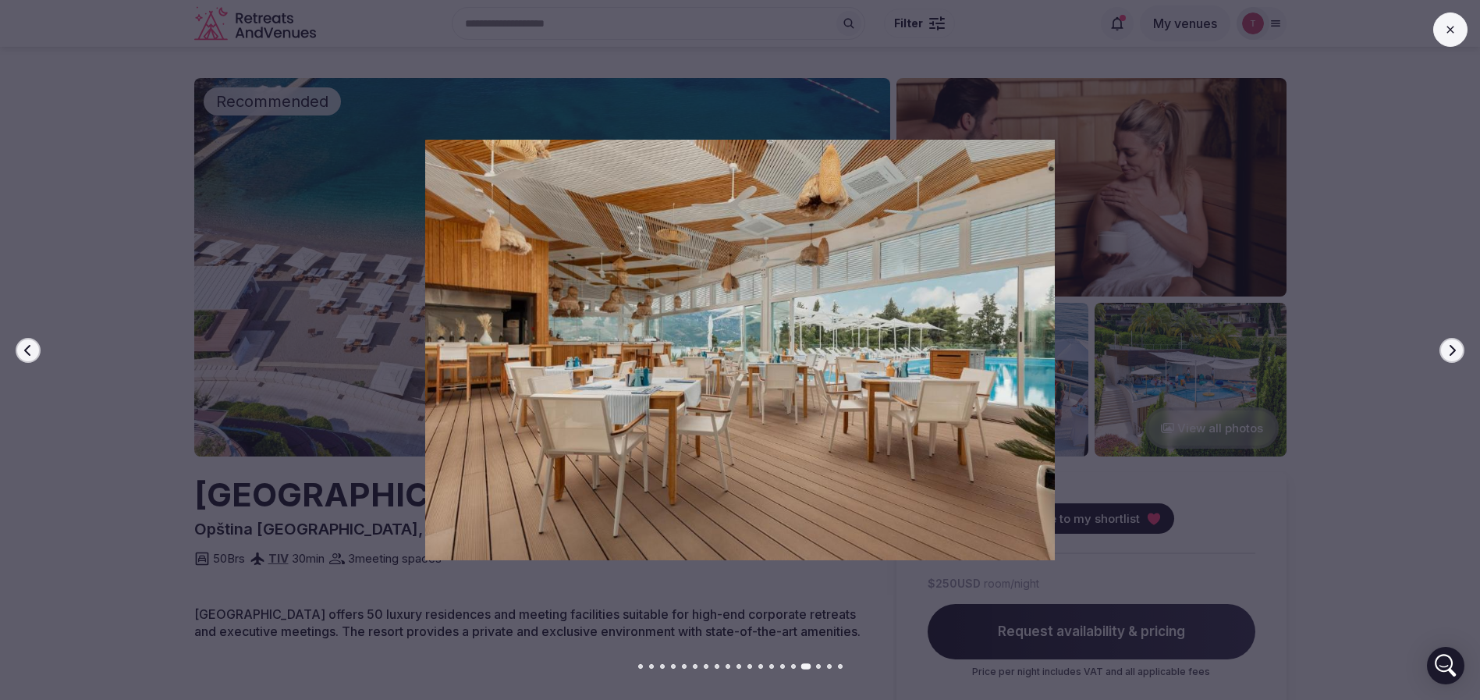
click at [1456, 349] on icon "button" at bounding box center [1452, 350] width 12 height 12
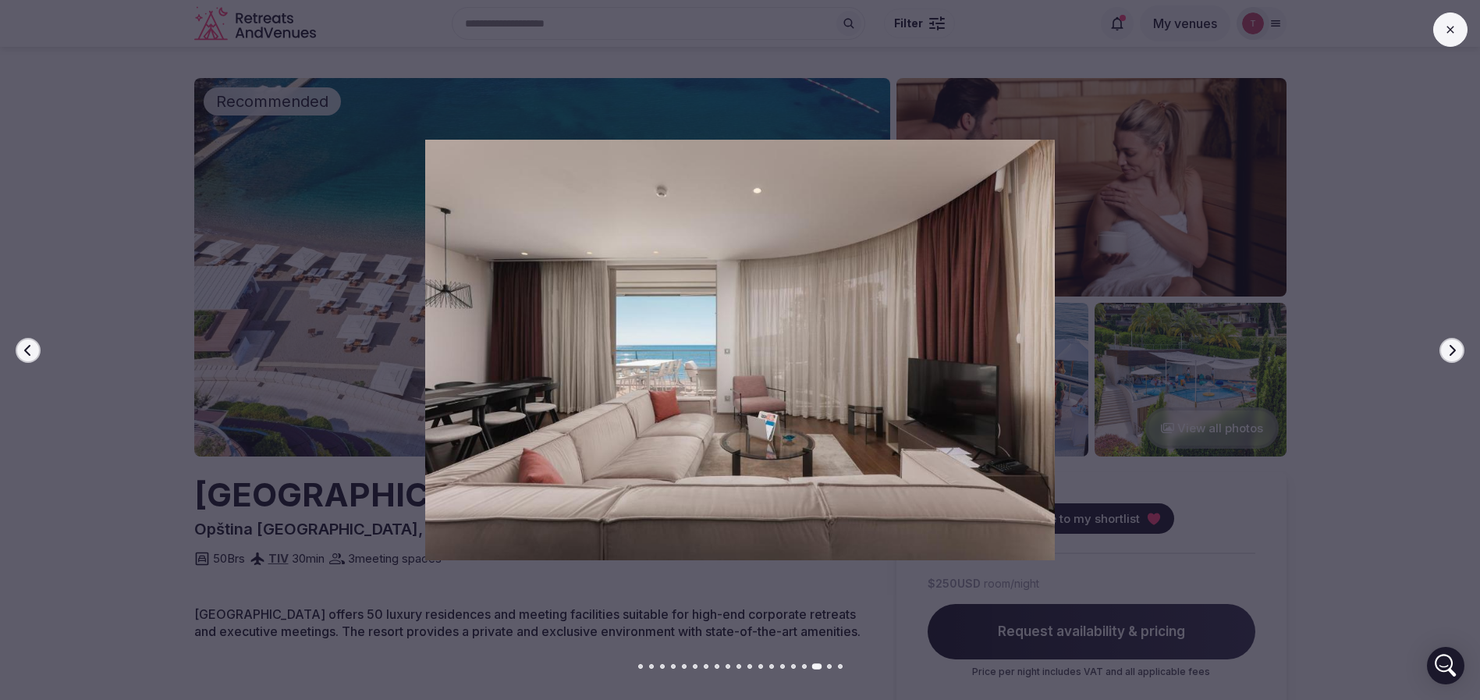
click at [1456, 349] on icon "button" at bounding box center [1452, 350] width 12 height 12
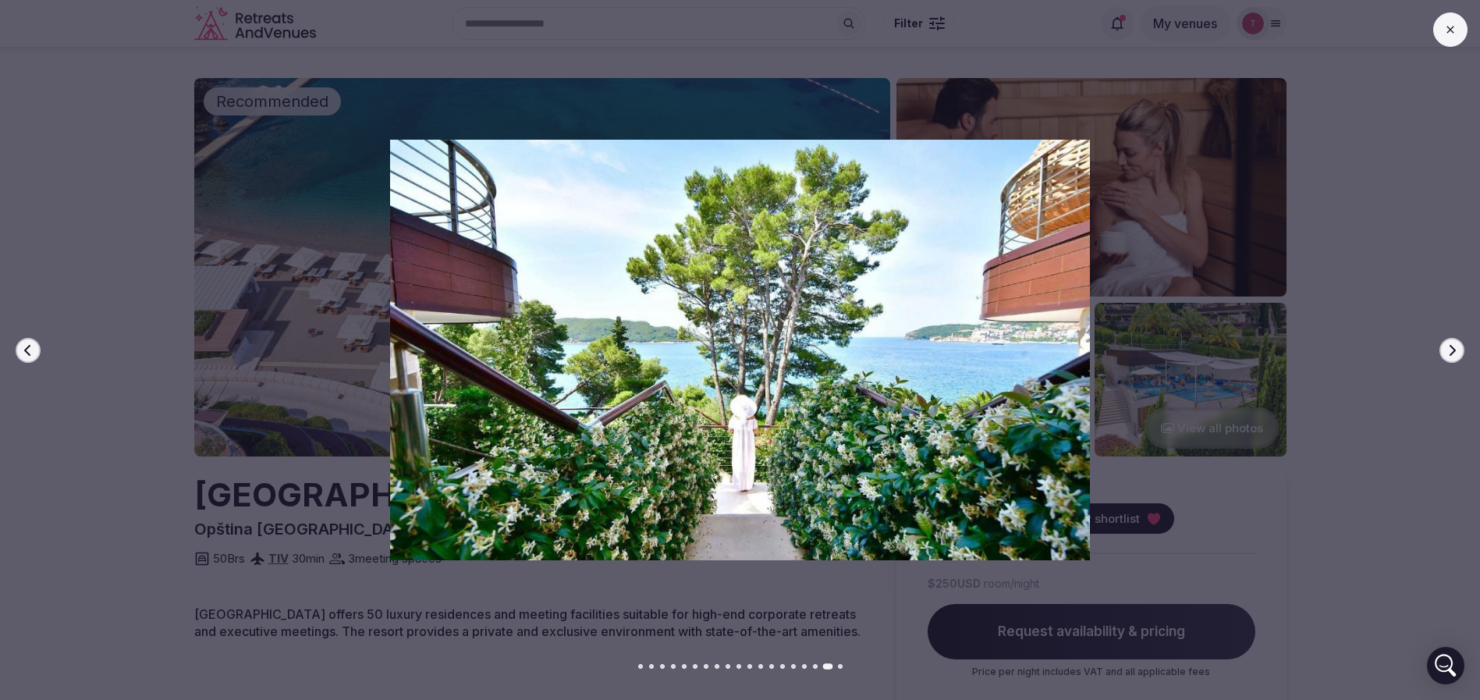
click at [1456, 349] on icon "button" at bounding box center [1452, 350] width 12 height 12
